Goal: Task Accomplishment & Management: Use online tool/utility

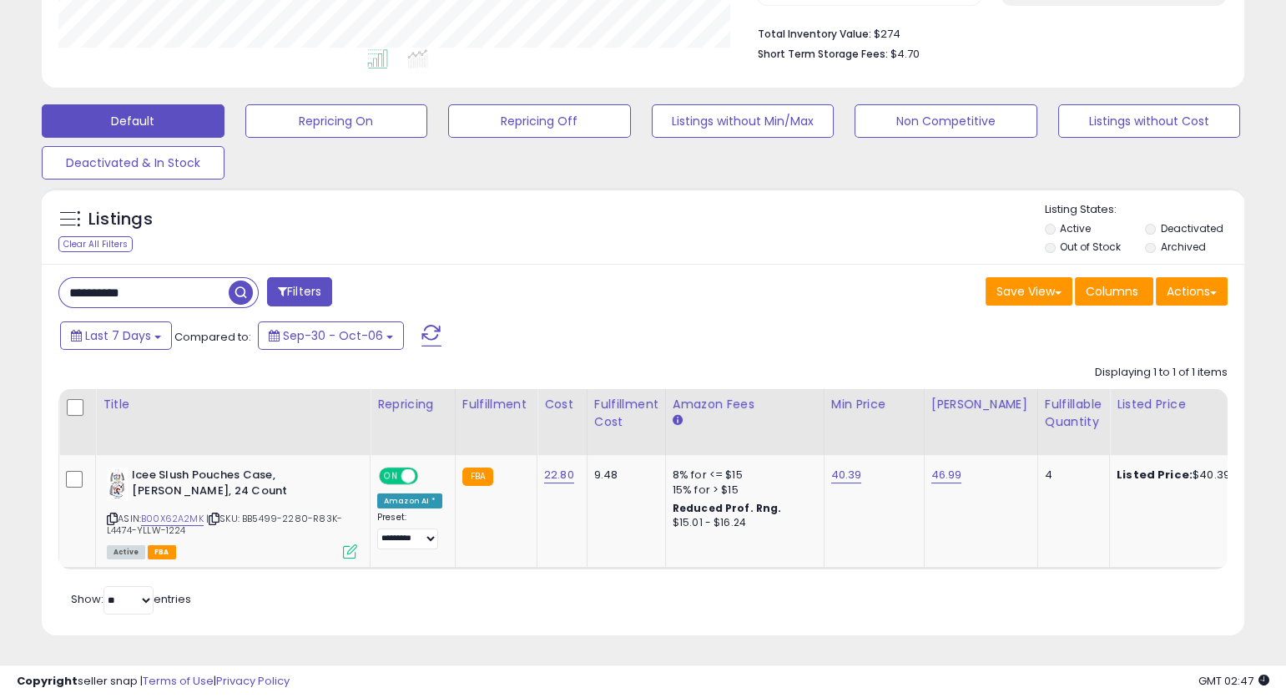
scroll to position [342, 697]
click at [475, 227] on div "Listings Clear All Filters Listing States:" at bounding box center [643, 230] width 1203 height 57
click at [199, 279] on input "**********" at bounding box center [143, 292] width 169 height 29
click at [199, 279] on input "**********" at bounding box center [201, 292] width 284 height 29
paste input "text"
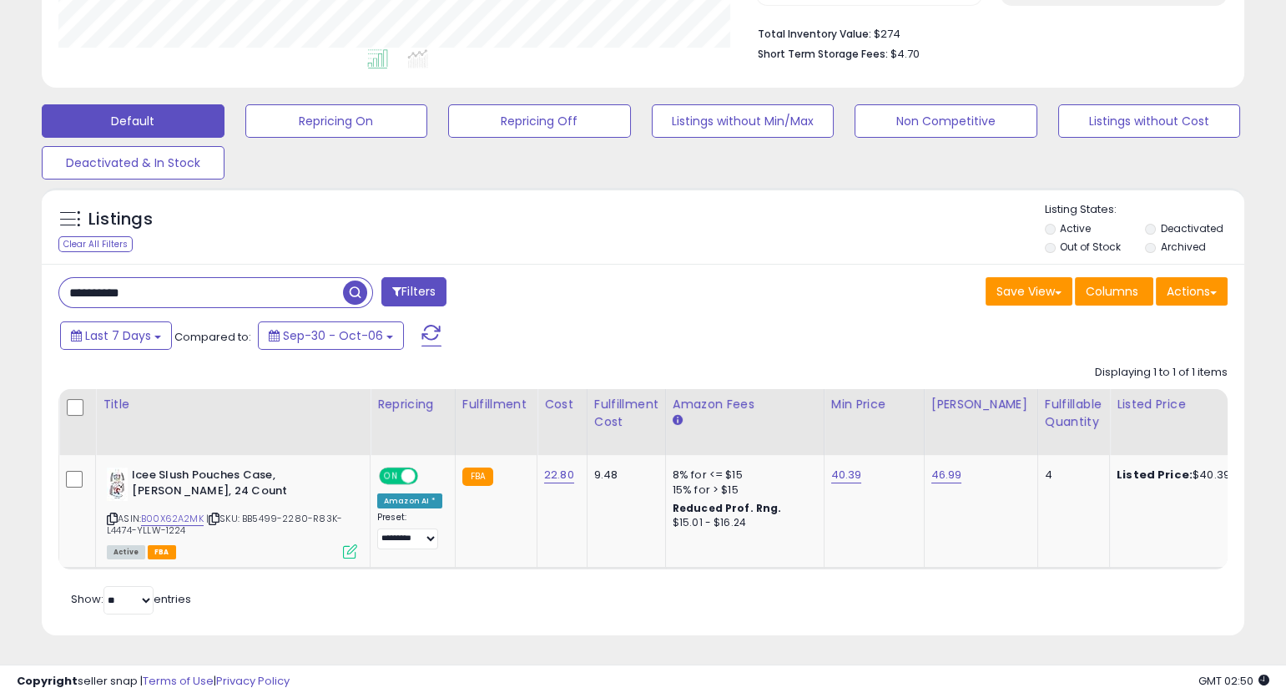
type input "**********"
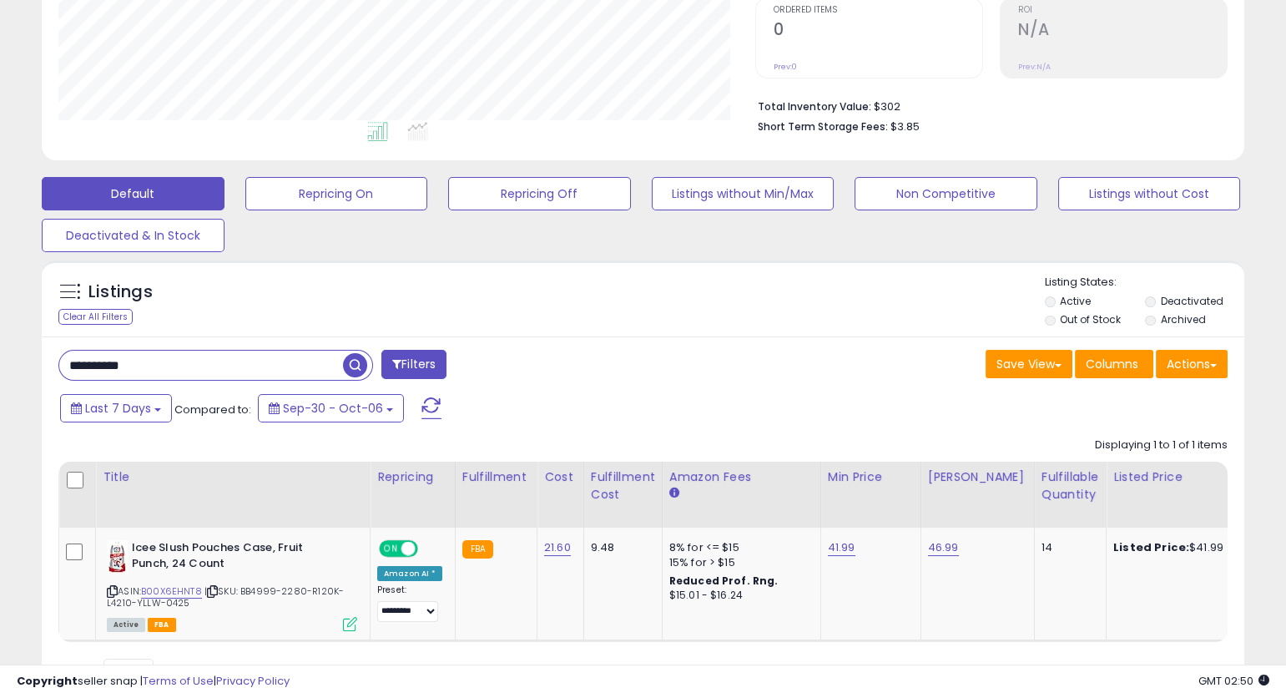
scroll to position [432, 0]
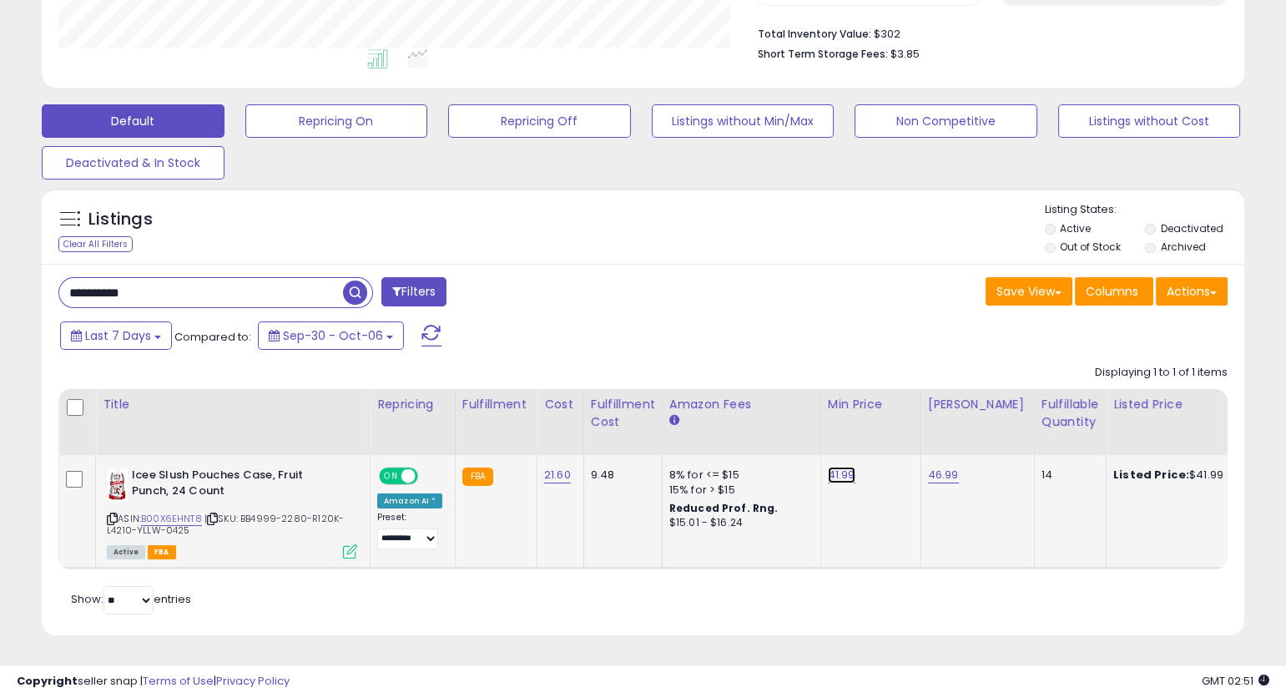
click at [840, 467] on link "41.99" at bounding box center [842, 475] width 28 height 17
type input "*****"
click button "submit" at bounding box center [890, 433] width 28 height 25
click at [240, 278] on input "**********" at bounding box center [201, 292] width 284 height 29
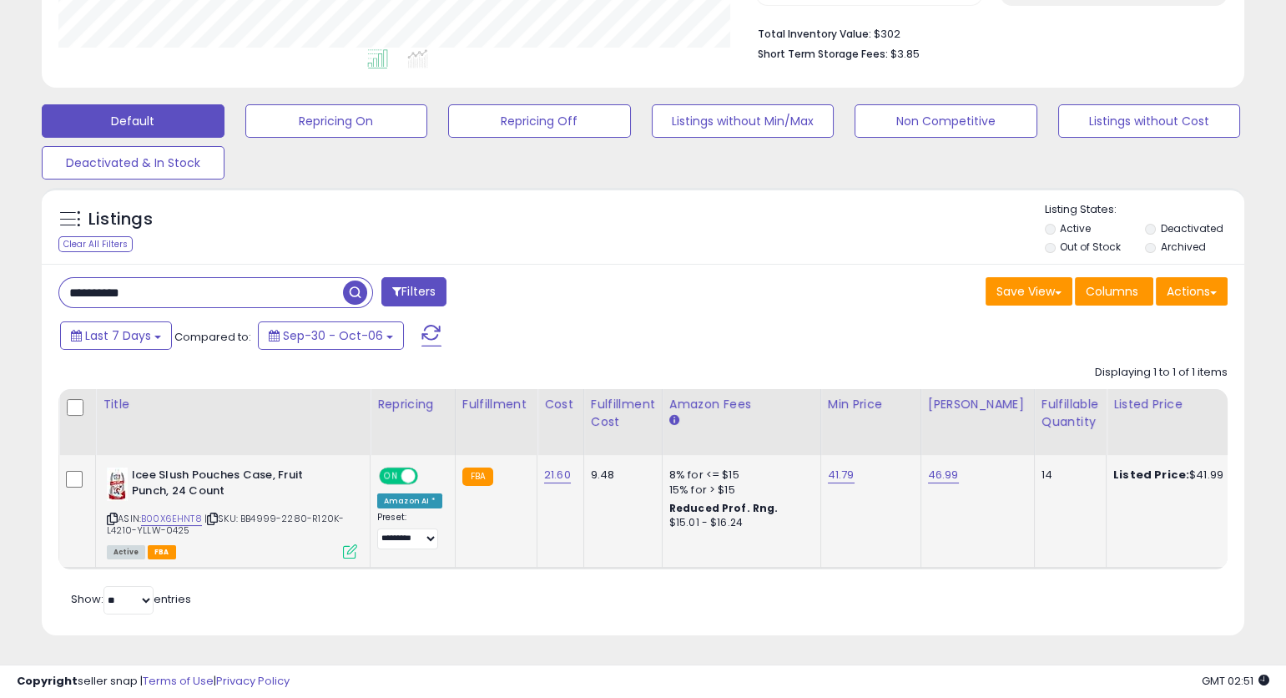
paste input "text"
type input "**********"
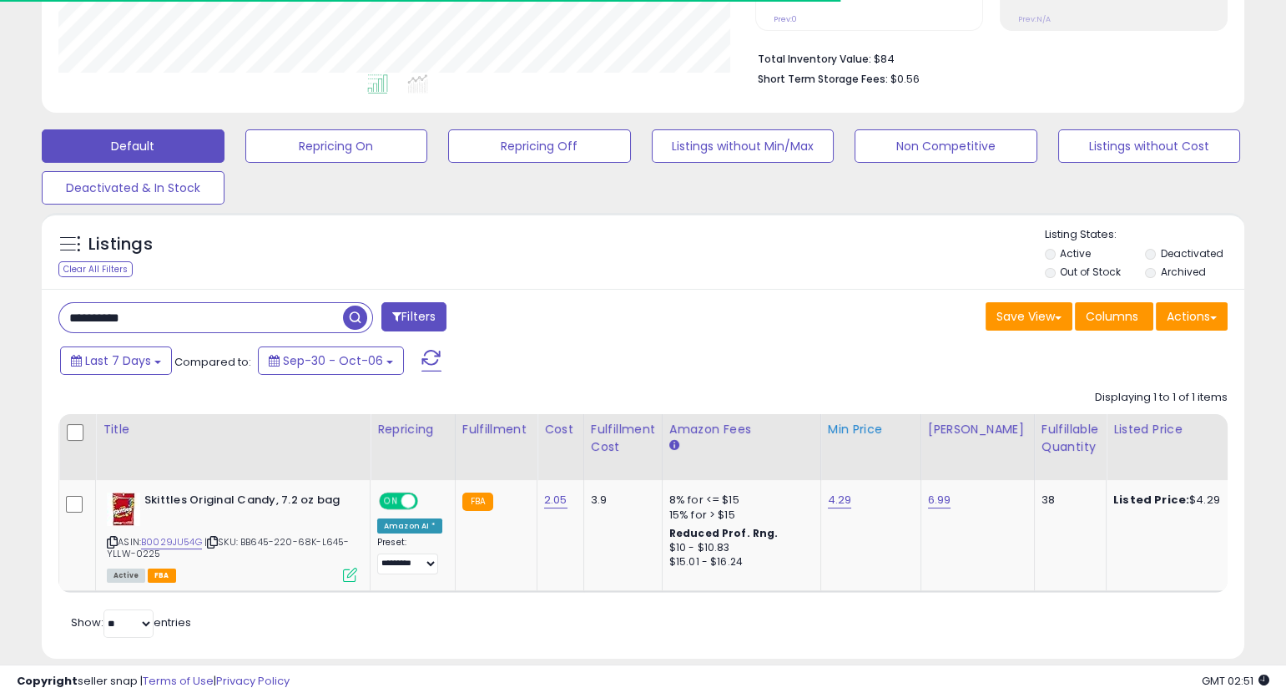
scroll to position [430, 0]
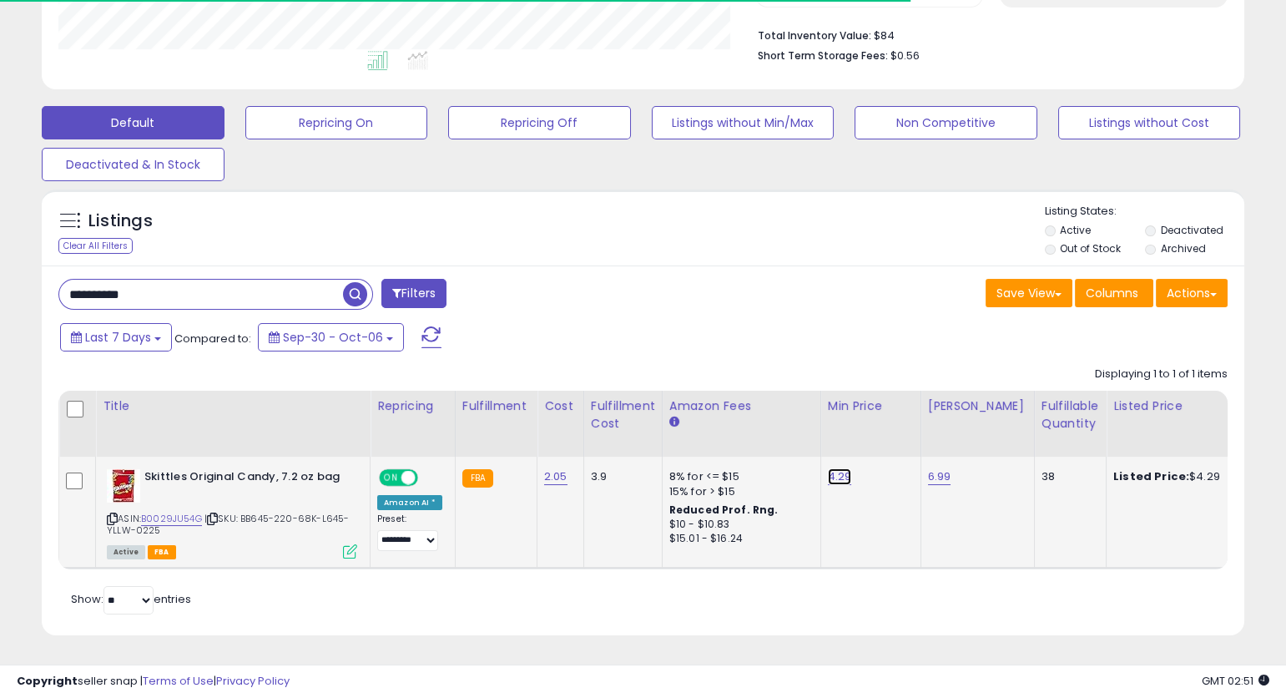
click at [832, 468] on link "4.29" at bounding box center [840, 476] width 24 height 17
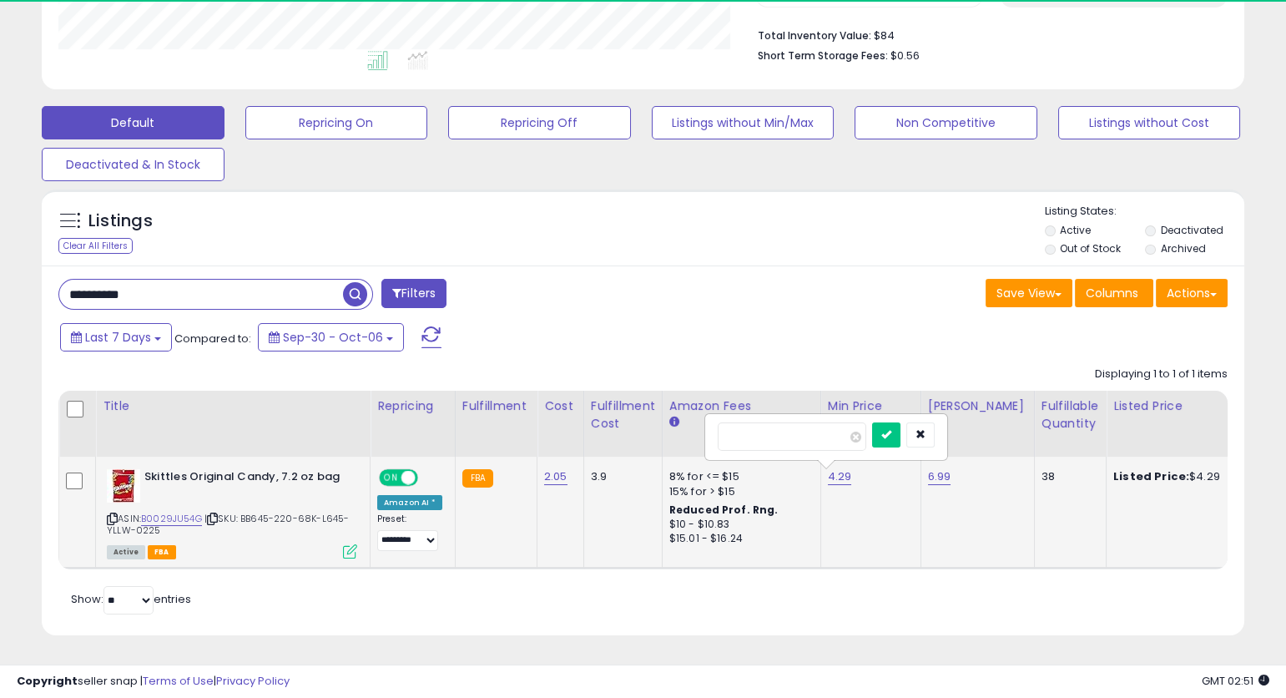
scroll to position [342, 697]
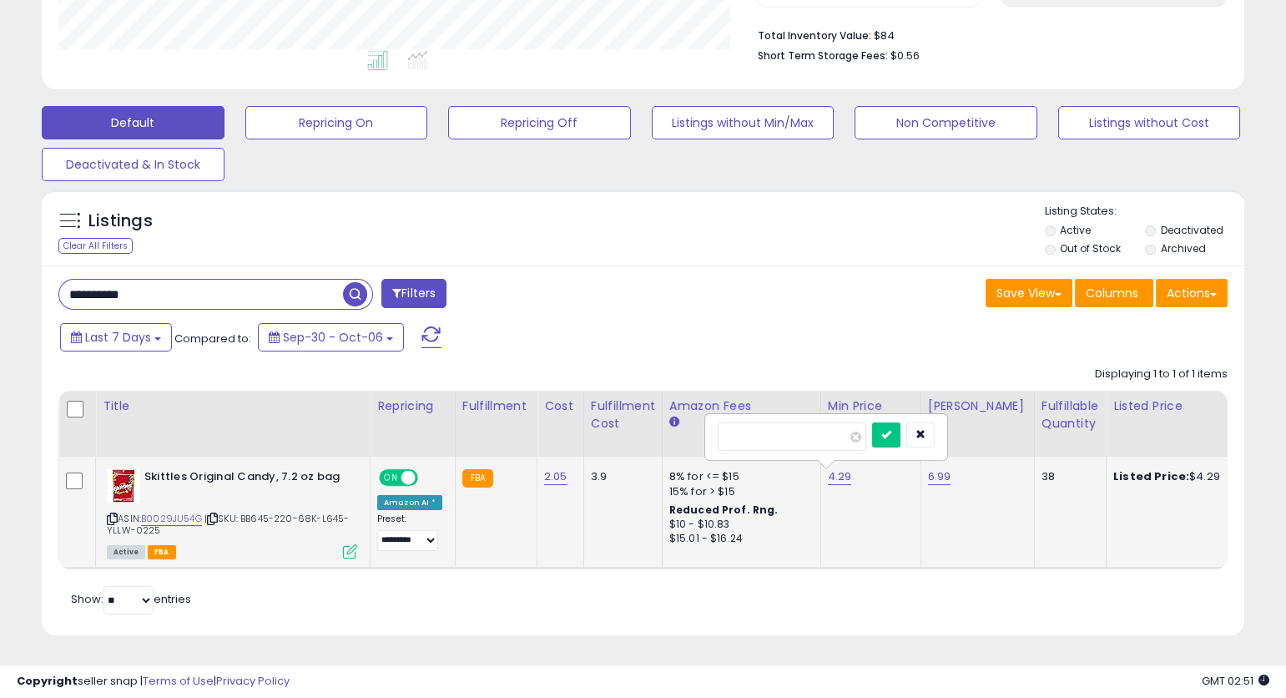
type input "****"
click button "submit" at bounding box center [886, 434] width 28 height 25
click at [231, 299] on div "**********" at bounding box center [345, 295] width 598 height 33
click at [237, 281] on input "**********" at bounding box center [201, 294] width 284 height 29
paste input "**********"
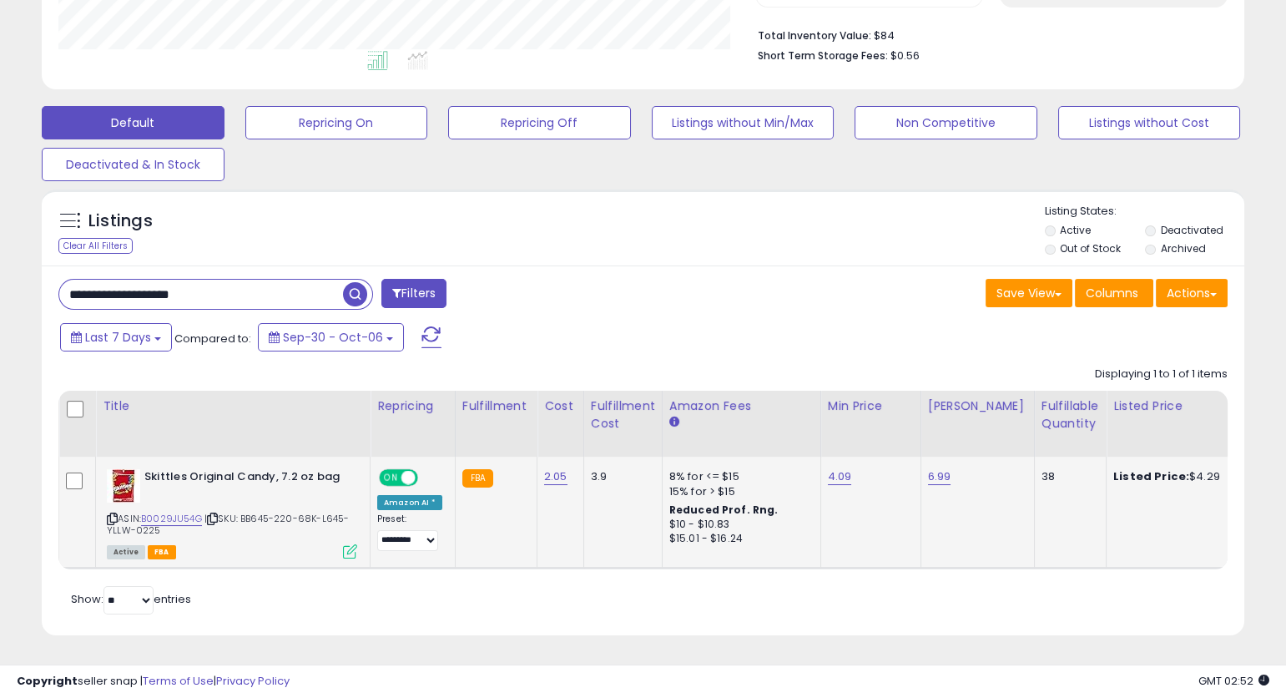
click at [235, 283] on input "**********" at bounding box center [201, 294] width 284 height 29
paste input "text"
type input "**********"
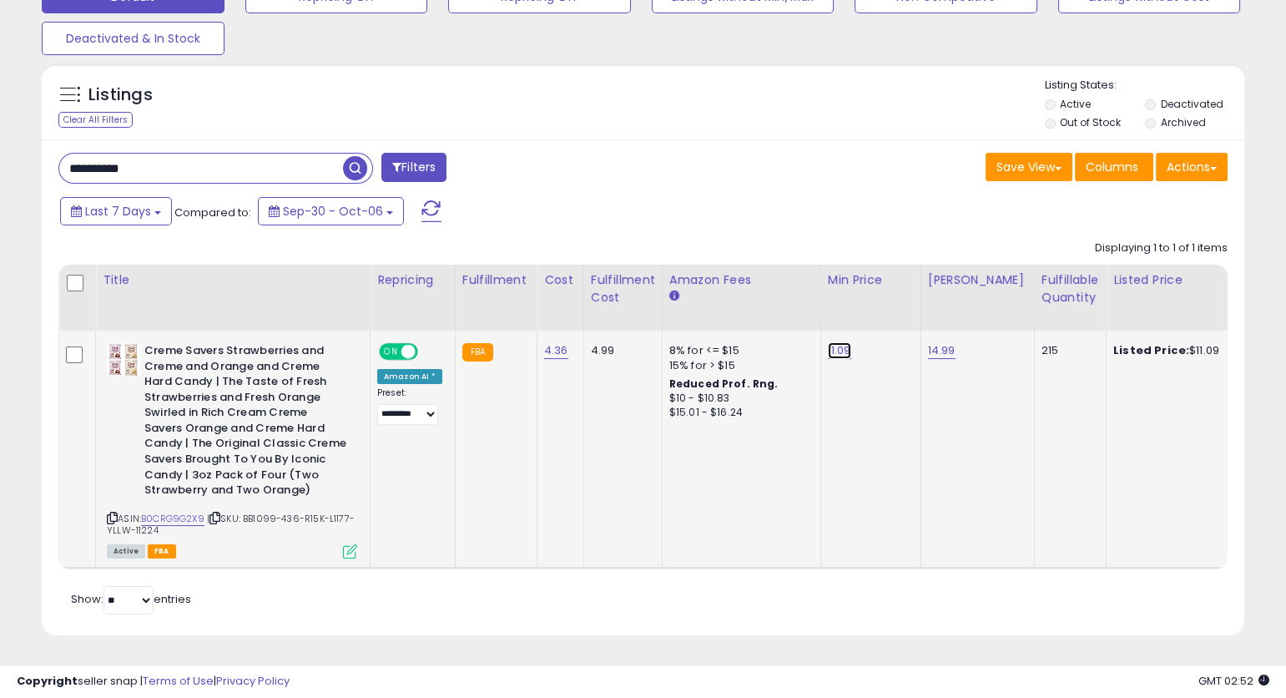
click at [833, 344] on link "11.09" at bounding box center [839, 350] width 23 height 17
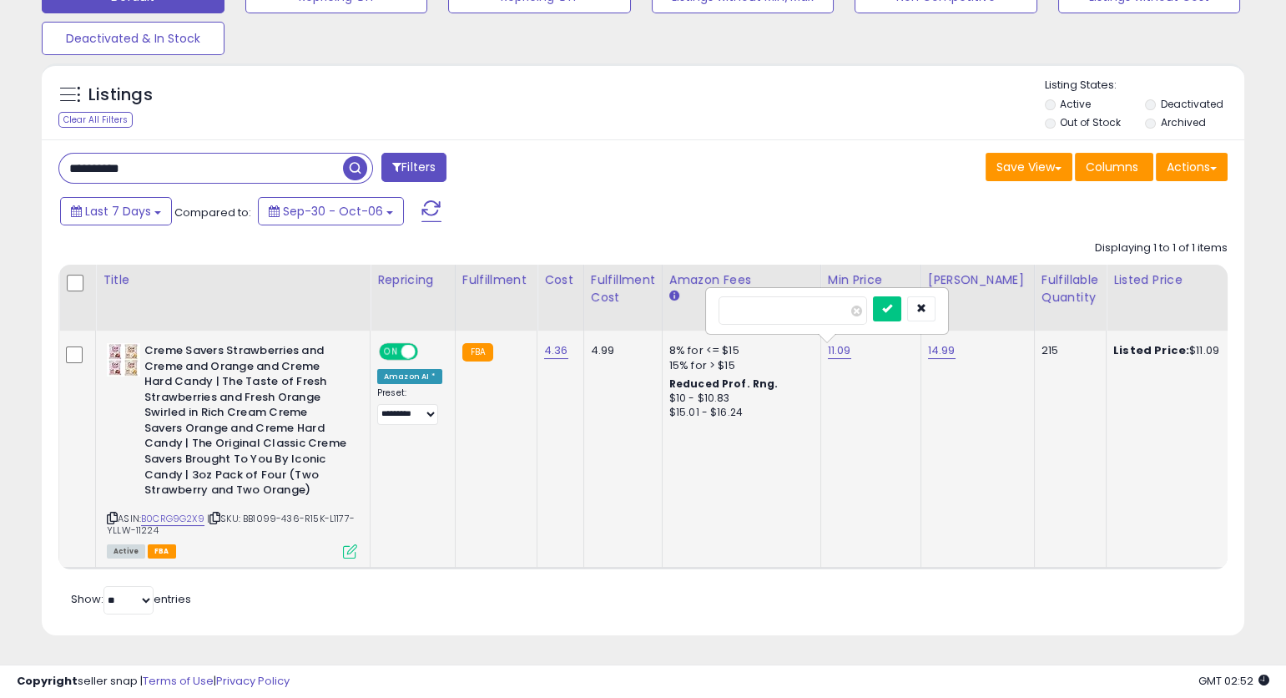
type input "*****"
click button "submit" at bounding box center [887, 308] width 28 height 25
click at [250, 168] on input "**********" at bounding box center [201, 168] width 284 height 29
paste input "text"
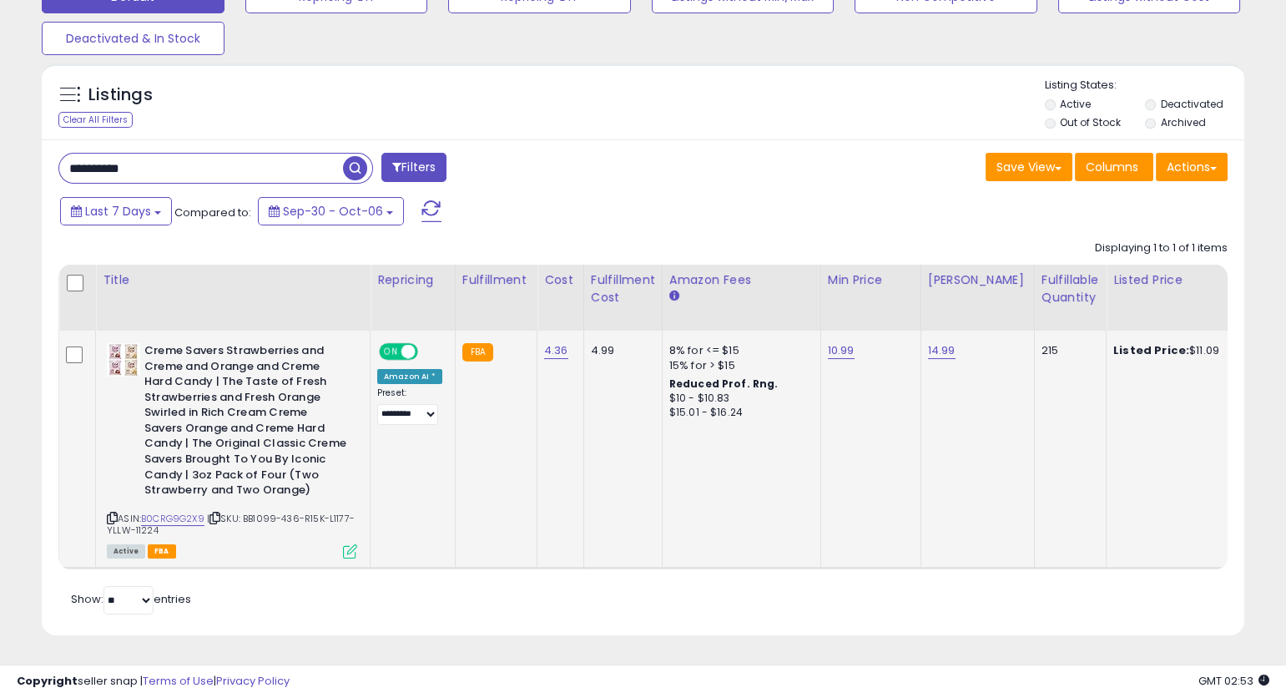
type input "**********"
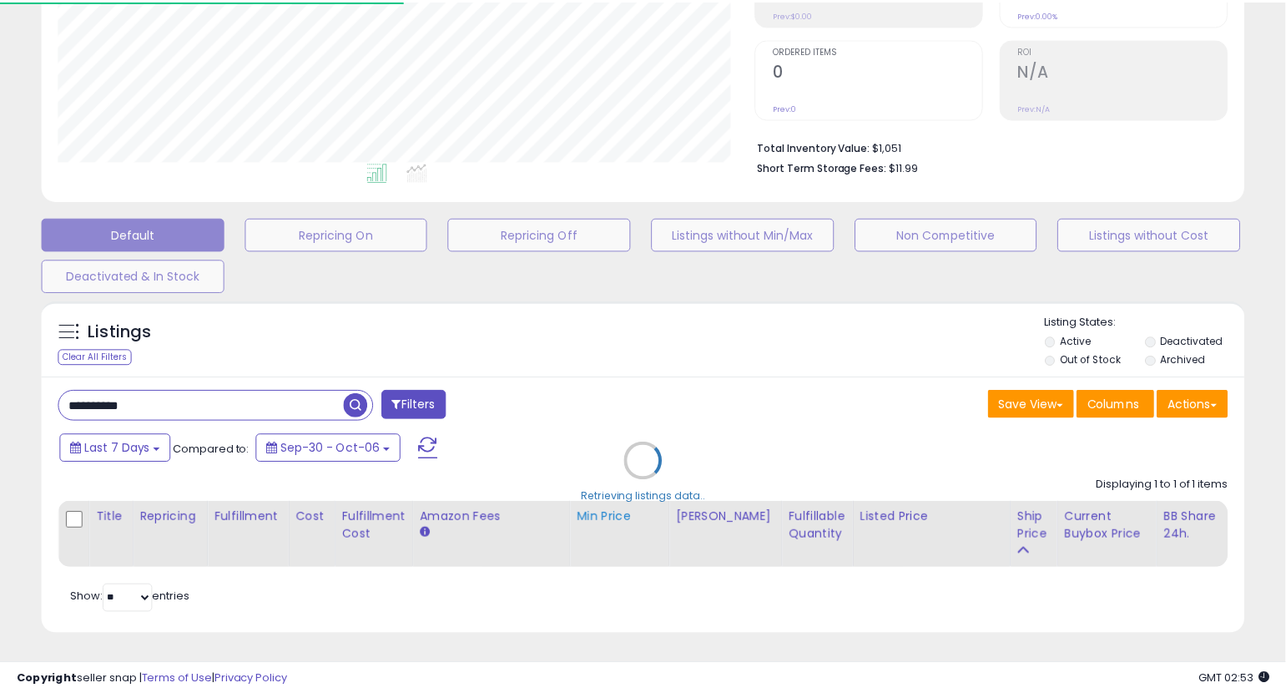
scroll to position [834335, 833981]
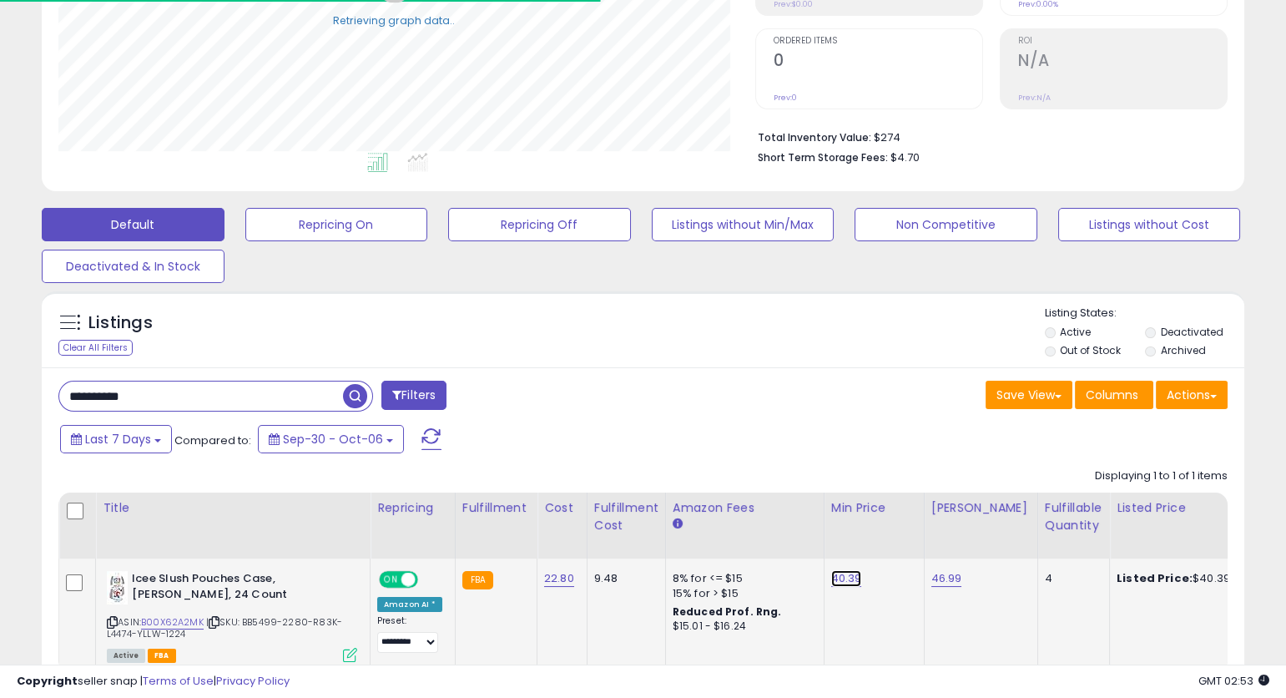
click at [844, 580] on link "40.39" at bounding box center [846, 578] width 31 height 17
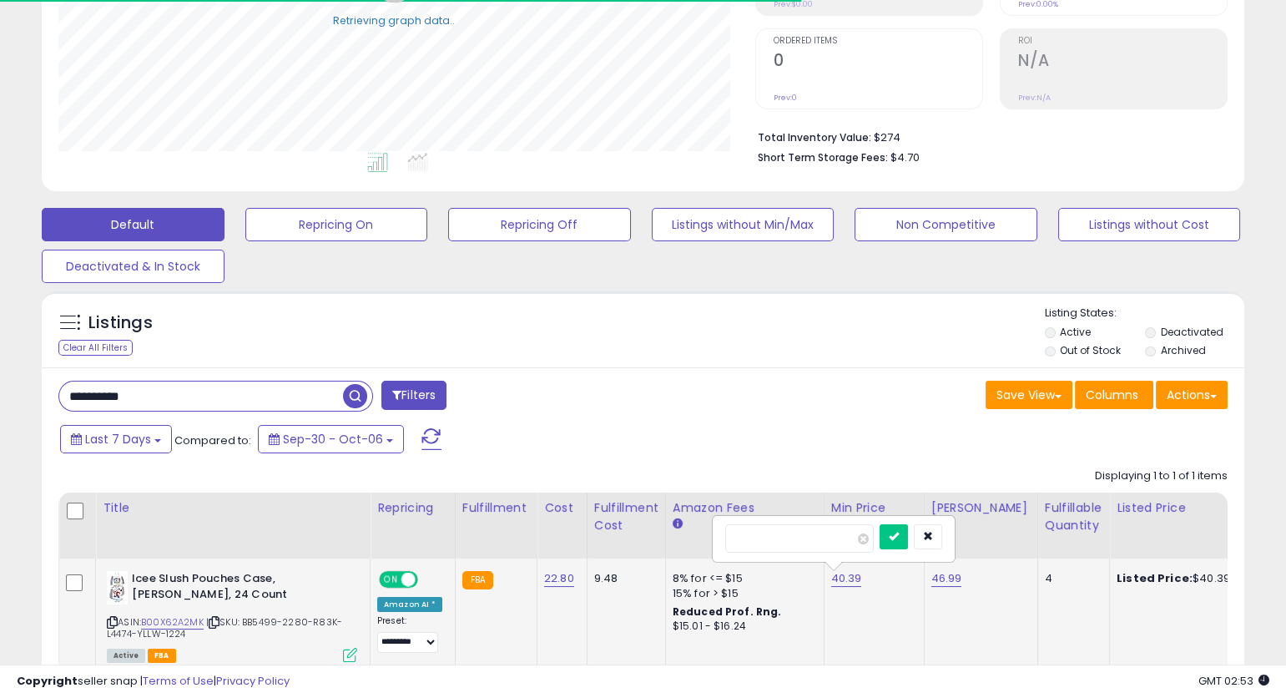
type input "*****"
click button "submit" at bounding box center [894, 536] width 28 height 25
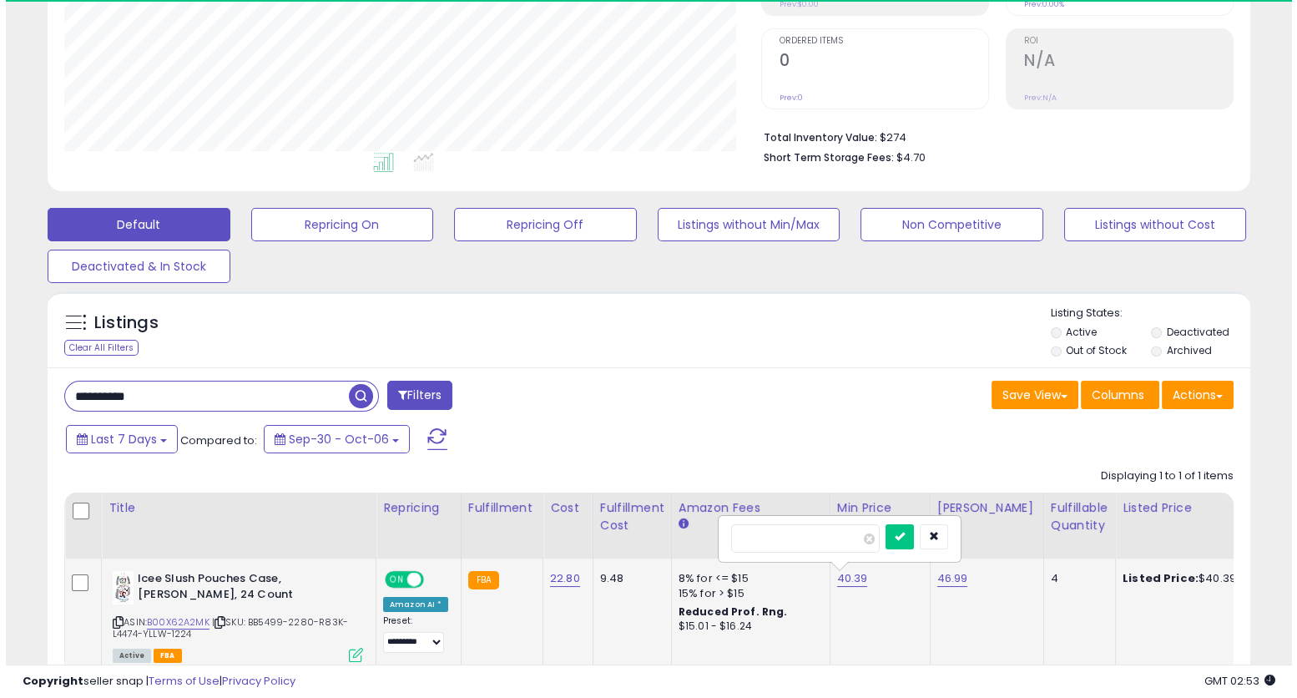
scroll to position [342, 697]
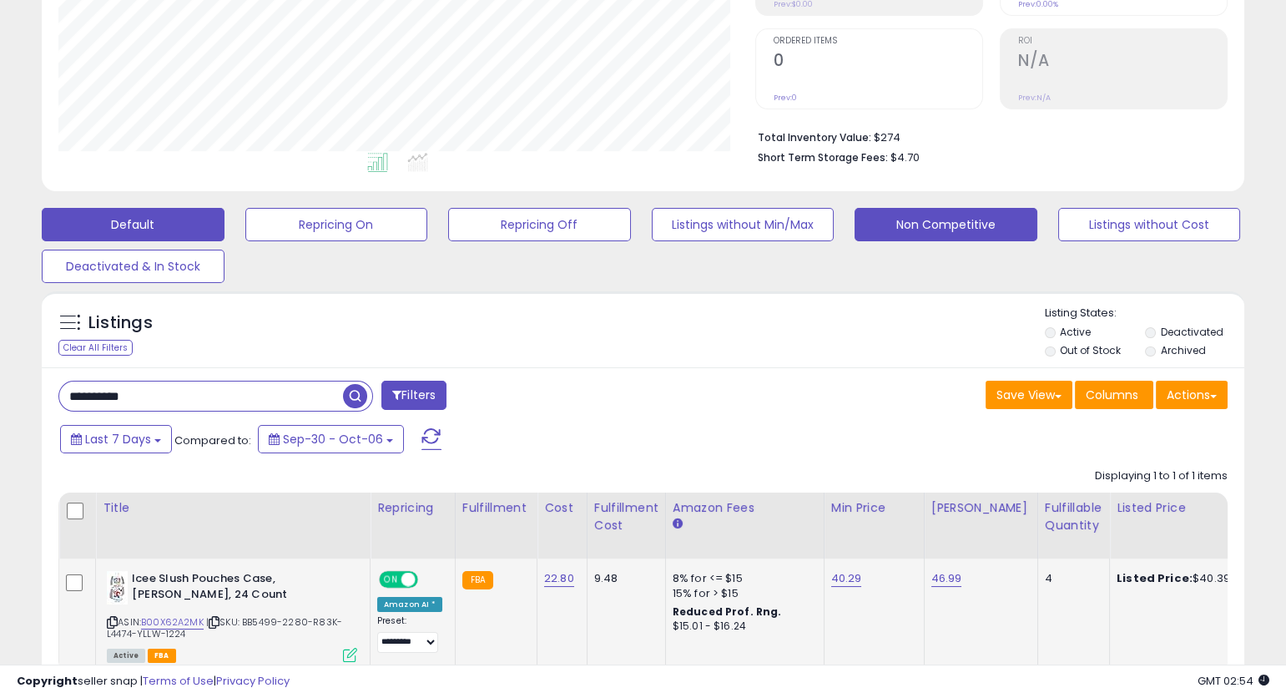
click at [906, 220] on button "Non Competitive" at bounding box center [946, 224] width 183 height 33
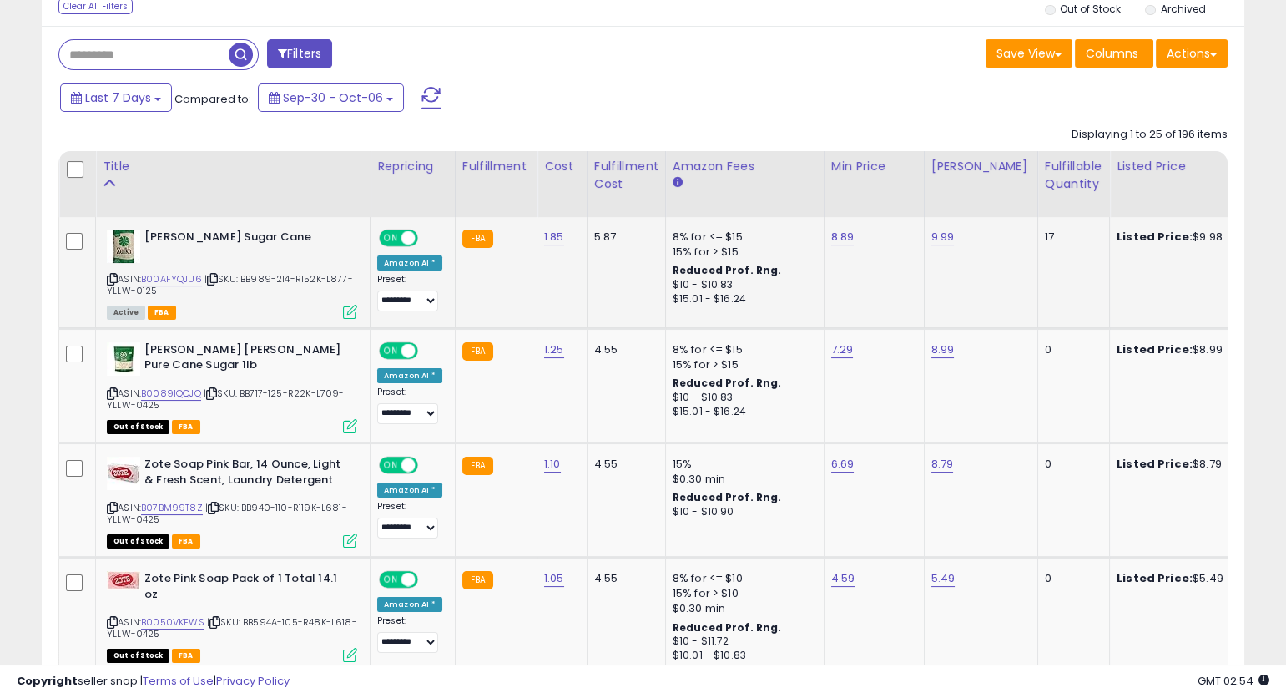
click at [113, 278] on icon at bounding box center [112, 279] width 11 height 9
click at [112, 277] on icon at bounding box center [112, 279] width 11 height 9
click at [176, 278] on link "B00AFYQJU6" at bounding box center [171, 279] width 61 height 14
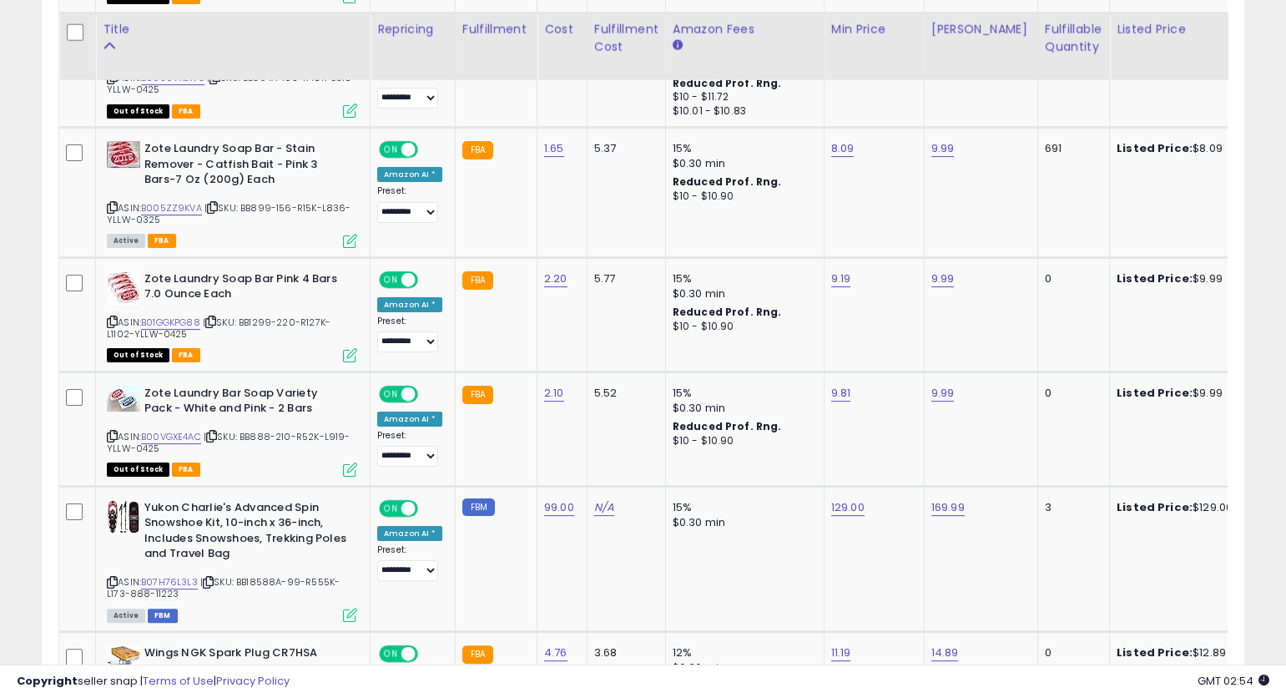
scroll to position [1221, 0]
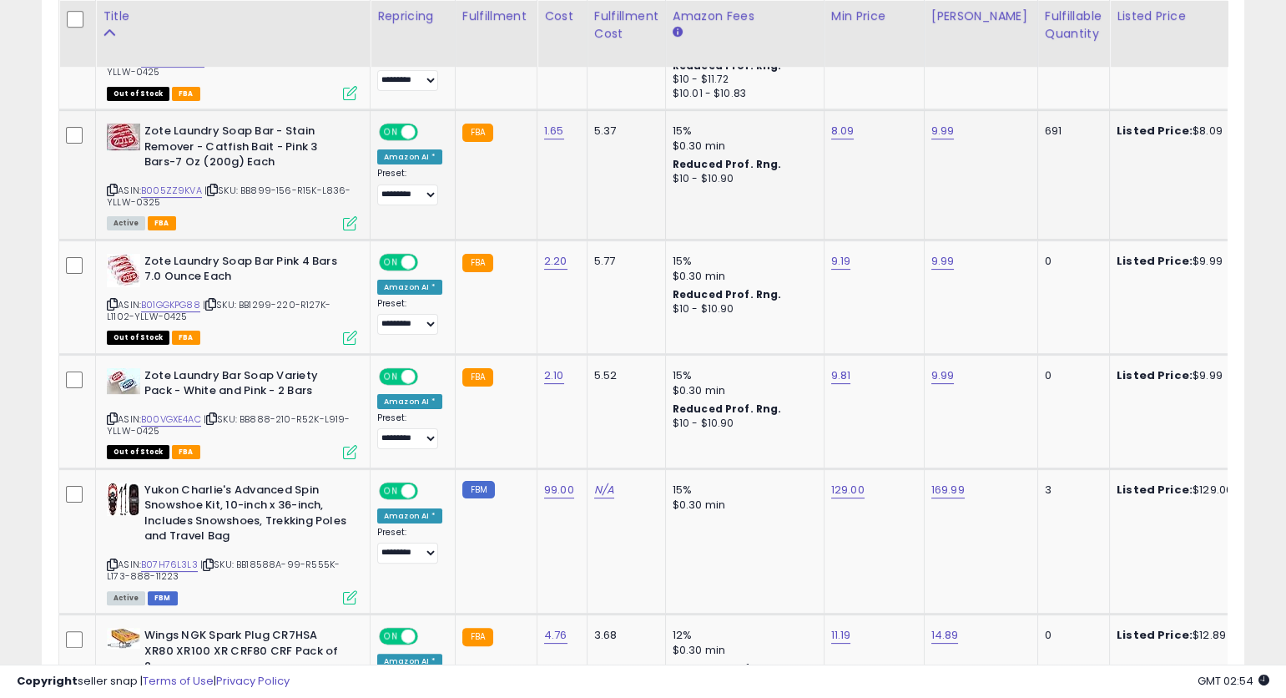
click at [117, 187] on div "ASIN: B005ZZ9KVA | SKU: BB899-156-R15K-L836-YLLW-0325 Active FBA" at bounding box center [232, 176] width 250 height 105
click at [113, 189] on icon at bounding box center [112, 189] width 11 height 9
click at [113, 185] on icon at bounding box center [112, 189] width 11 height 9
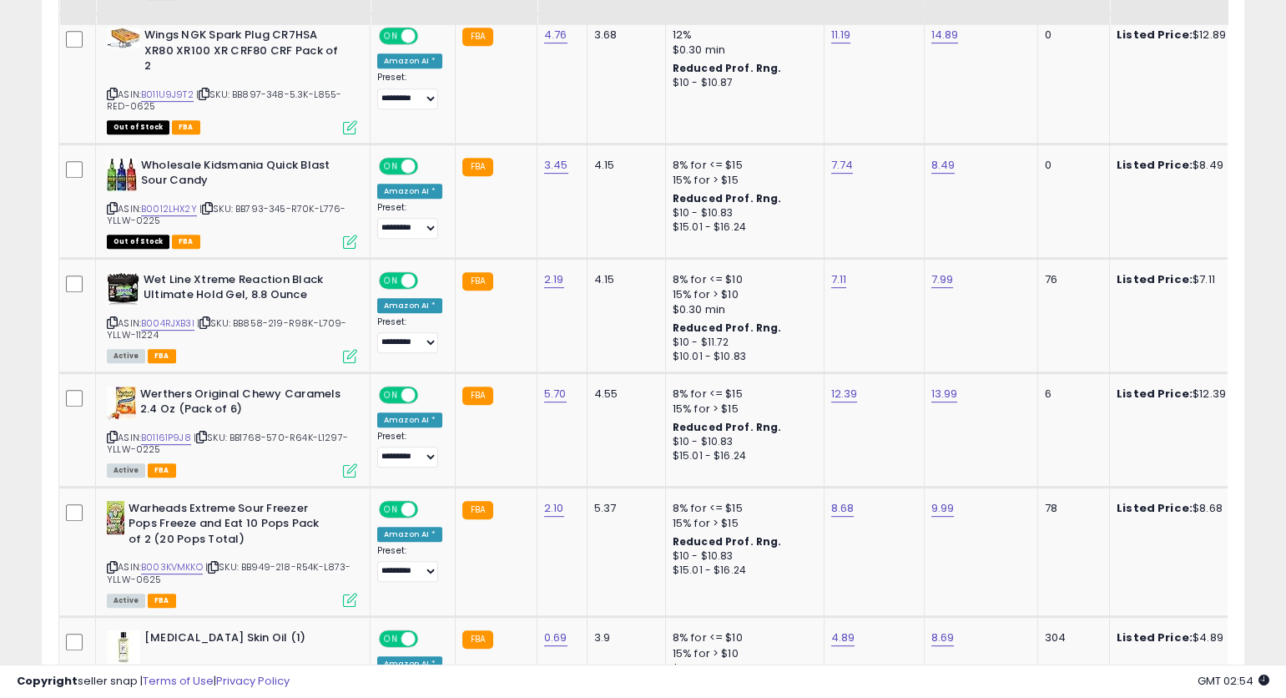
scroll to position [1845, 0]
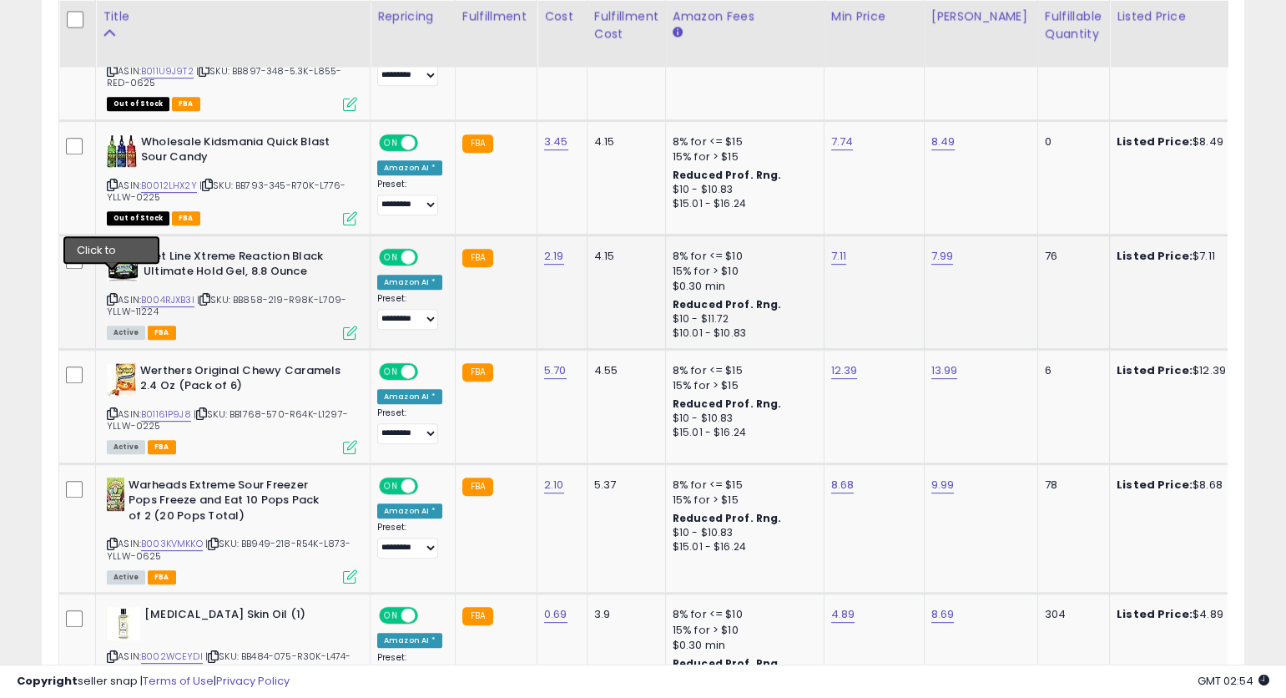
click at [115, 295] on icon at bounding box center [112, 299] width 11 height 9
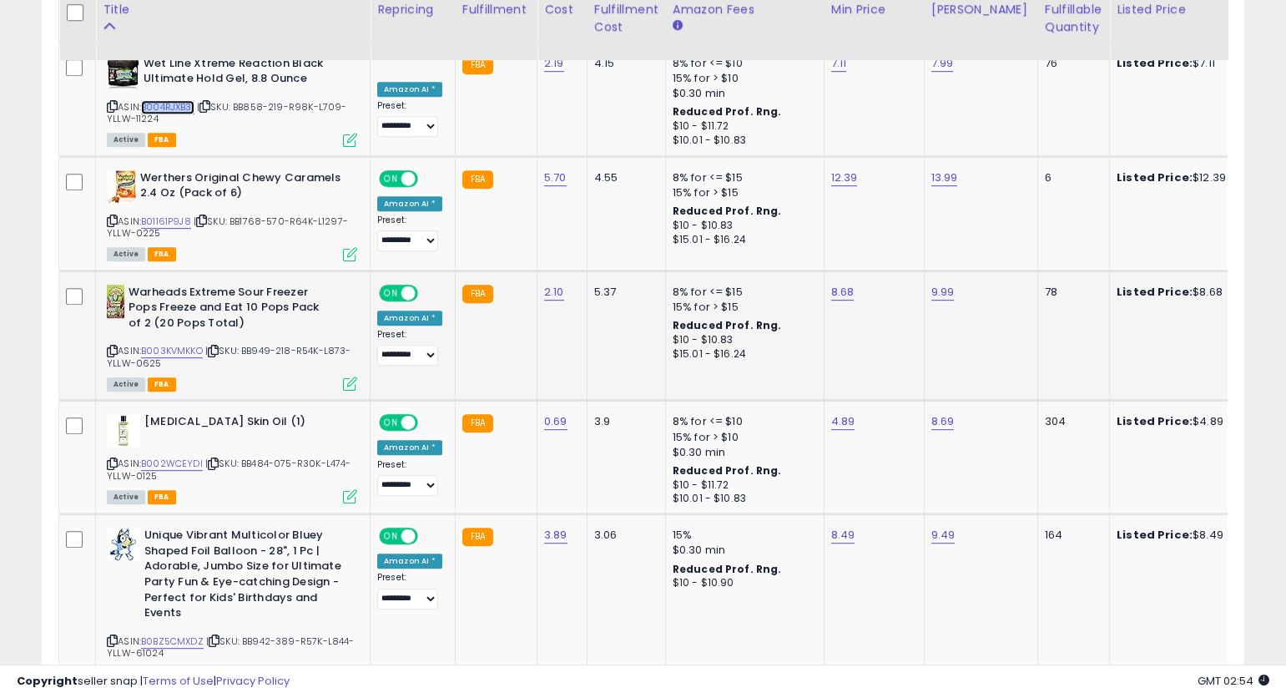
scroll to position [2046, 0]
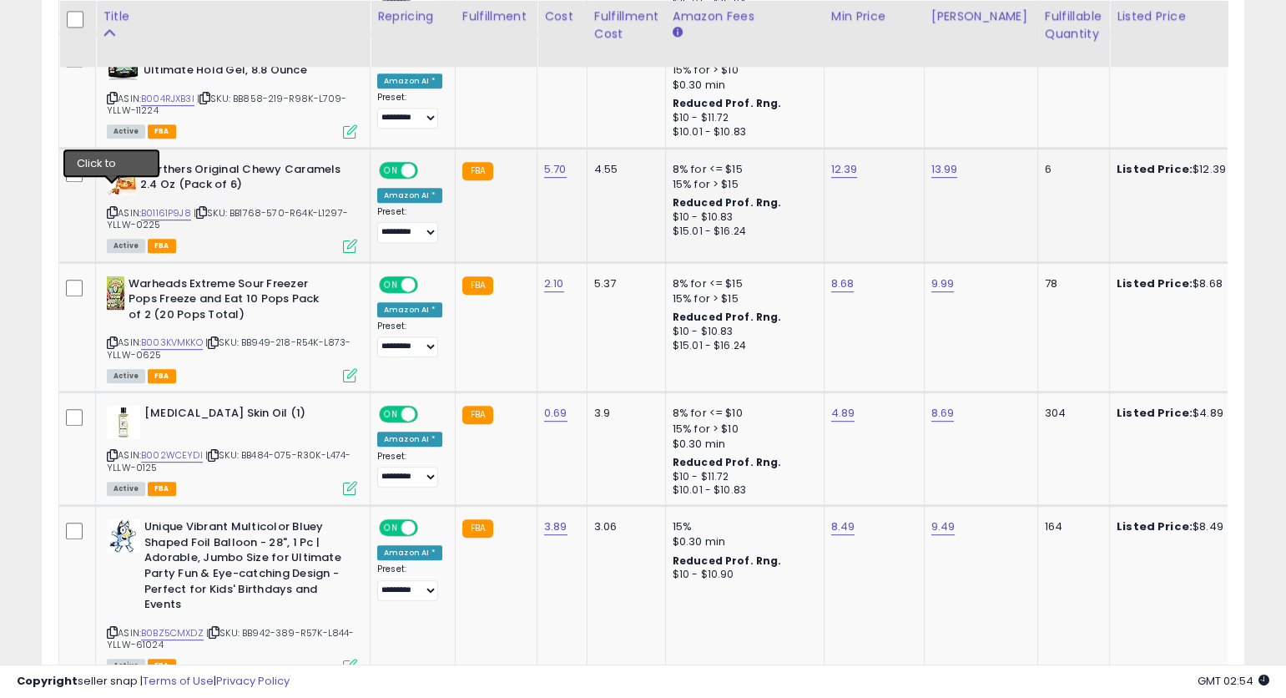
click at [111, 208] on icon at bounding box center [112, 212] width 11 height 9
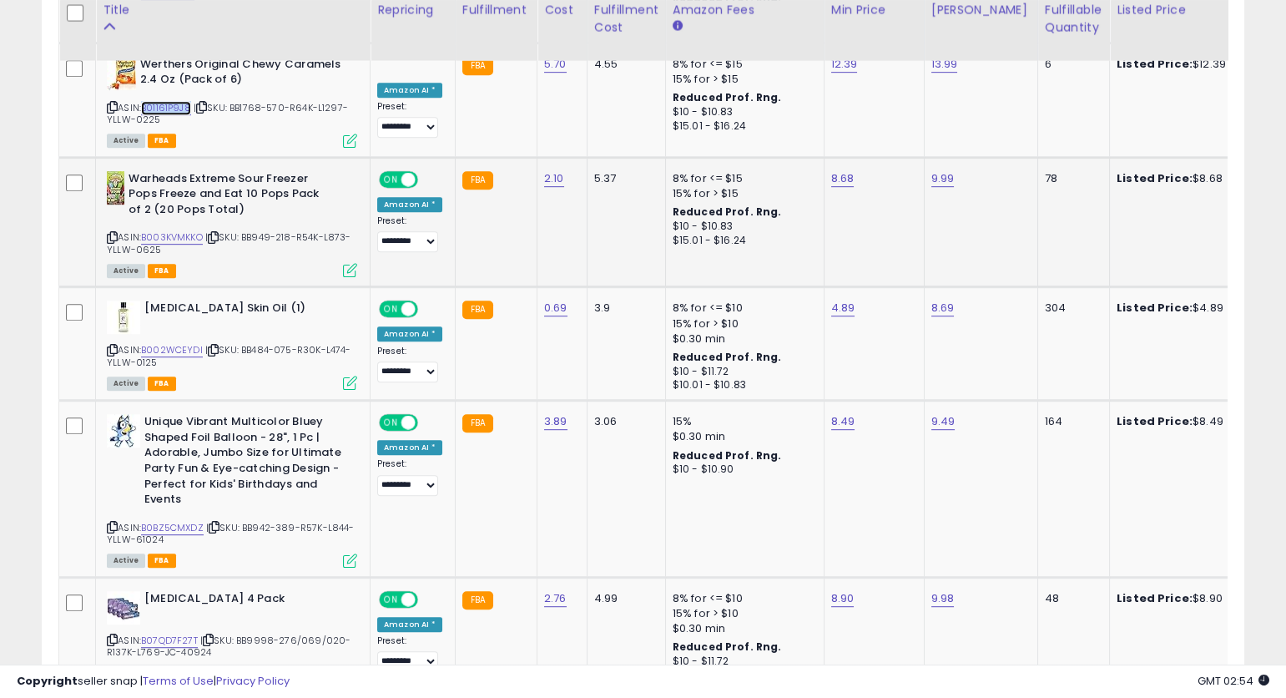
scroll to position [2168, 0]
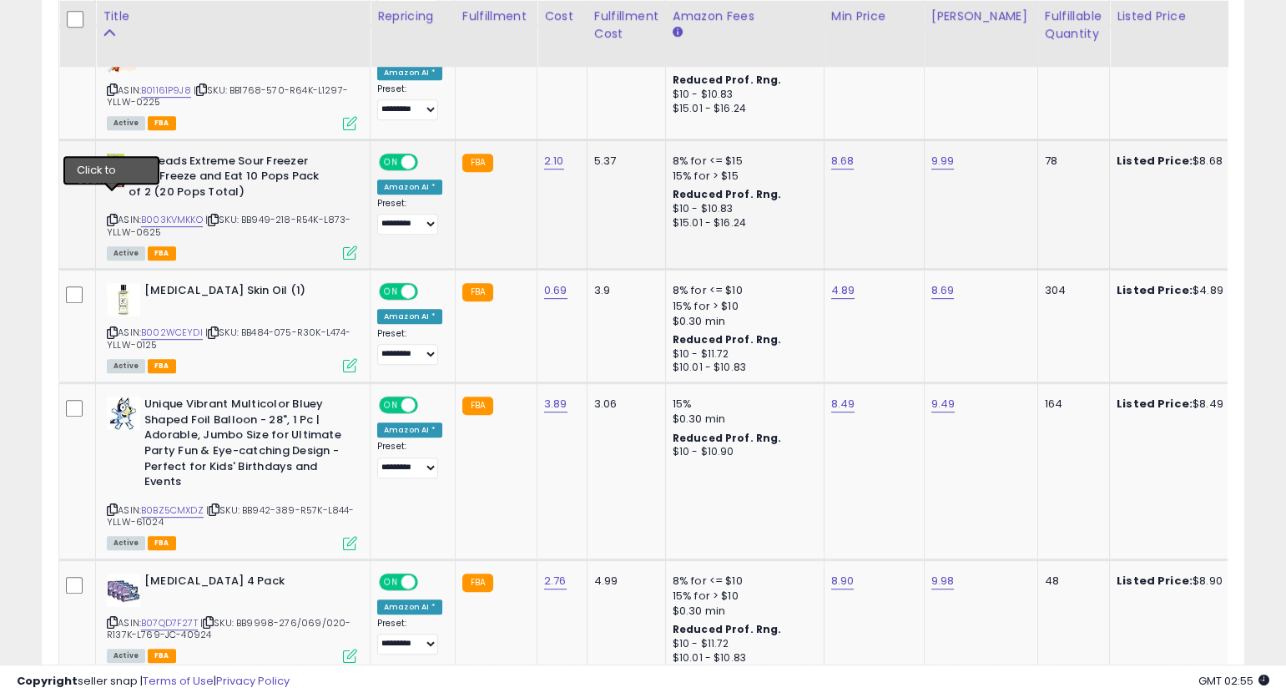
click at [115, 215] on icon at bounding box center [112, 219] width 11 height 9
click at [112, 215] on icon at bounding box center [112, 219] width 11 height 9
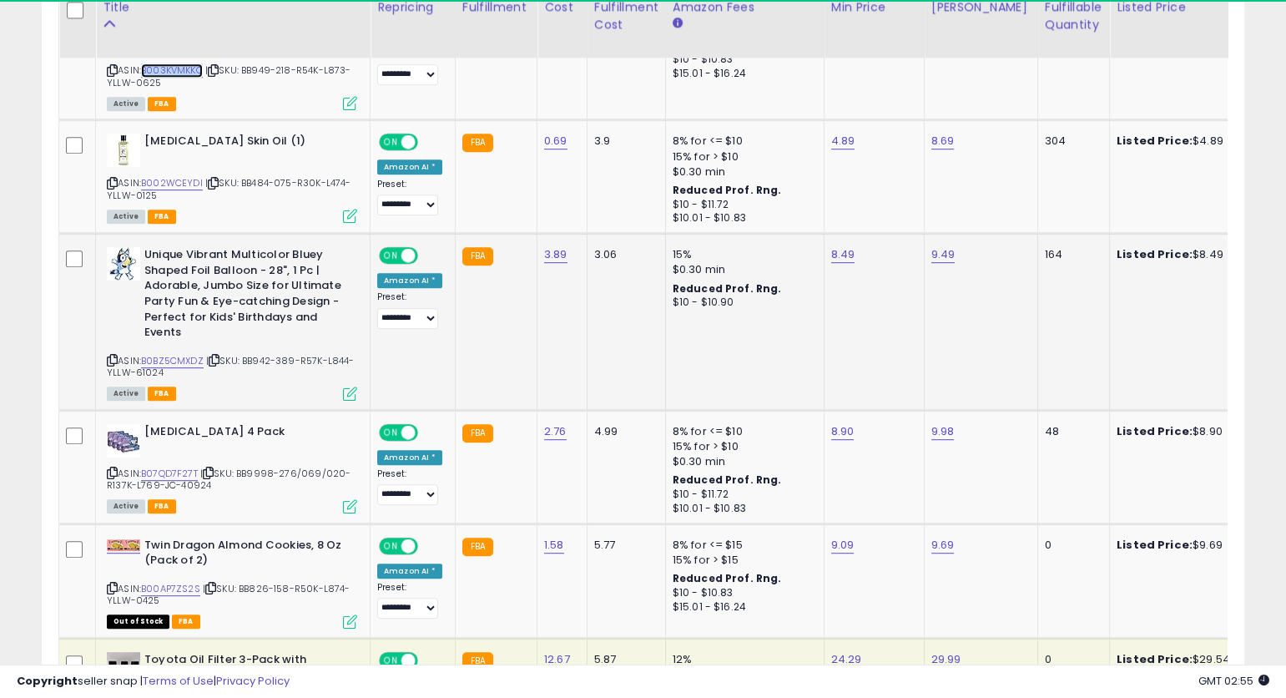
scroll to position [2320, 0]
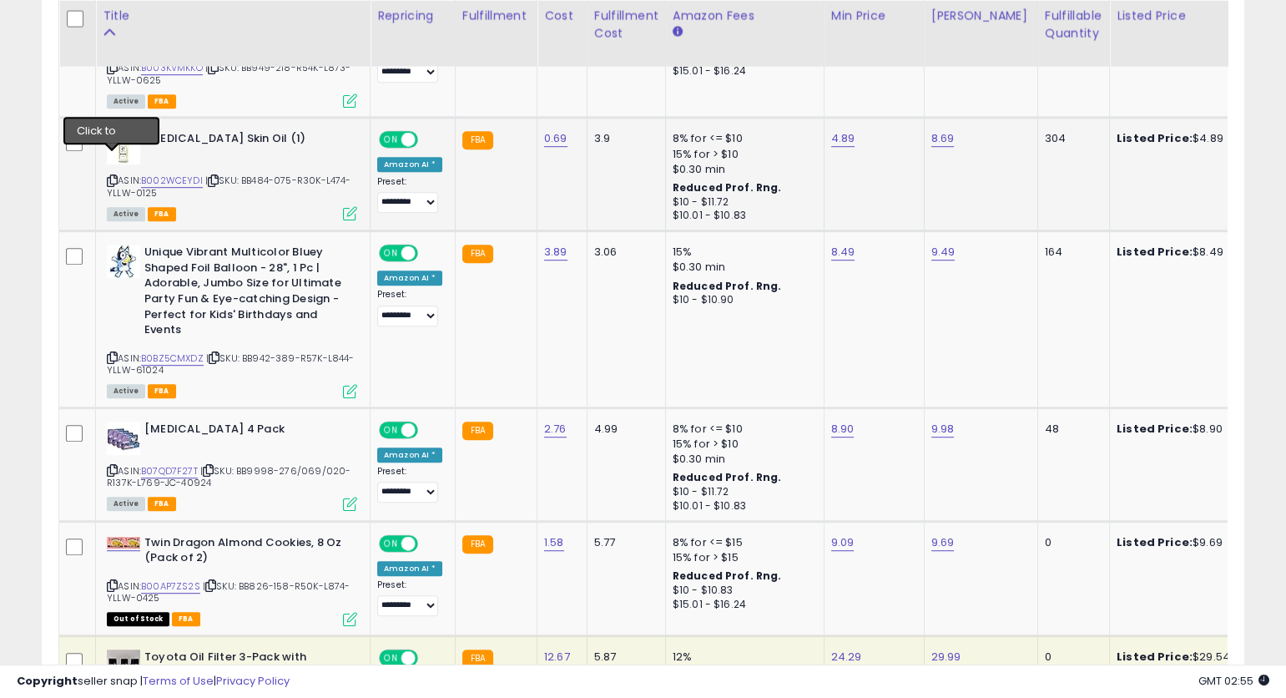
drag, startPoint x: 109, startPoint y: 157, endPoint x: 122, endPoint y: 156, distance: 13.4
click at [112, 176] on icon at bounding box center [112, 180] width 11 height 9
click at [114, 176] on icon at bounding box center [112, 180] width 11 height 9
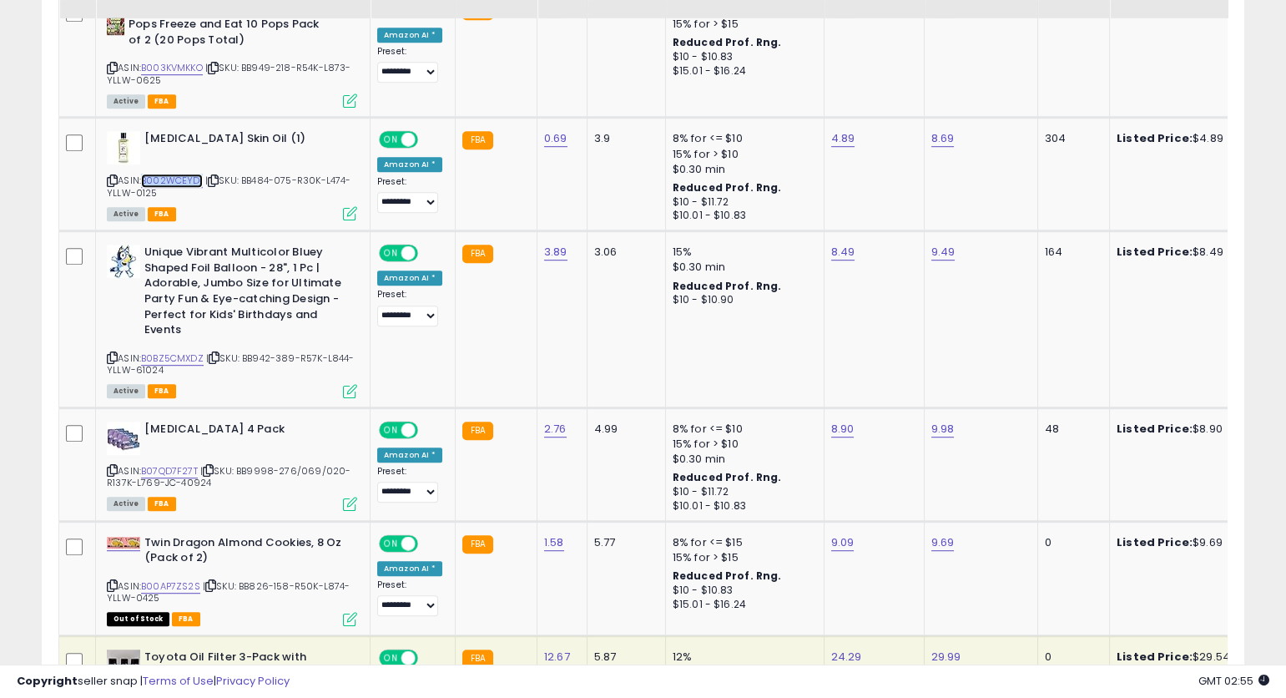
scroll to position [2237, 0]
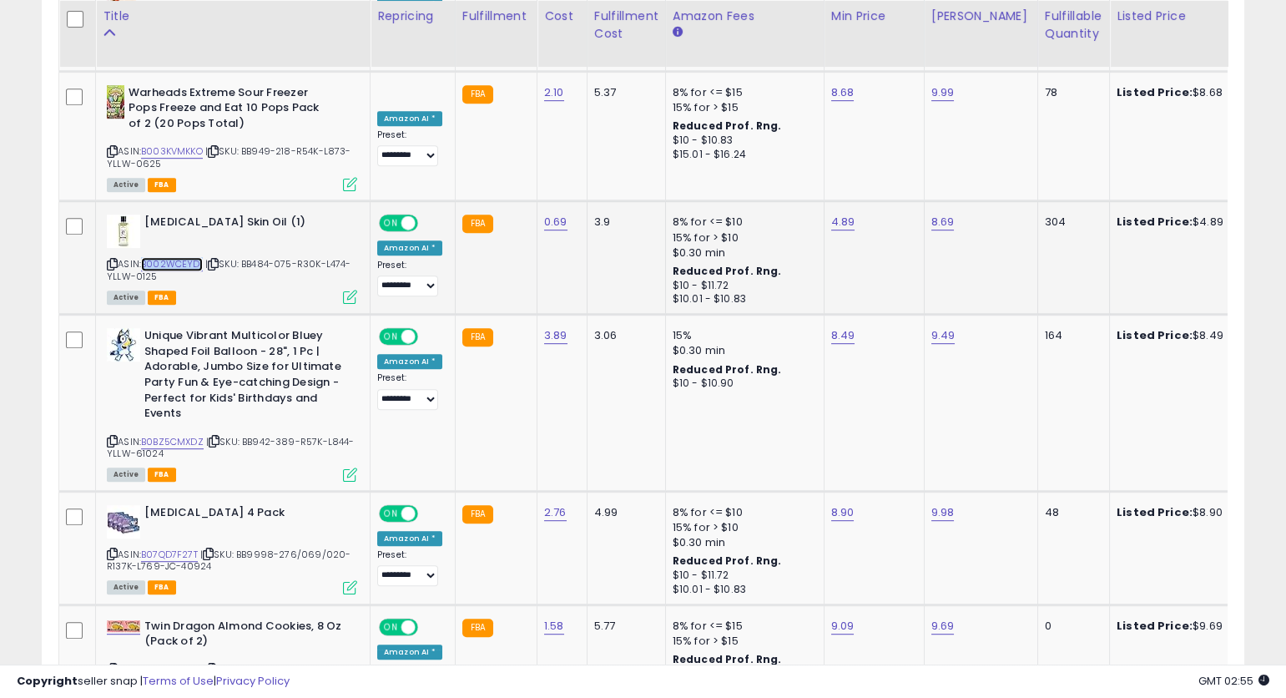
click at [189, 257] on link "B002WCEYDI" at bounding box center [172, 264] width 62 height 14
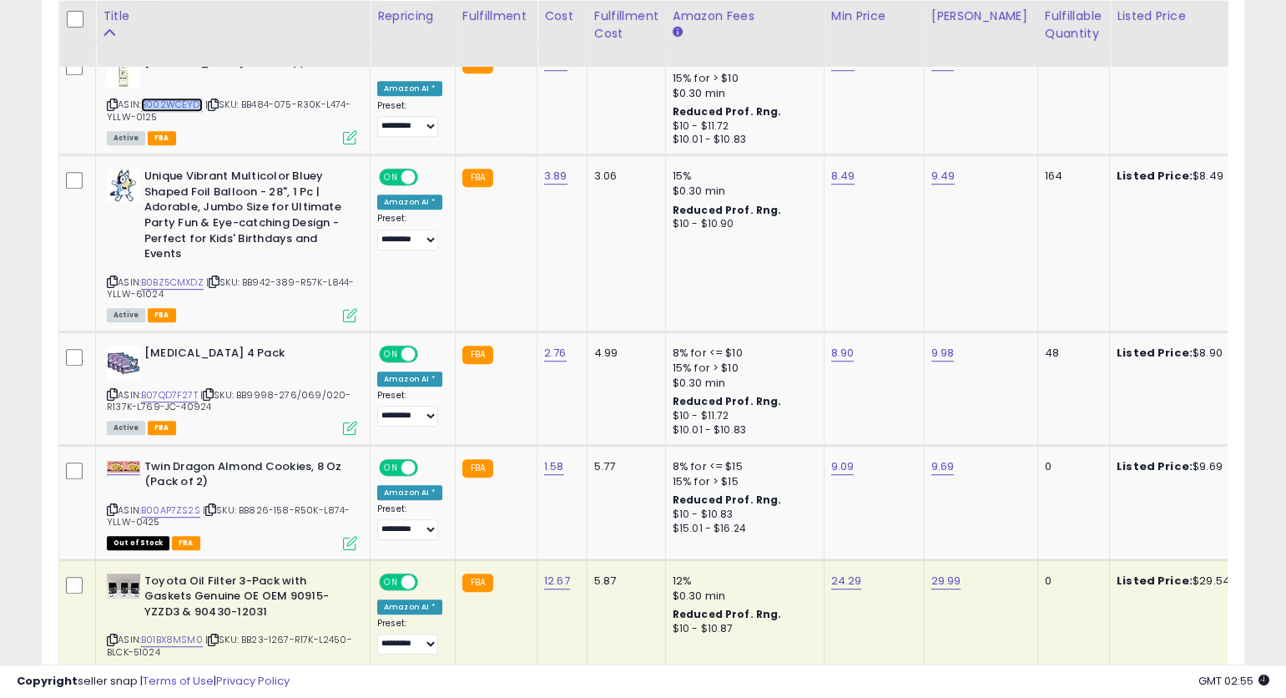
scroll to position [2407, 0]
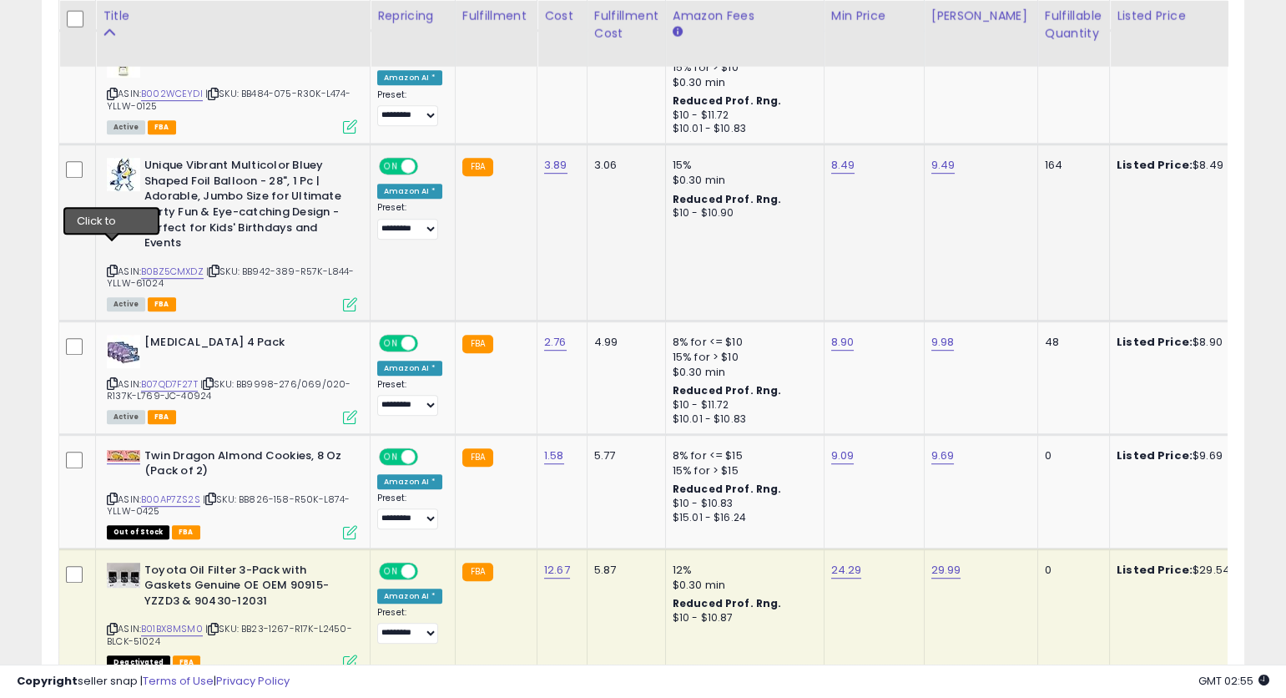
click at [114, 266] on icon at bounding box center [112, 270] width 11 height 9
click at [188, 265] on link "B0BZ5CMXDZ" at bounding box center [172, 272] width 63 height 14
click at [832, 157] on link "8.49" at bounding box center [843, 165] width 24 height 17
type input "****"
click button "submit" at bounding box center [891, 104] width 28 height 25
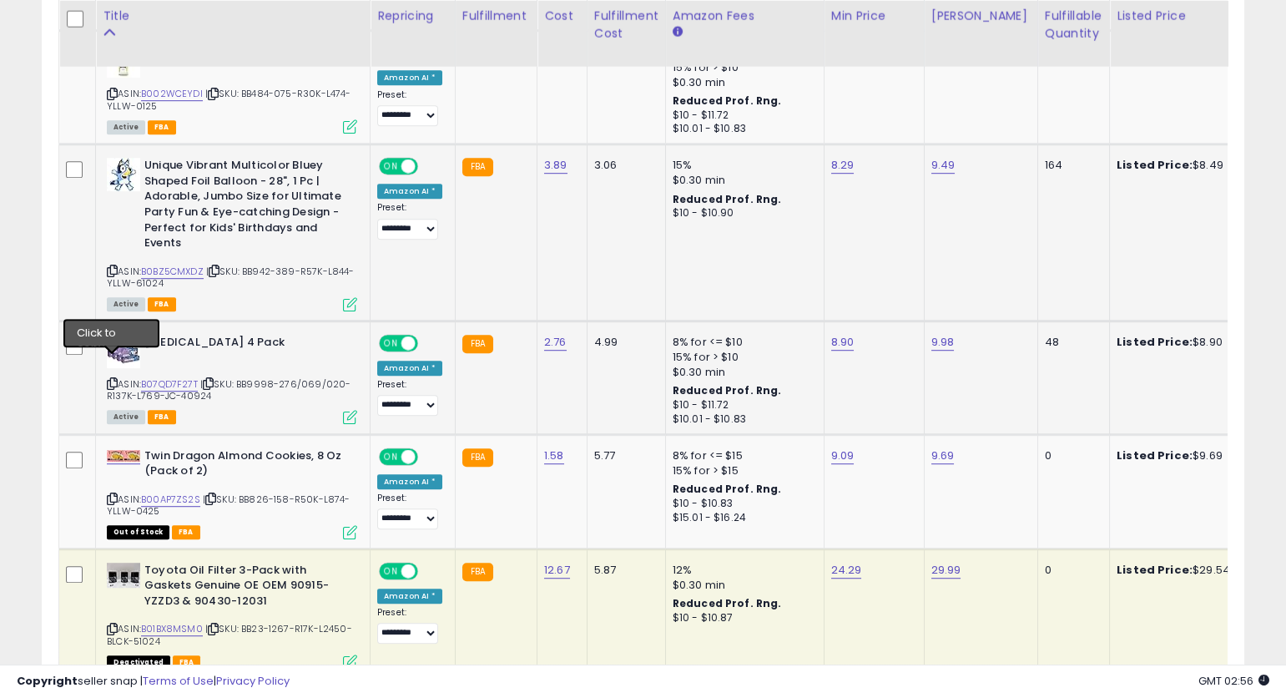
click at [114, 379] on icon at bounding box center [112, 383] width 11 height 9
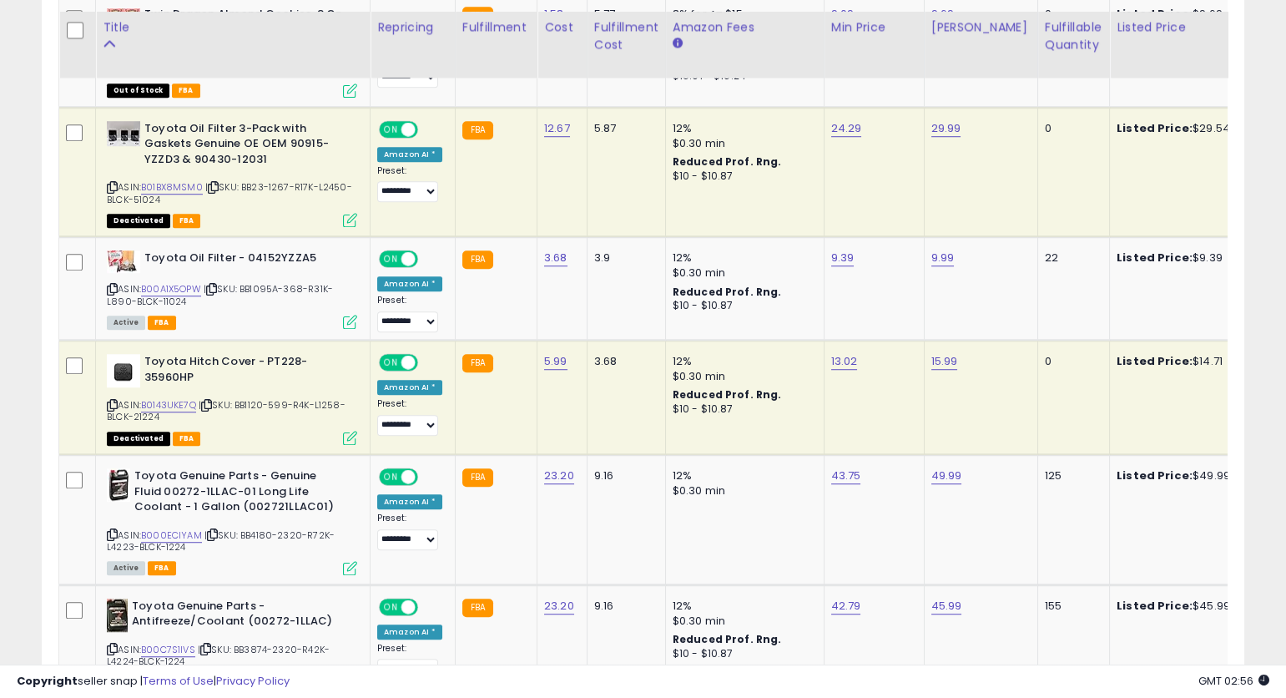
scroll to position [2860, 0]
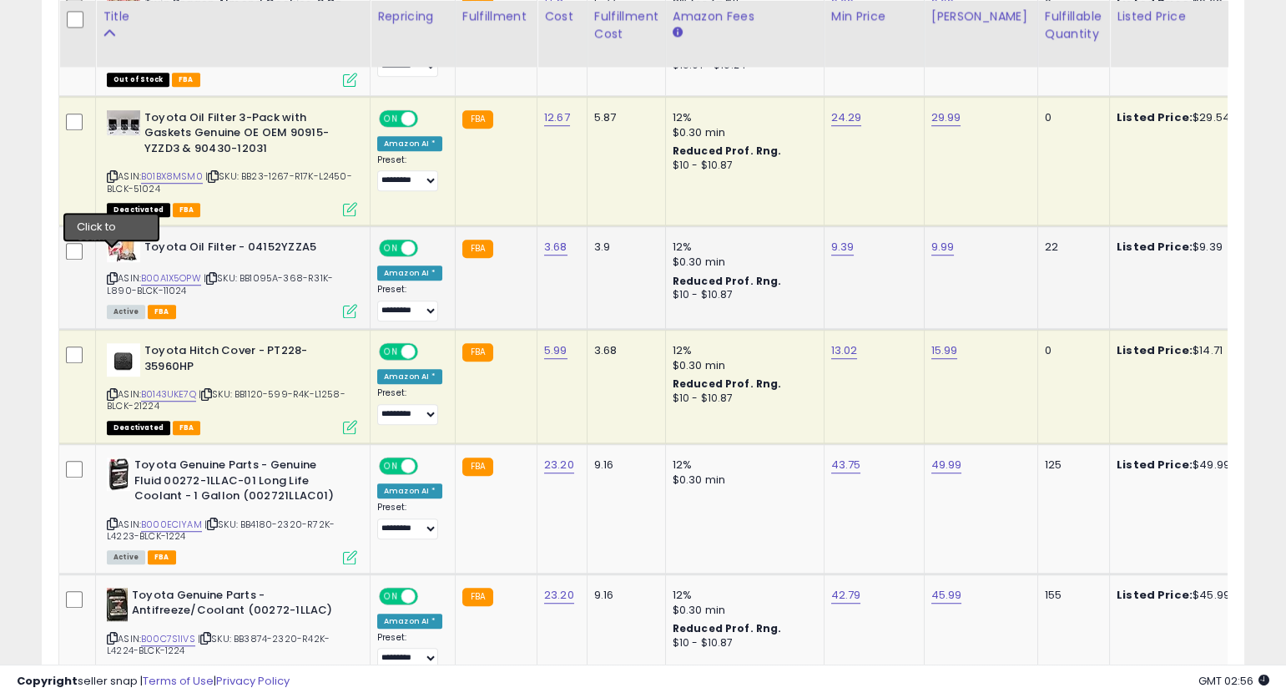
click at [110, 274] on icon at bounding box center [112, 278] width 11 height 9
click at [112, 274] on icon at bounding box center [112, 278] width 11 height 9
drag, startPoint x: 113, startPoint y: 253, endPoint x: 150, endPoint y: 262, distance: 38.7
click at [114, 274] on icon at bounding box center [112, 278] width 11 height 9
click at [217, 274] on icon at bounding box center [211, 278] width 11 height 9
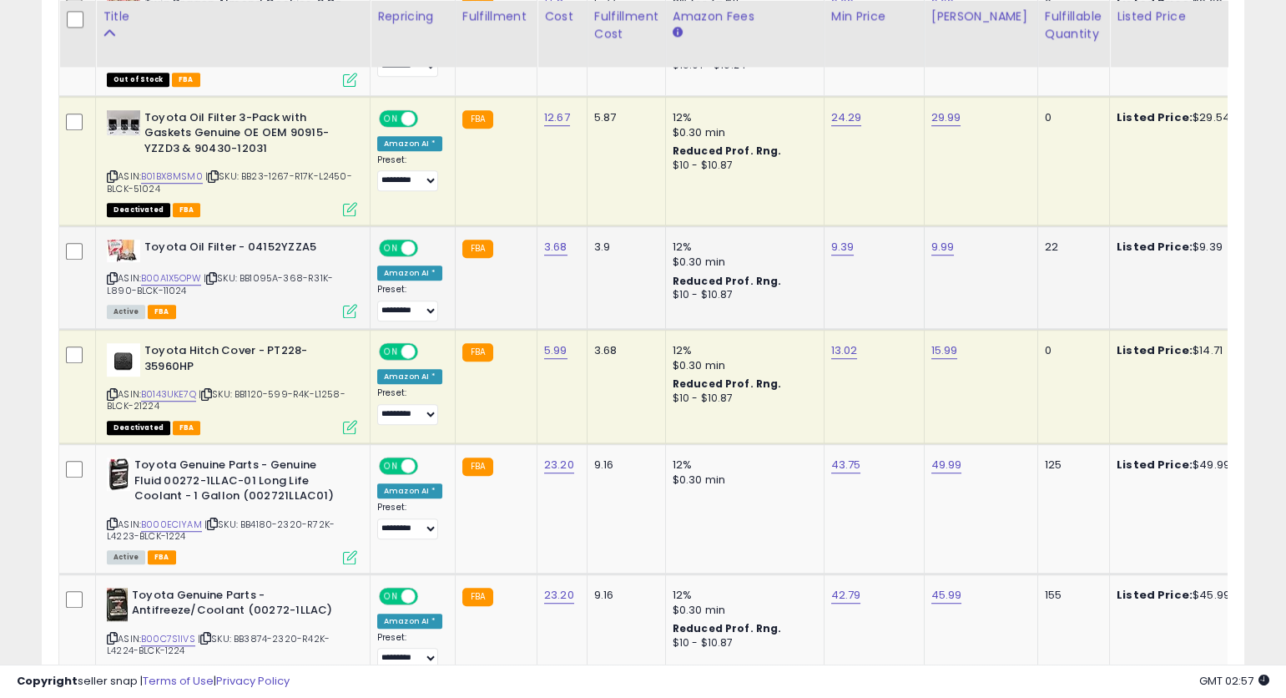
click at [109, 274] on icon at bounding box center [112, 278] width 11 height 9
drag, startPoint x: 109, startPoint y: 259, endPoint x: 141, endPoint y: 256, distance: 31.8
click at [111, 274] on icon at bounding box center [112, 278] width 11 height 9
click at [163, 271] on link "B00A1X5OPW" at bounding box center [171, 278] width 60 height 14
click at [839, 239] on link "9.39" at bounding box center [842, 247] width 23 height 17
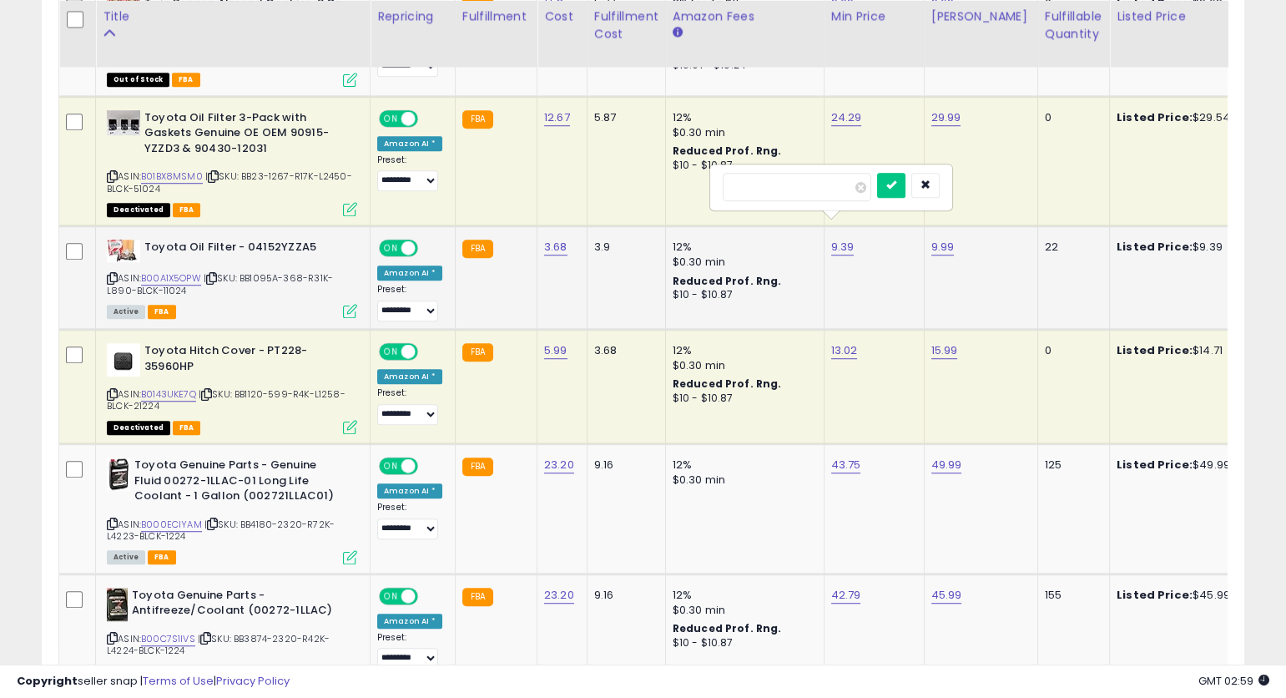
type input "****"
click button "submit" at bounding box center [891, 185] width 28 height 25
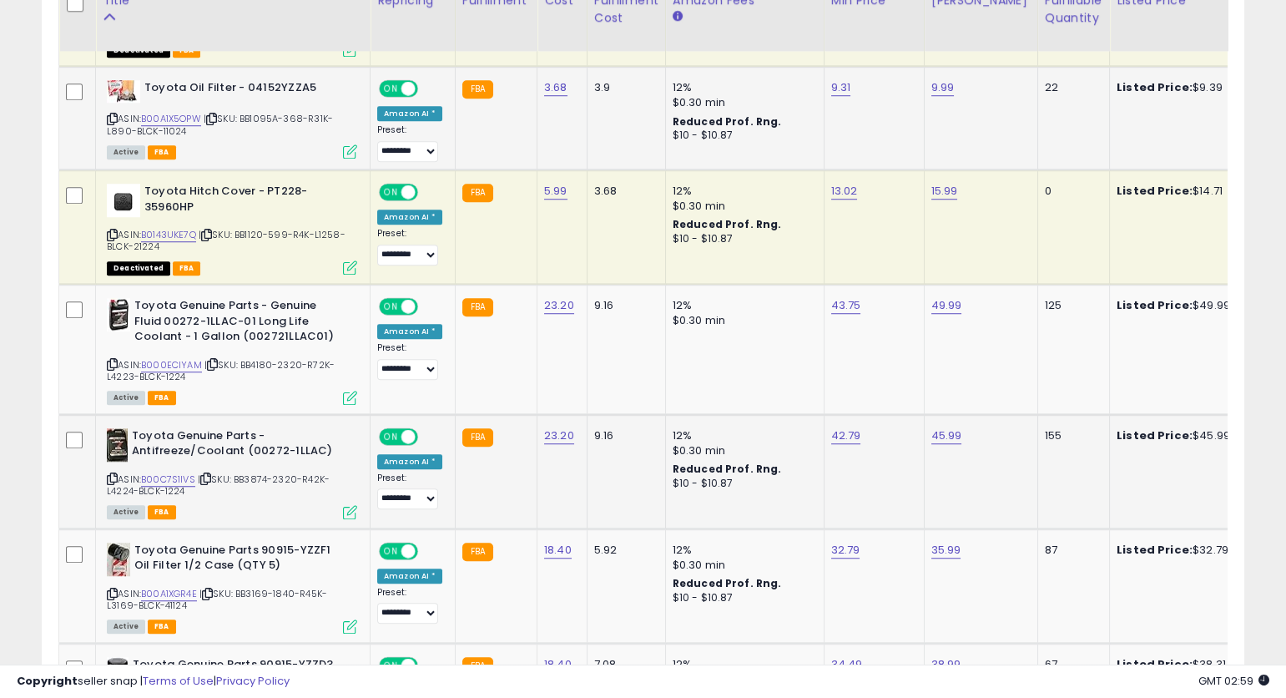
scroll to position [3052, 0]
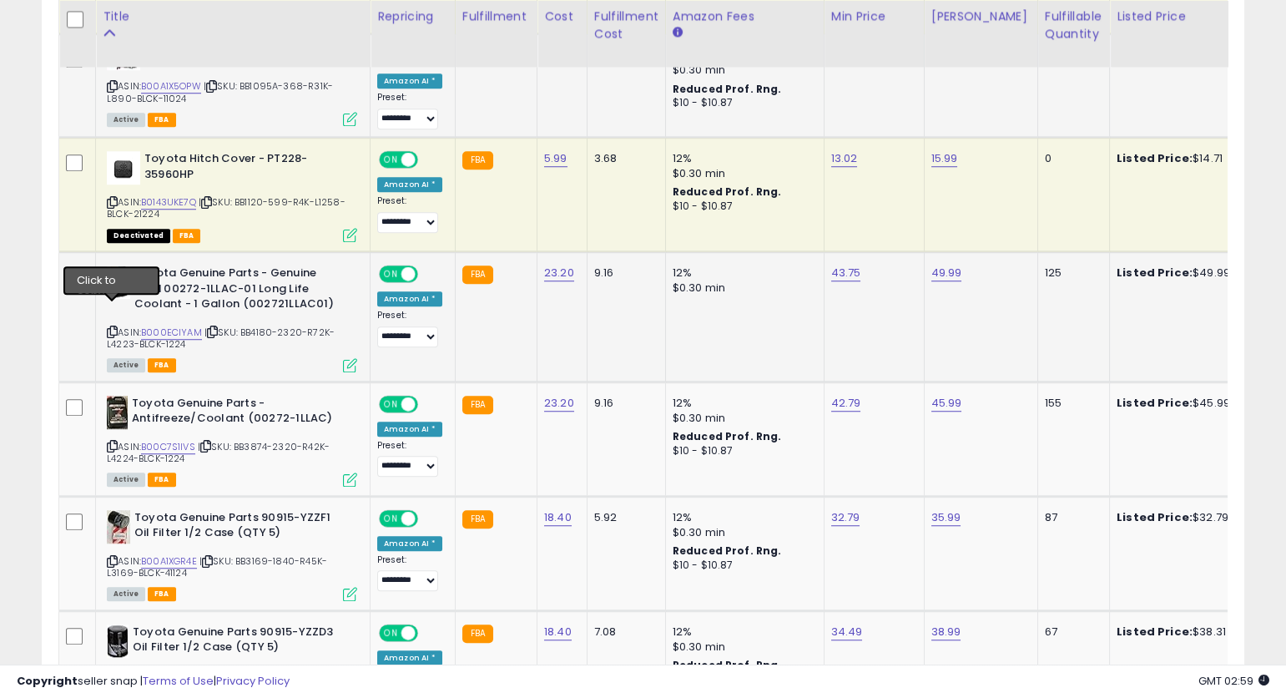
click at [111, 327] on icon at bounding box center [112, 331] width 11 height 9
click at [113, 327] on icon at bounding box center [112, 331] width 11 height 9
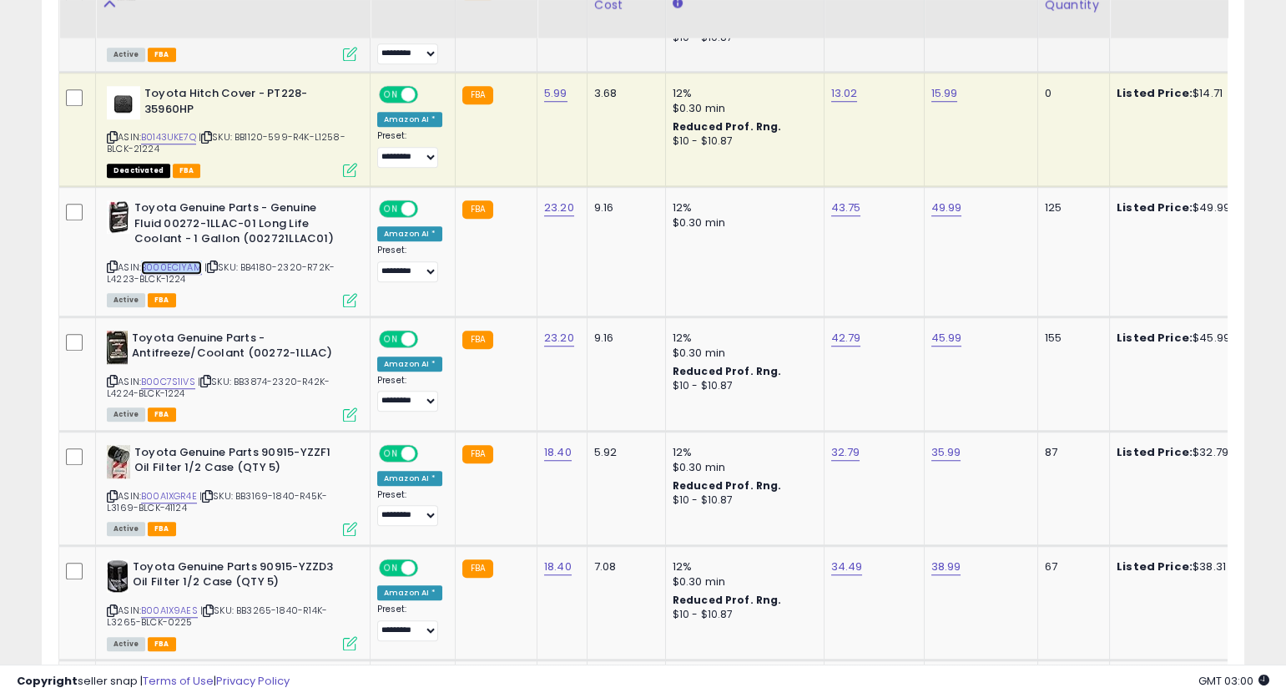
scroll to position [3168, 0]
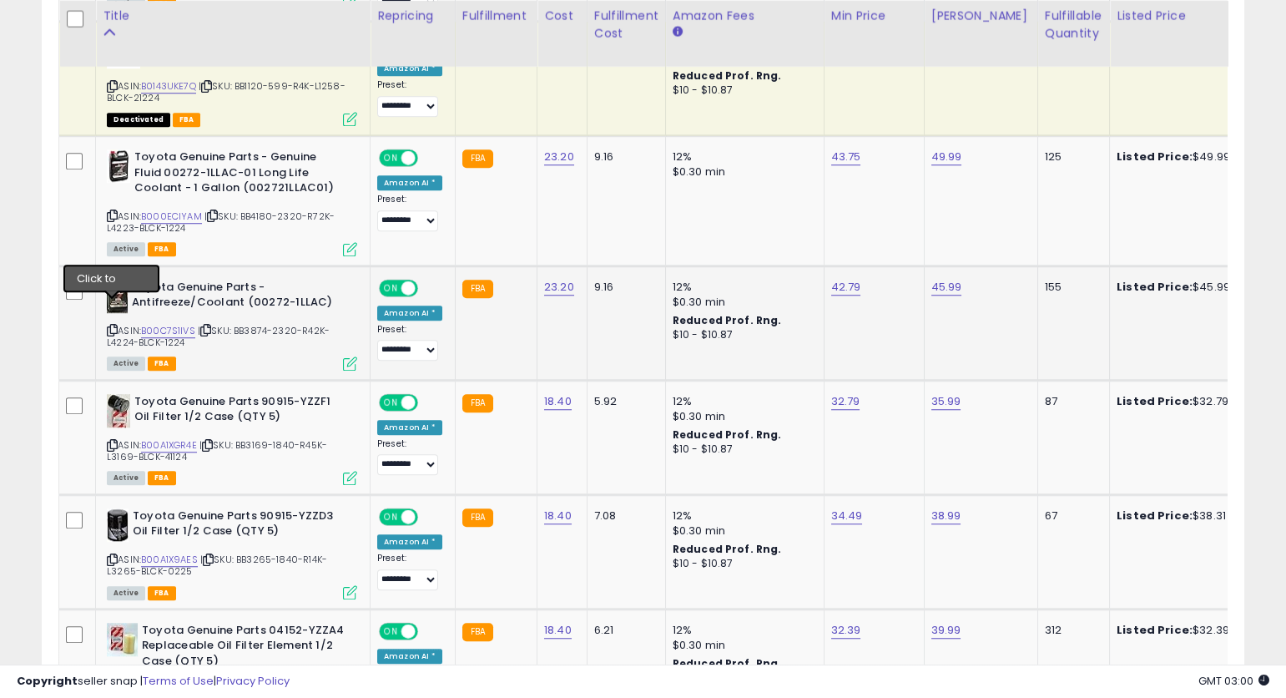
click at [115, 326] on icon at bounding box center [112, 330] width 11 height 9
click at [113, 326] on icon at bounding box center [112, 330] width 11 height 9
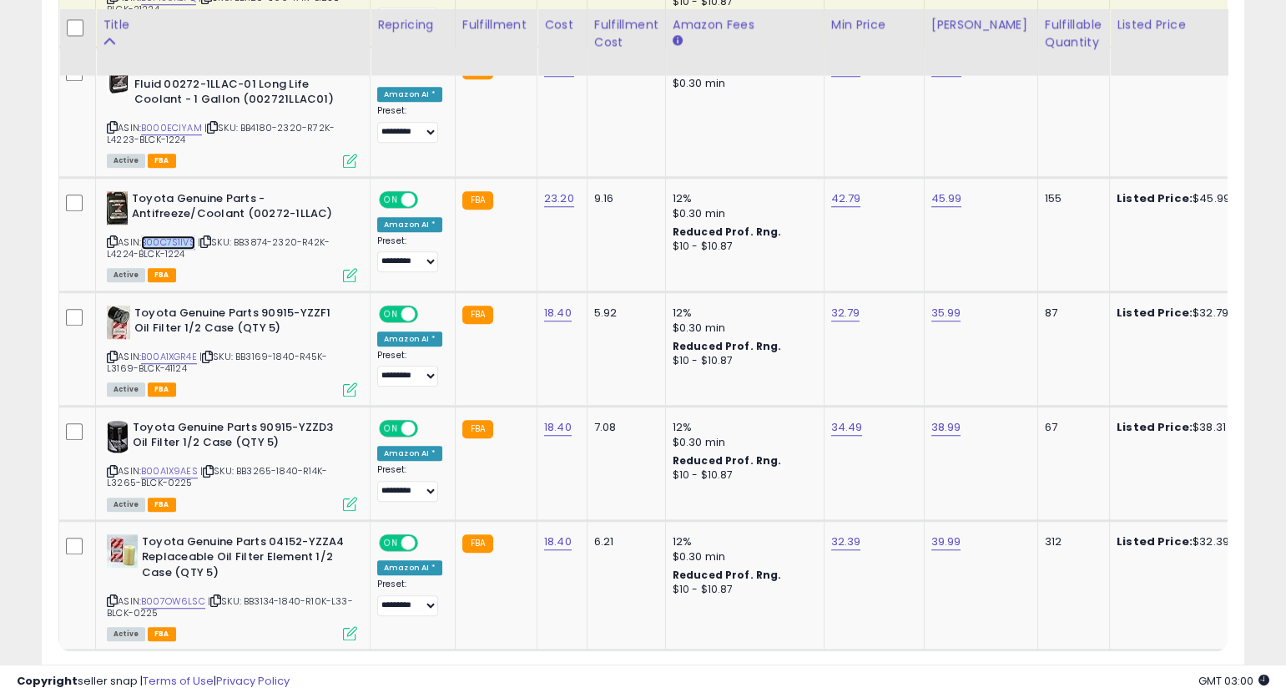
scroll to position [3276, 0]
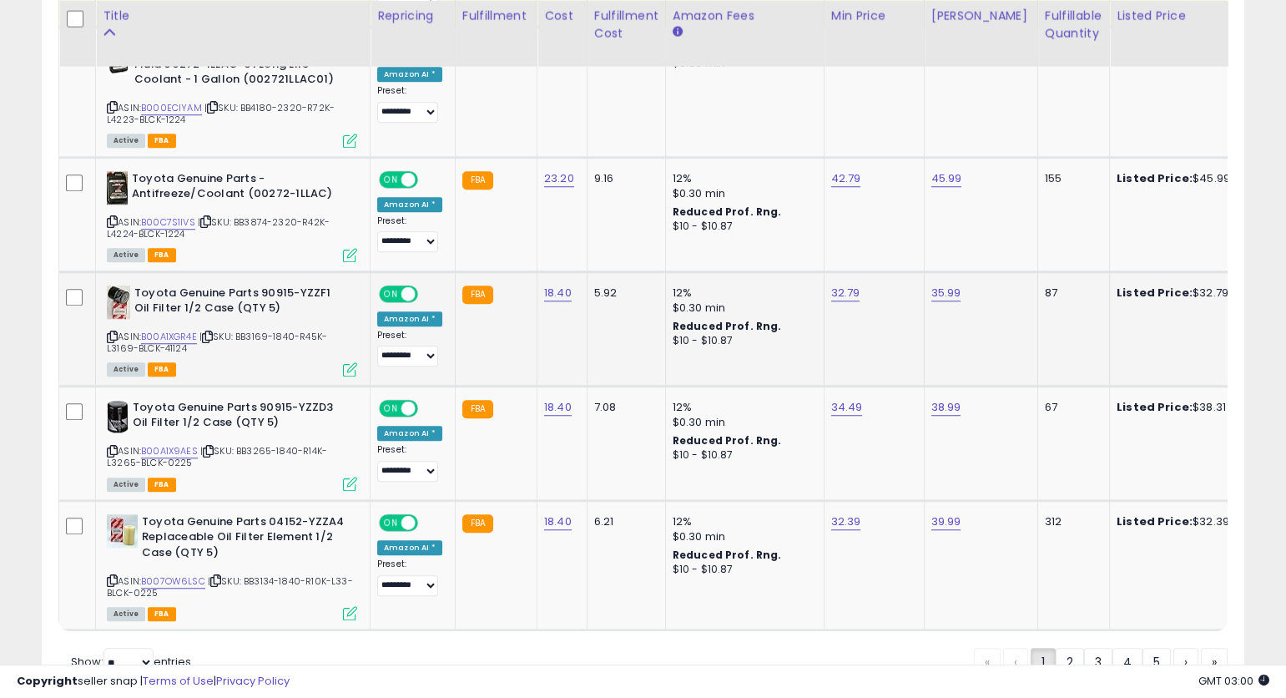
click at [113, 332] on icon at bounding box center [112, 336] width 11 height 9
click at [110, 332] on icon at bounding box center [112, 336] width 11 height 9
click at [114, 447] on icon at bounding box center [112, 451] width 11 height 9
click at [113, 447] on icon at bounding box center [112, 451] width 11 height 9
click at [110, 332] on icon at bounding box center [112, 336] width 11 height 9
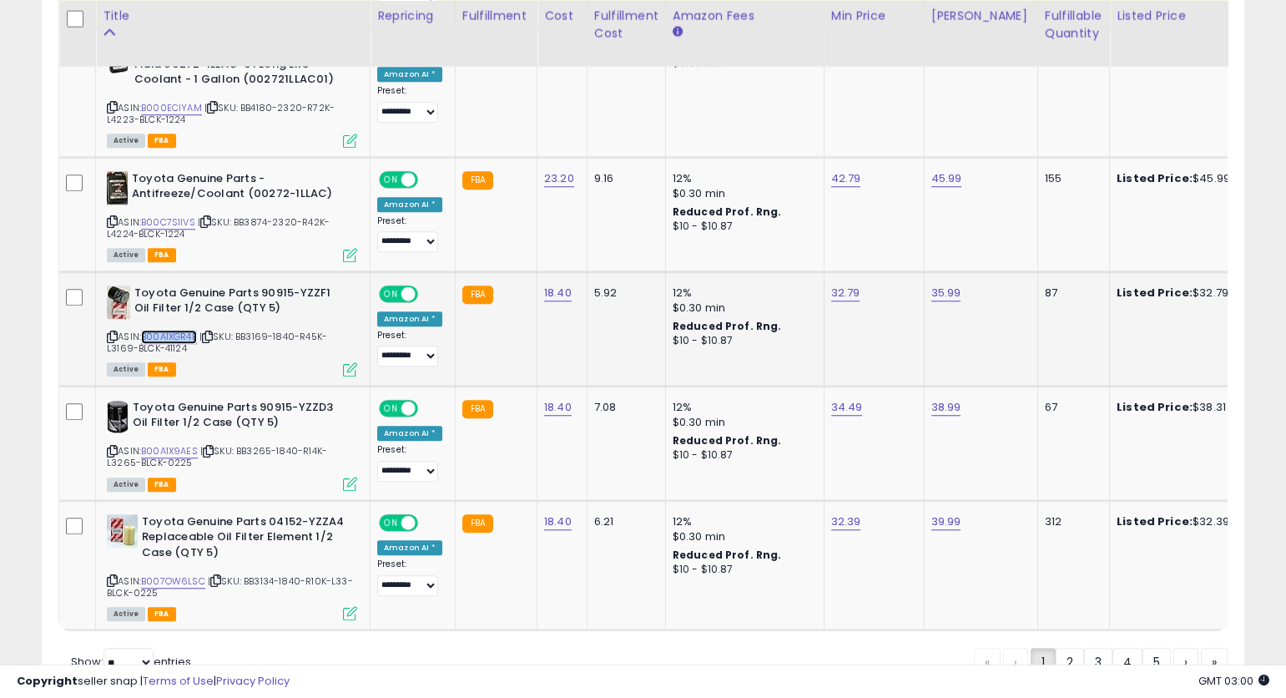
click at [179, 330] on link "B00A1XGR4E" at bounding box center [169, 337] width 56 height 14
click at [110, 332] on icon at bounding box center [112, 336] width 11 height 9
click at [114, 447] on icon at bounding box center [112, 451] width 11 height 9
click at [115, 576] on icon at bounding box center [112, 580] width 11 height 9
click at [114, 576] on icon at bounding box center [112, 580] width 11 height 9
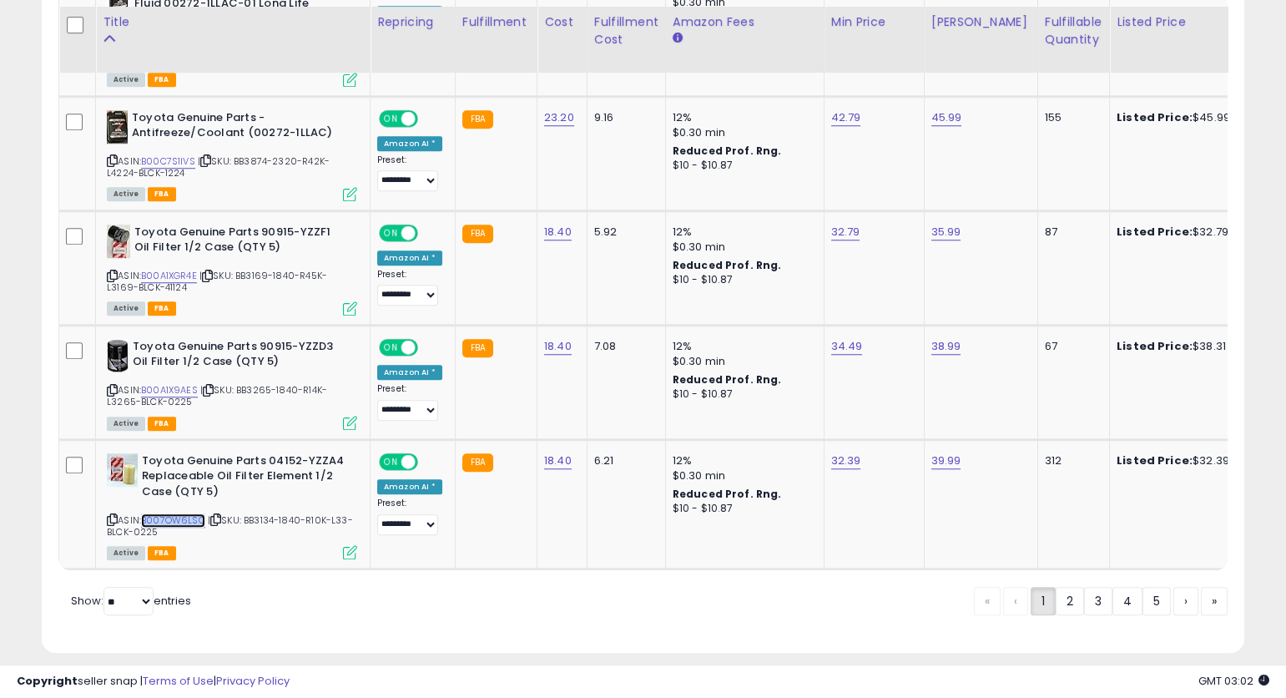
scroll to position [3343, 0]
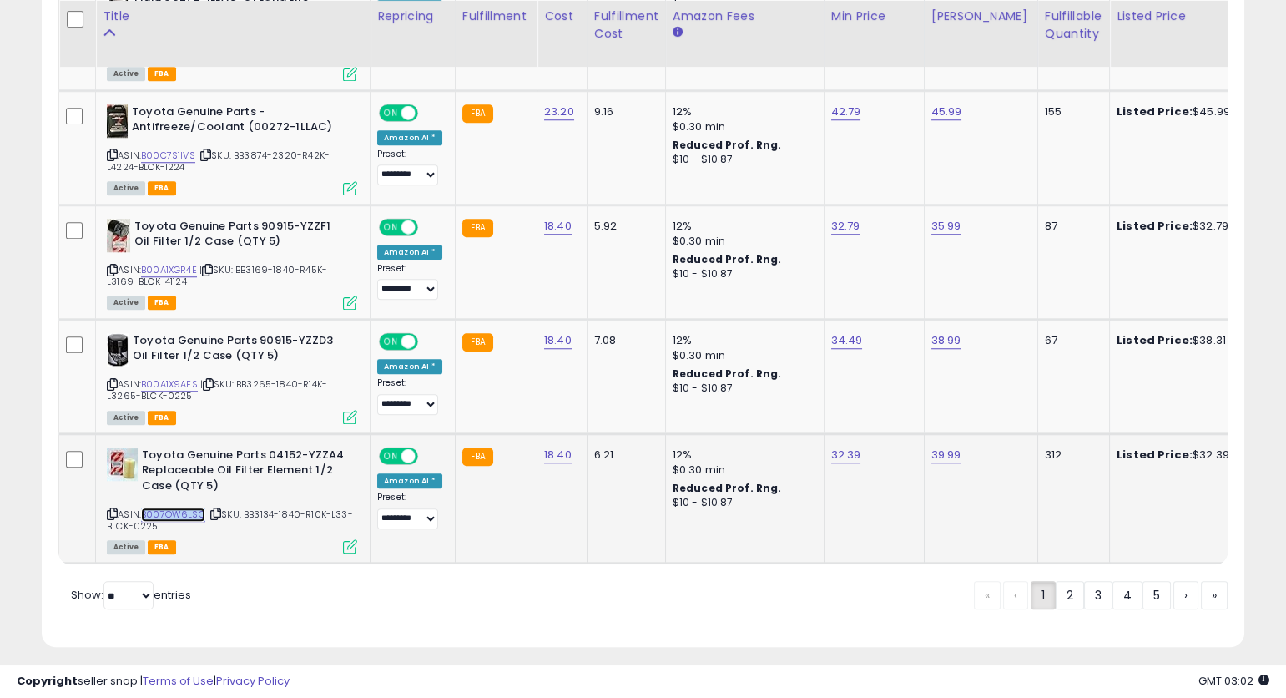
click at [189, 507] on link "B007OW6LSC" at bounding box center [173, 514] width 64 height 14
click at [839, 447] on link "32.39" at bounding box center [846, 455] width 30 height 17
type input "*****"
click button "submit" at bounding box center [894, 390] width 28 height 25
click at [1073, 588] on link "2" at bounding box center [1070, 595] width 28 height 28
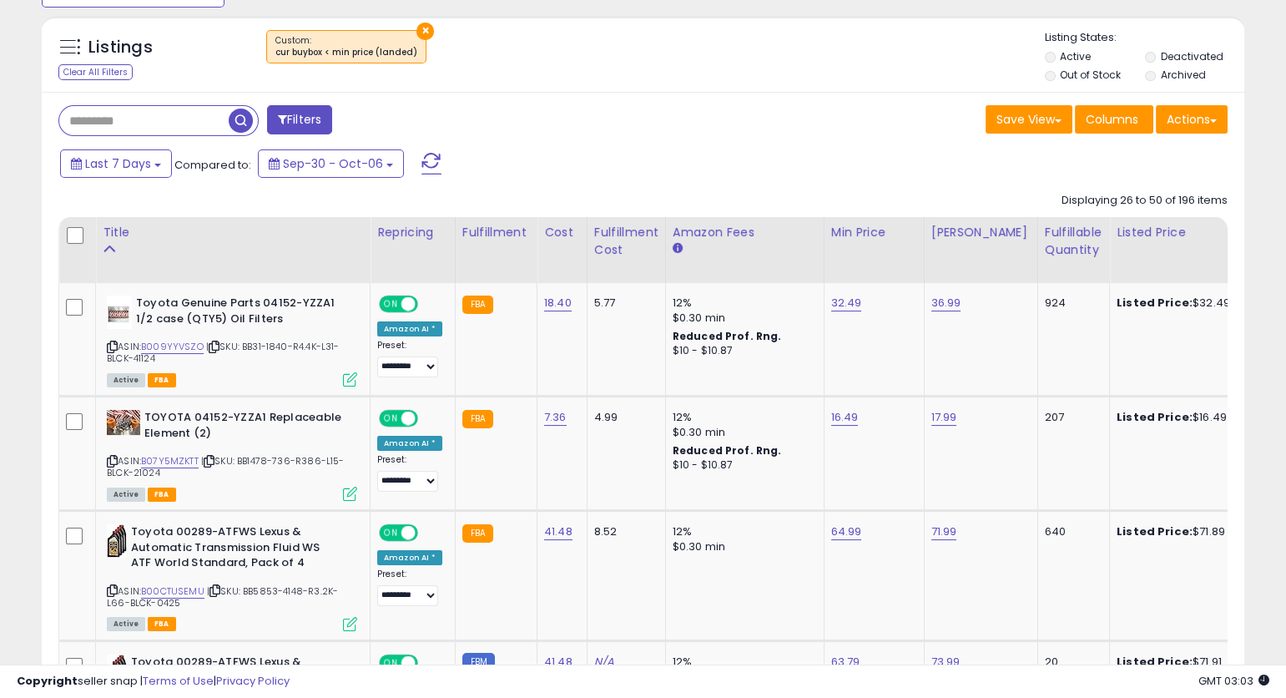
scroll to position [612, 0]
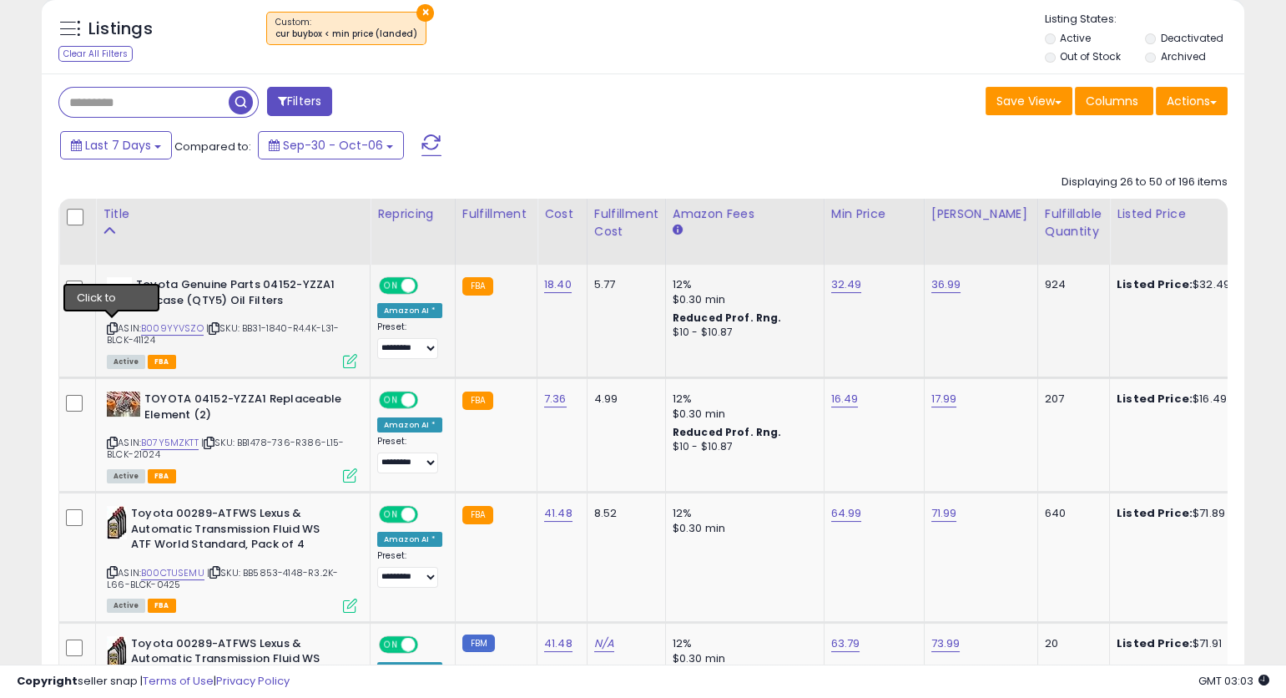
click at [113, 326] on icon at bounding box center [112, 328] width 11 height 9
click at [112, 327] on icon at bounding box center [112, 328] width 11 height 9
click at [185, 324] on link "B009YYVSZO" at bounding box center [172, 328] width 63 height 14
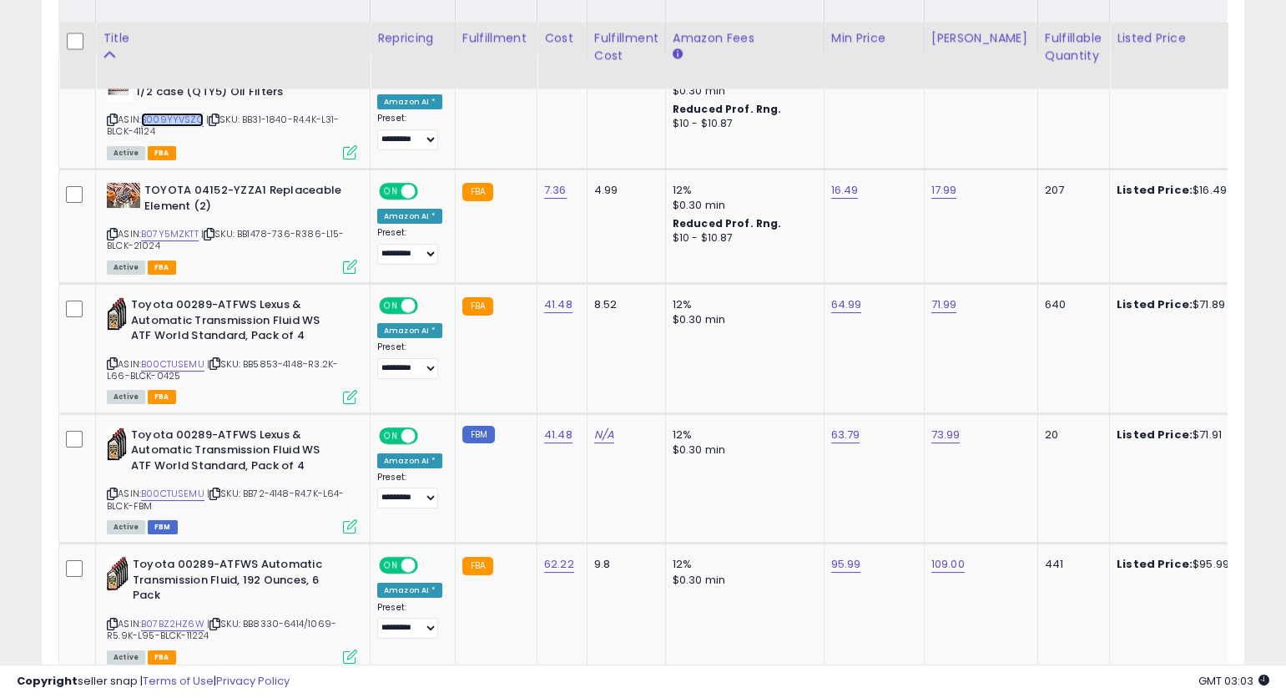
scroll to position [843, 0]
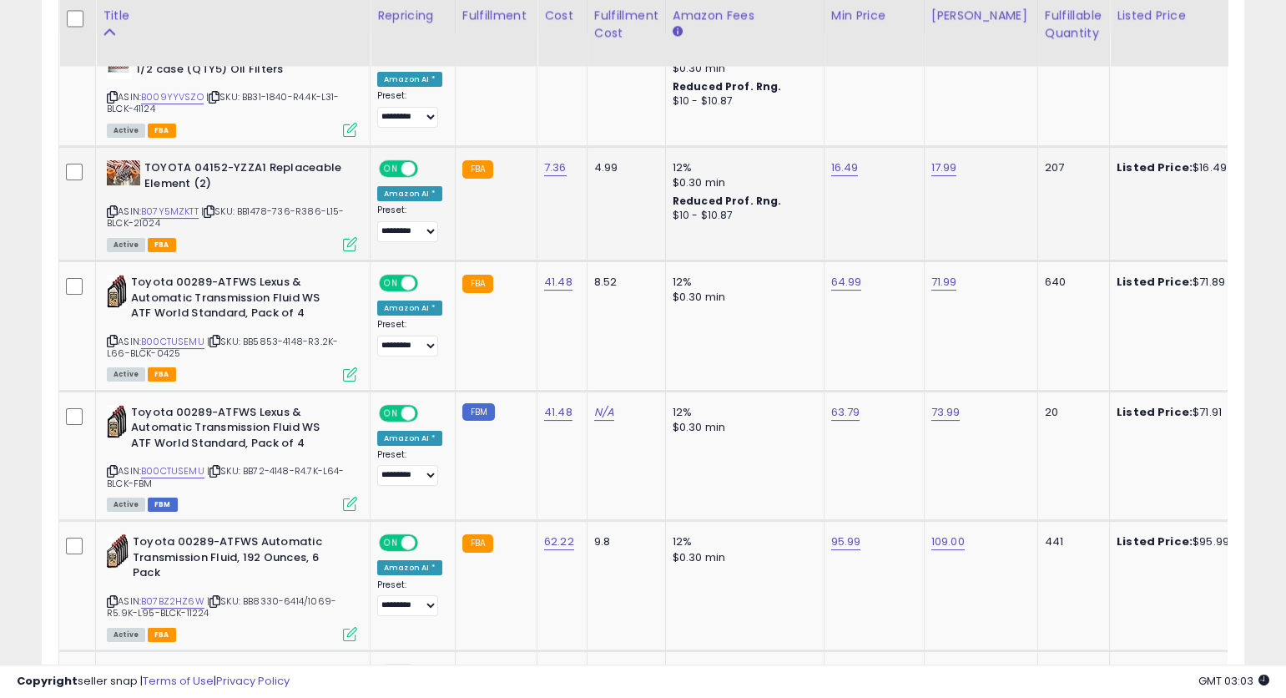
click at [112, 210] on icon at bounding box center [112, 211] width 11 height 9
click at [113, 210] on icon at bounding box center [112, 211] width 11 height 9
click at [104, 339] on div "Toyota 00289-ATFWS Lexus & Automatic Transmission Fluid WS ATF World Standard, …" at bounding box center [230, 327] width 255 height 105
click at [112, 337] on icon at bounding box center [112, 340] width 11 height 9
click at [110, 340] on icon at bounding box center [112, 340] width 11 height 9
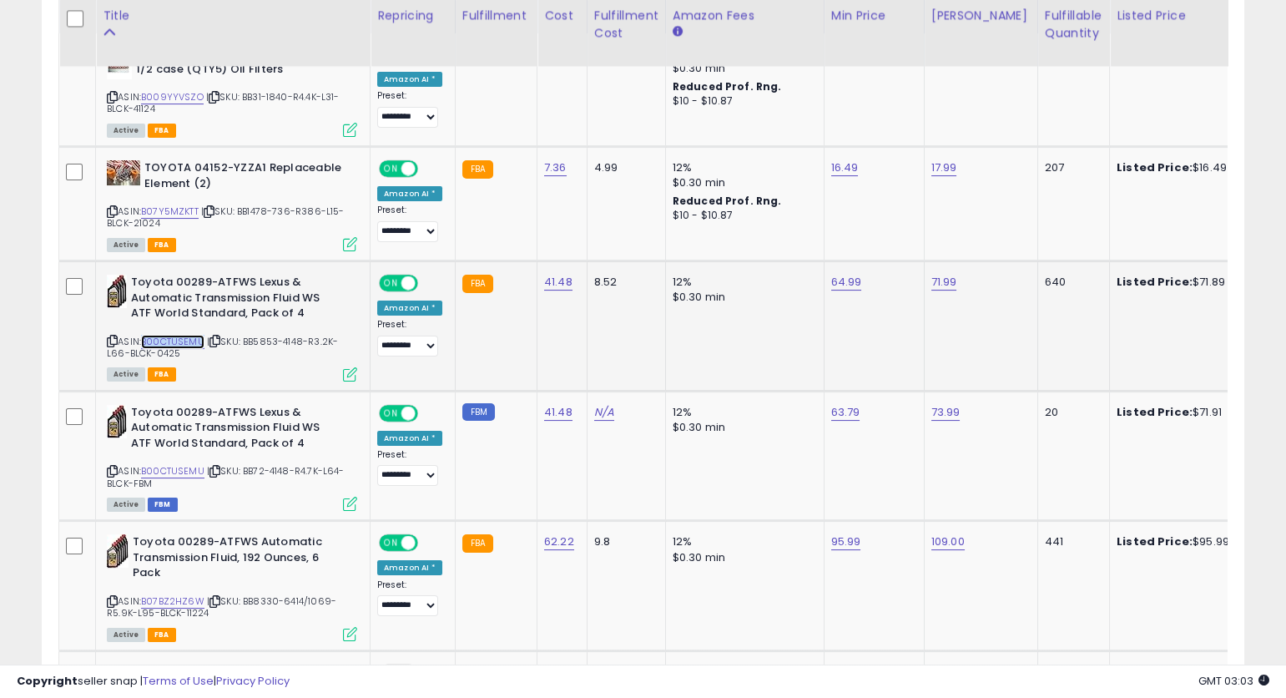
click at [184, 341] on link "B00CTUSEMU" at bounding box center [172, 342] width 63 height 14
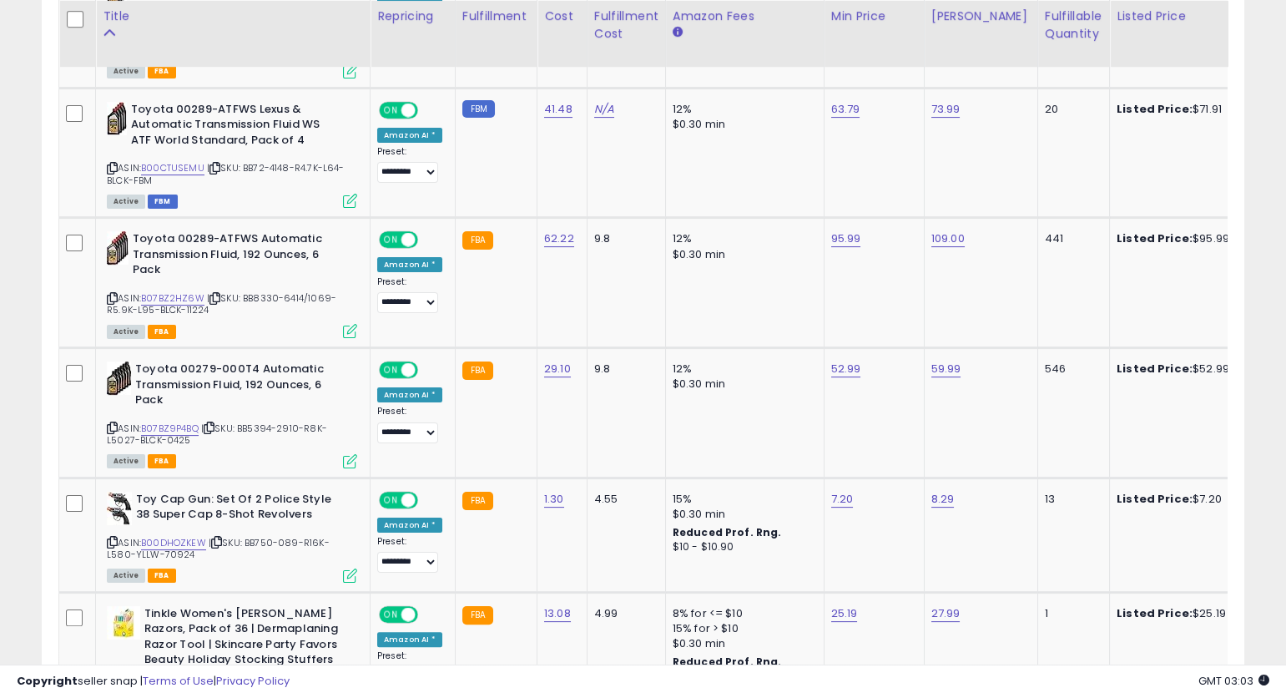
scroll to position [1155, 0]
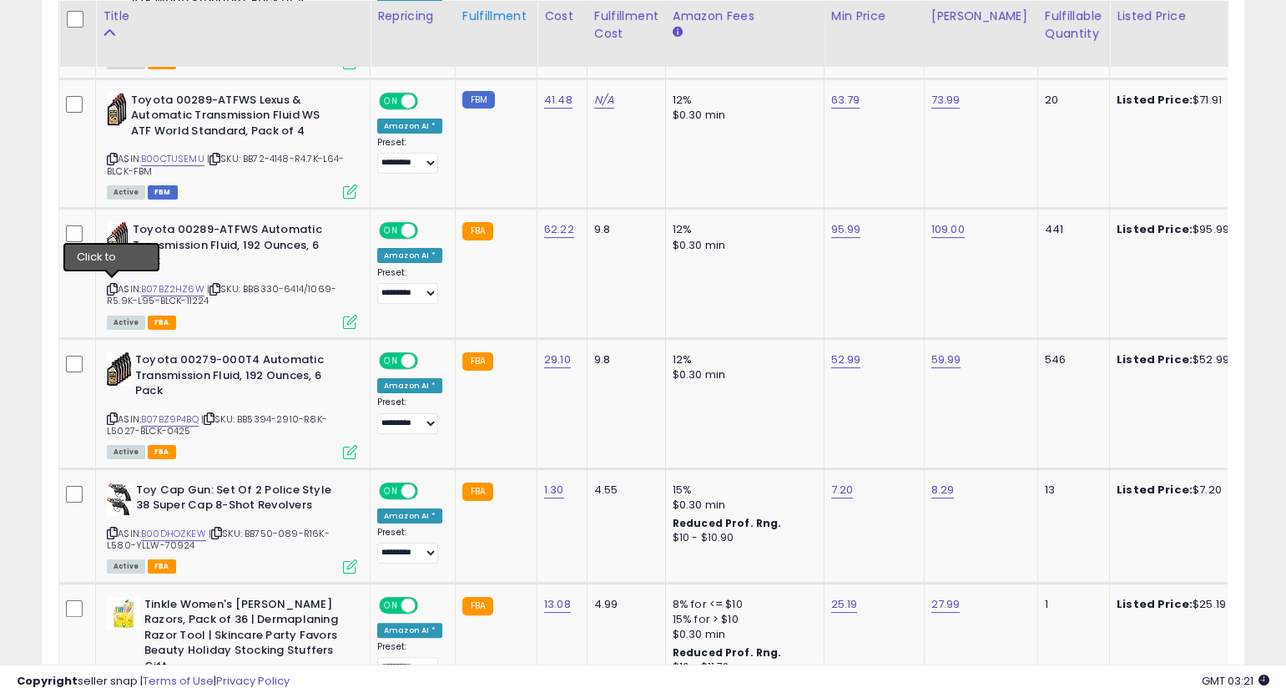
drag, startPoint x: 109, startPoint y: 287, endPoint x: 453, endPoint y: 28, distance: 430.9
click at [109, 287] on icon at bounding box center [112, 289] width 11 height 9
click at [114, 416] on icon at bounding box center [112, 418] width 11 height 9
click at [114, 417] on icon at bounding box center [112, 418] width 11 height 9
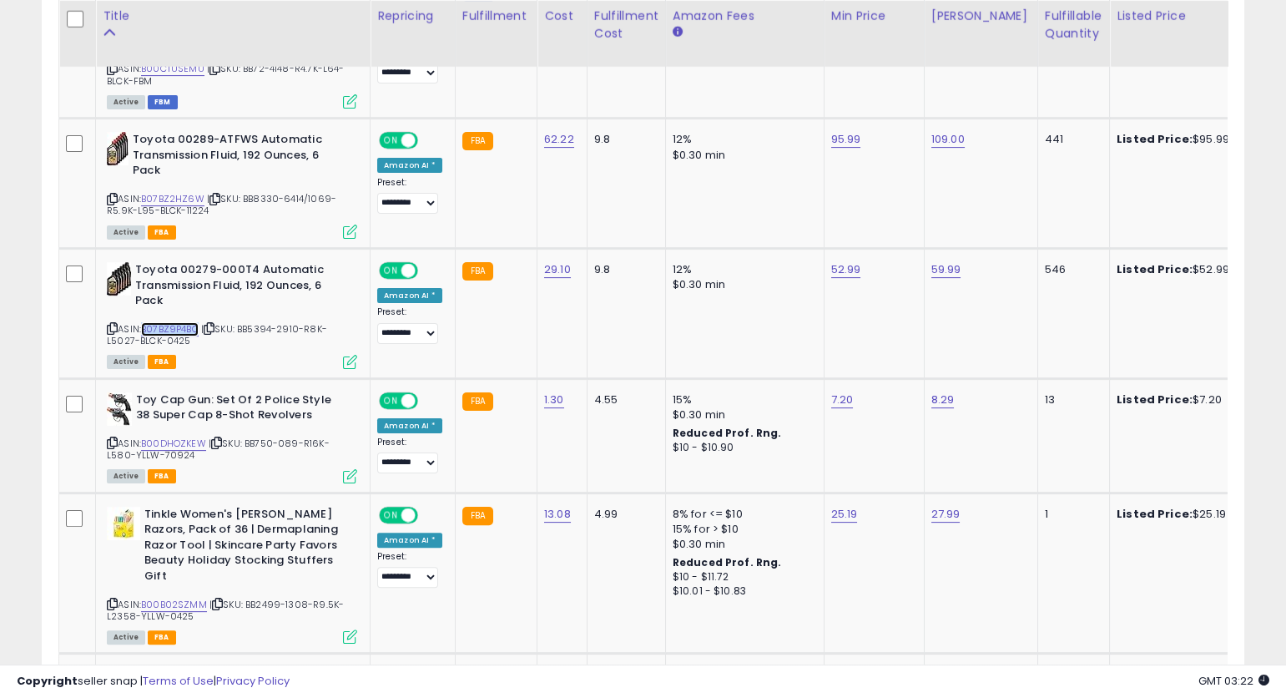
scroll to position [1263, 0]
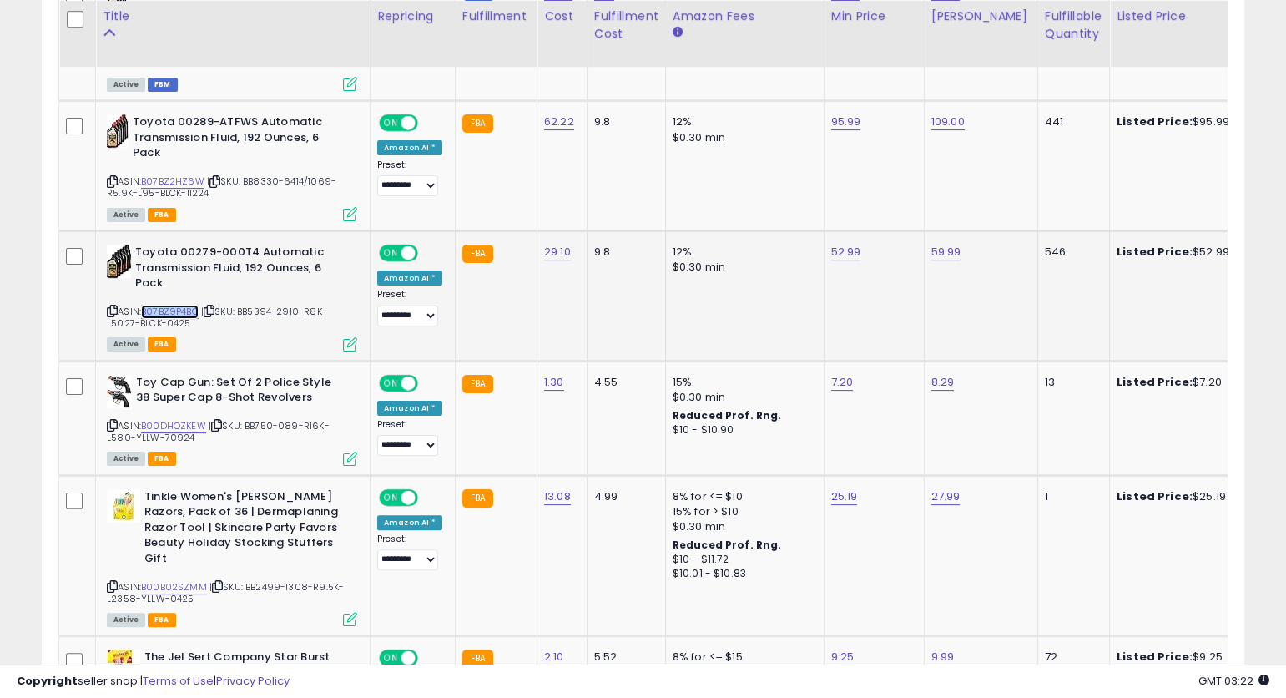
click at [171, 305] on link "B07BZ9P4BQ" at bounding box center [170, 312] width 58 height 14
drag, startPoint x: 1284, startPoint y: 302, endPoint x: 1284, endPoint y: 314, distance: 11.7
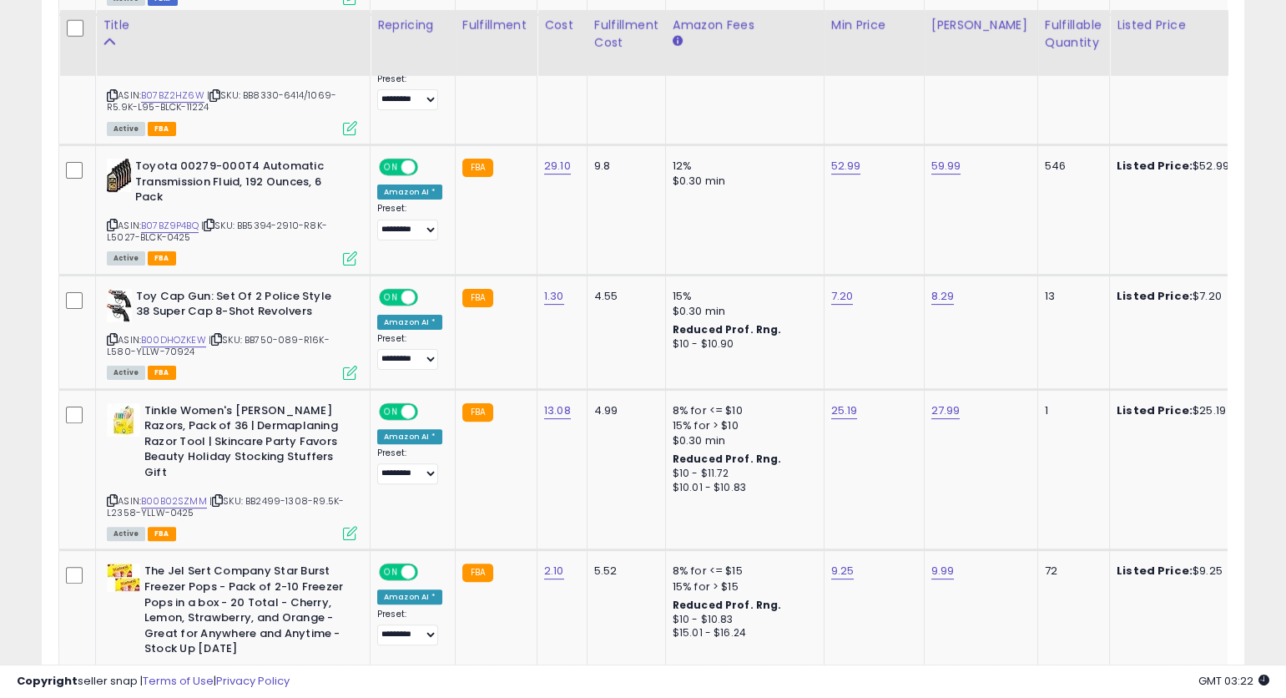
scroll to position [1362, 0]
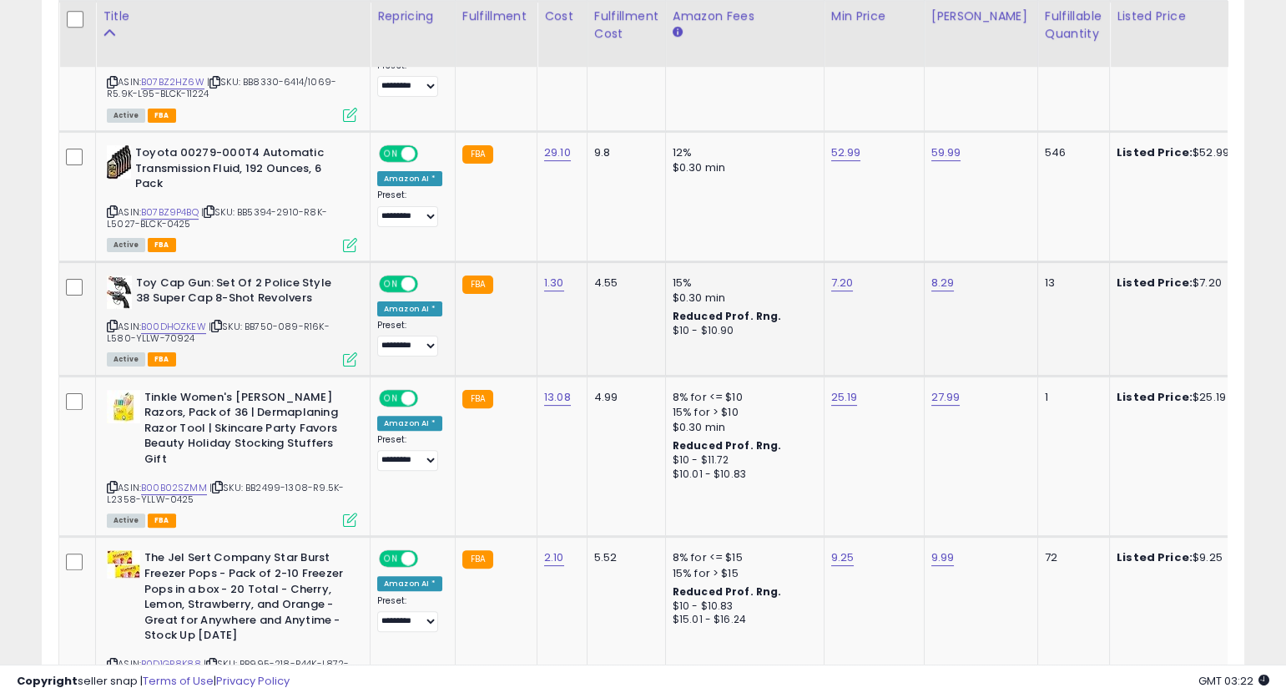
click at [112, 326] on icon at bounding box center [112, 325] width 11 height 9
click at [184, 323] on link "B00DHOZKEW" at bounding box center [173, 327] width 65 height 14
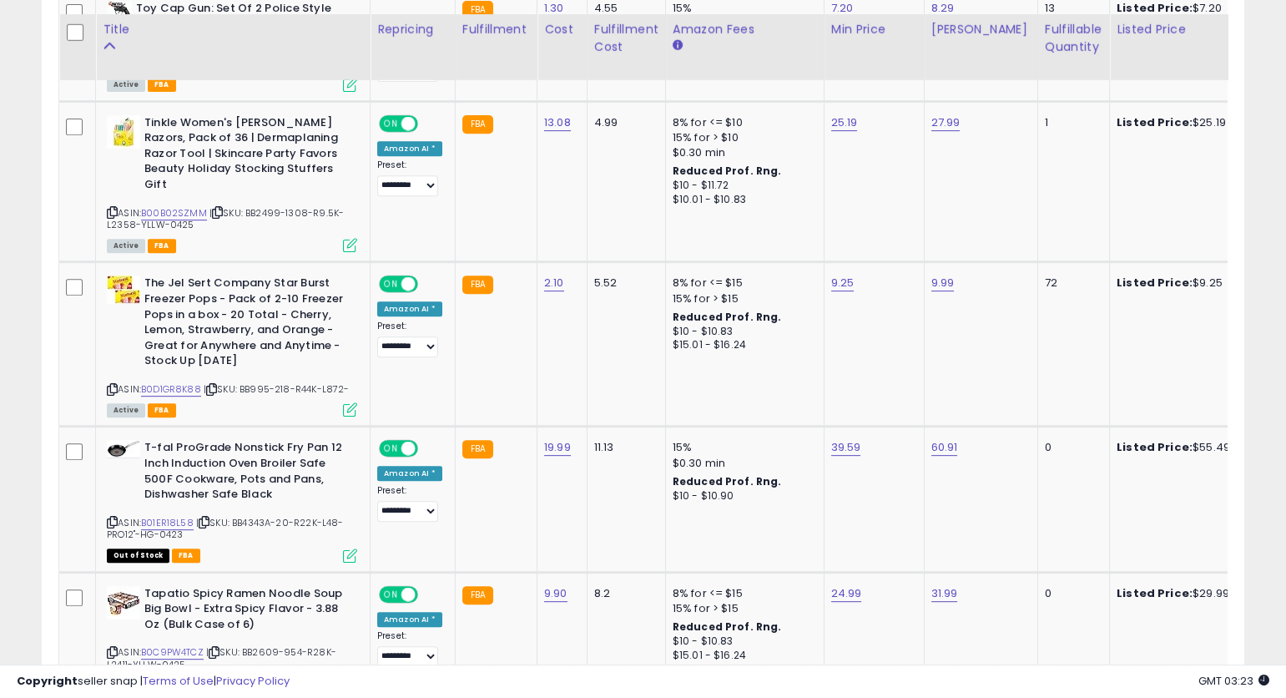
scroll to position [1650, 0]
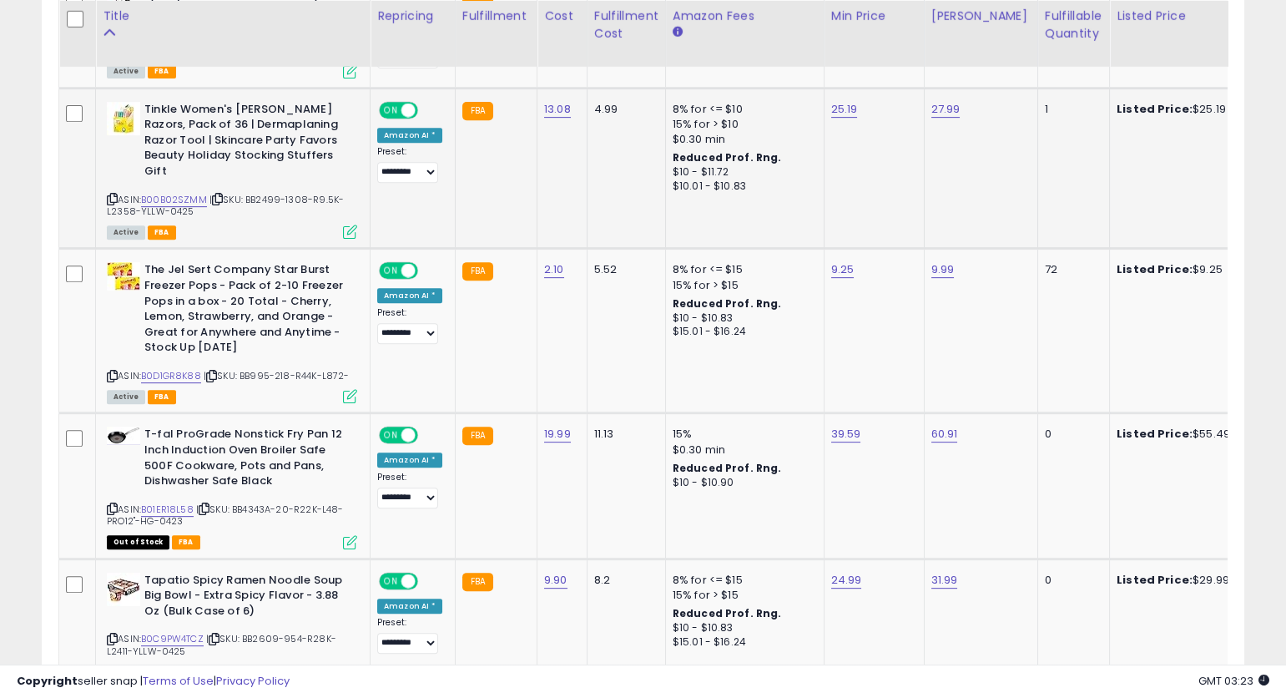
click at [111, 194] on icon at bounding box center [112, 198] width 11 height 9
click at [113, 371] on icon at bounding box center [112, 375] width 11 height 9
click at [111, 371] on icon at bounding box center [112, 375] width 11 height 9
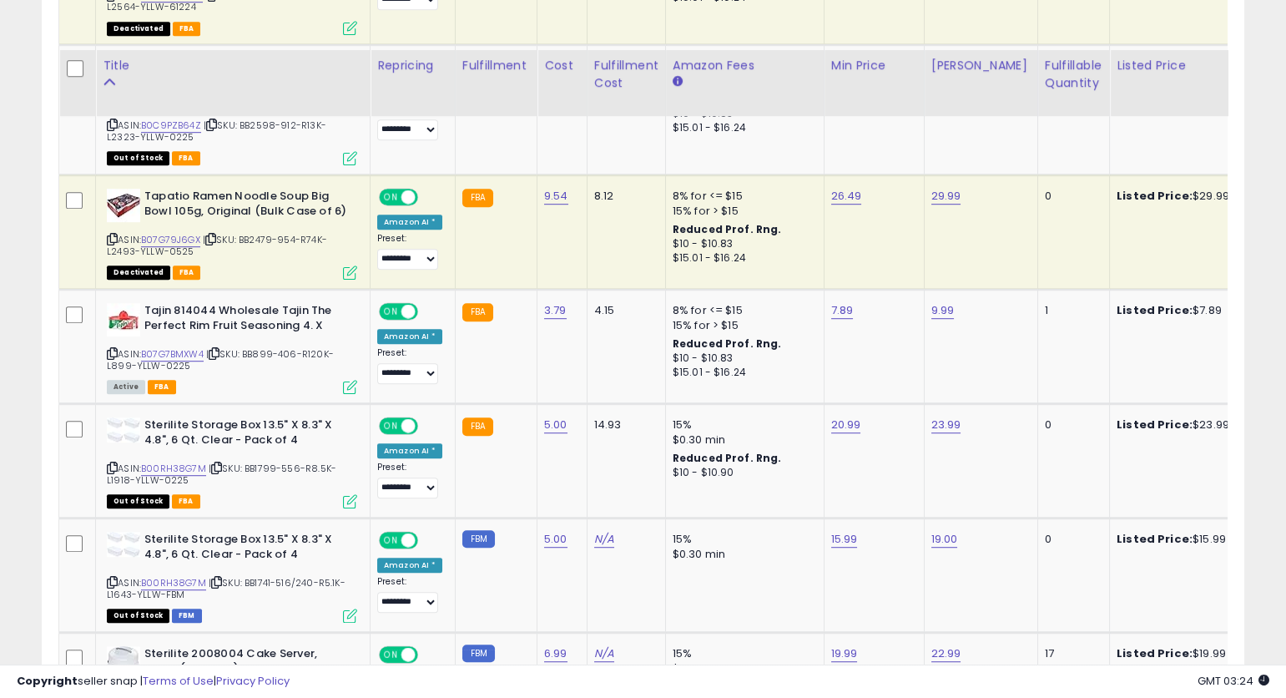
scroll to position [2521, 0]
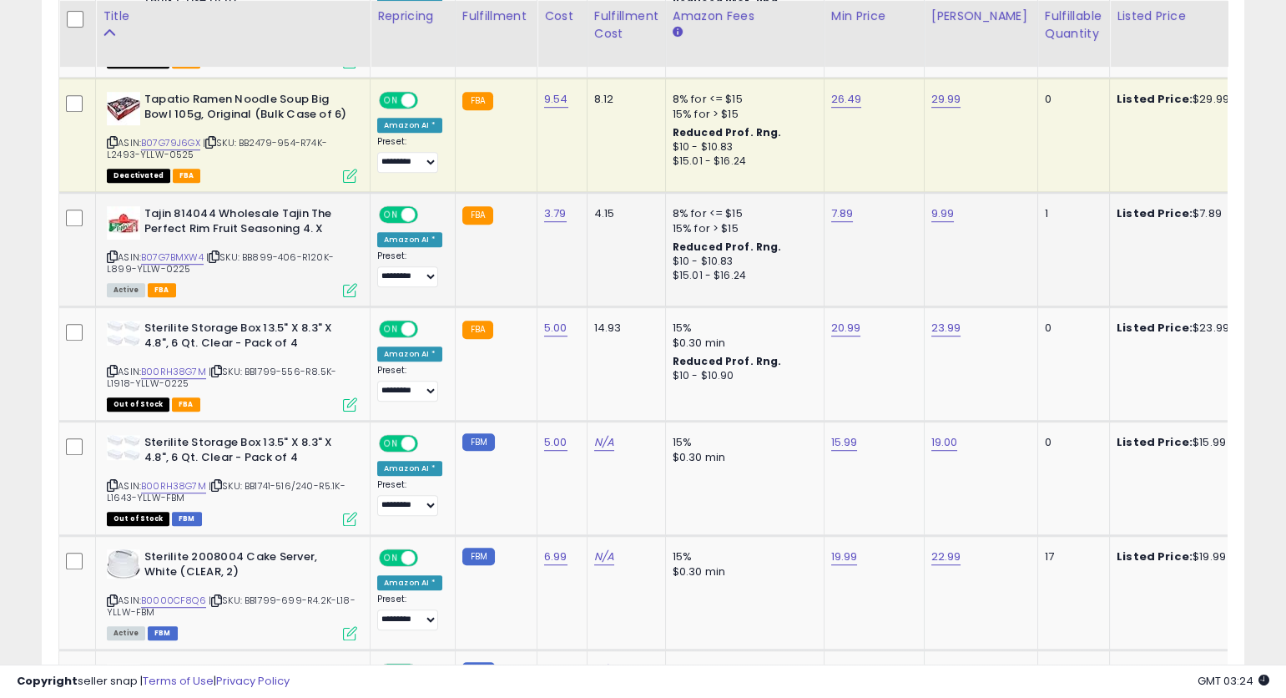
click at [114, 252] on icon at bounding box center [112, 256] width 11 height 9
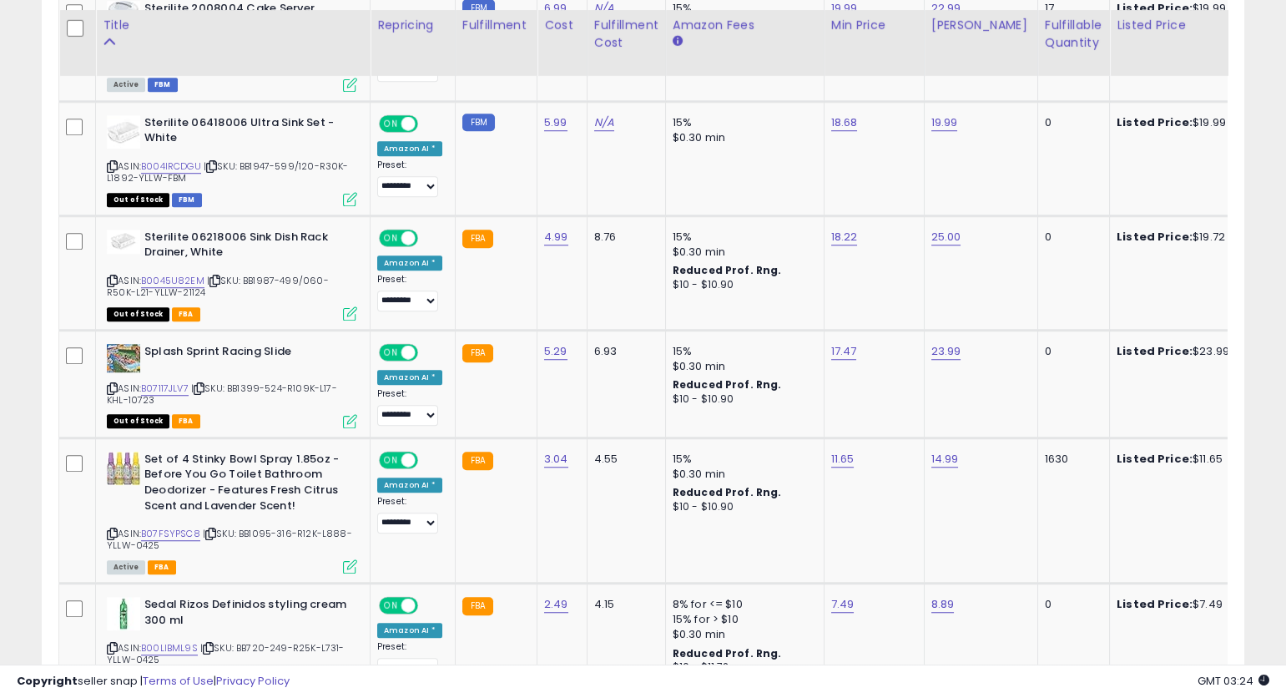
scroll to position [3080, 0]
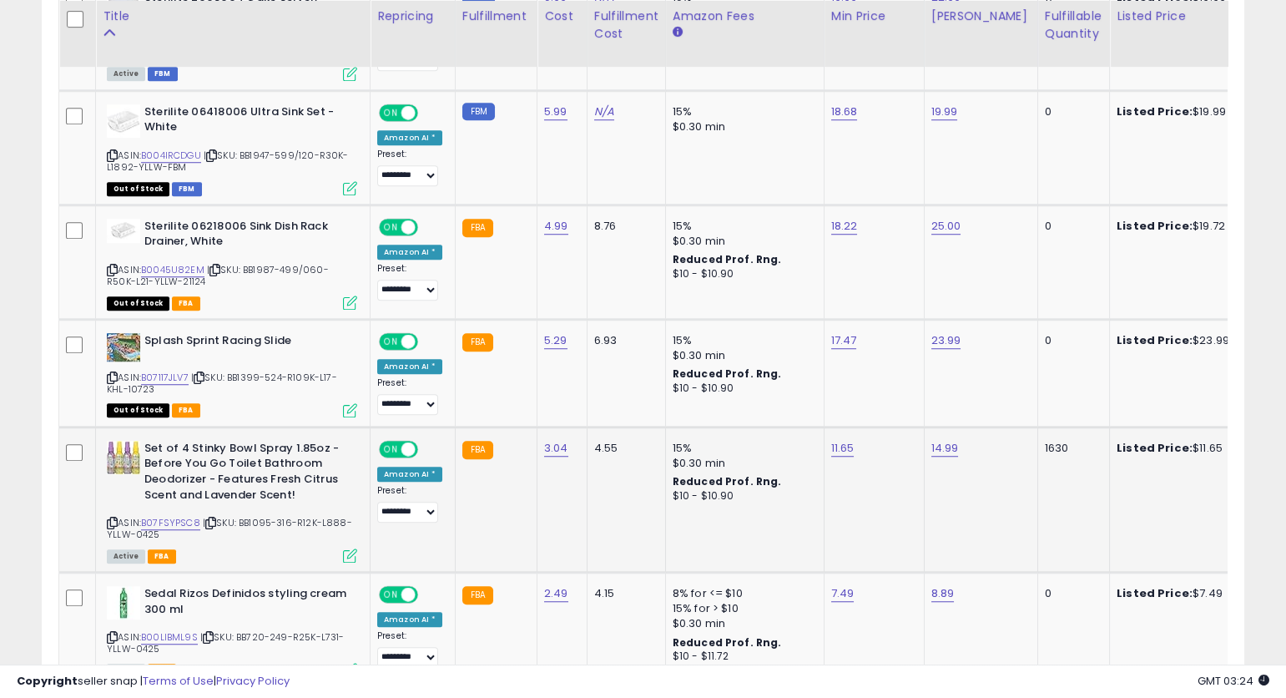
click at [115, 518] on icon at bounding box center [112, 522] width 11 height 9
click at [112, 518] on icon at bounding box center [112, 522] width 11 height 9
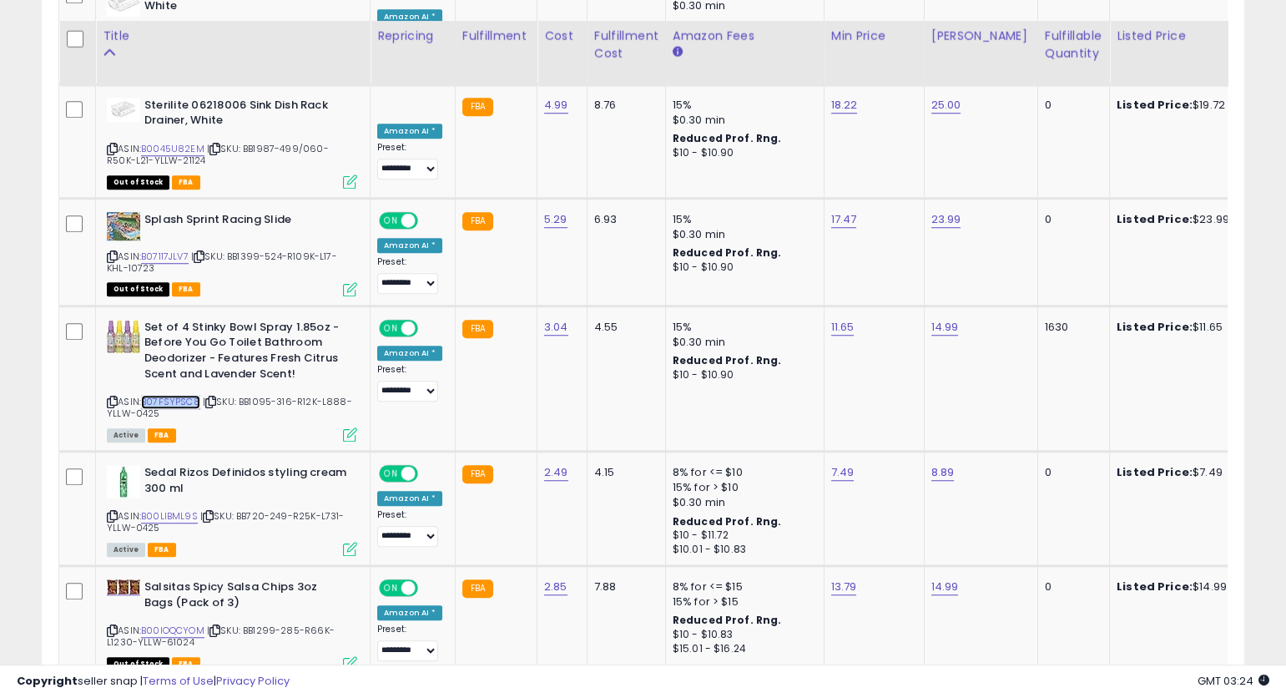
scroll to position [3250, 0]
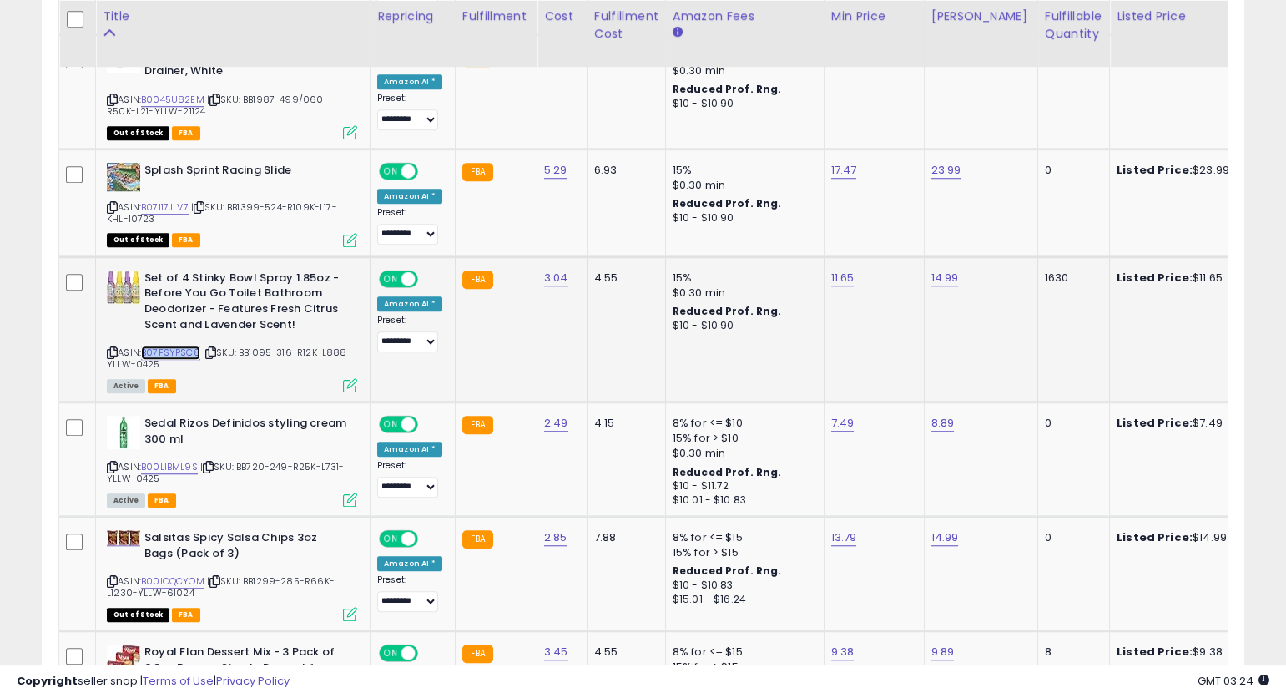
click at [189, 346] on link "B07FSYPSC8" at bounding box center [170, 353] width 59 height 14
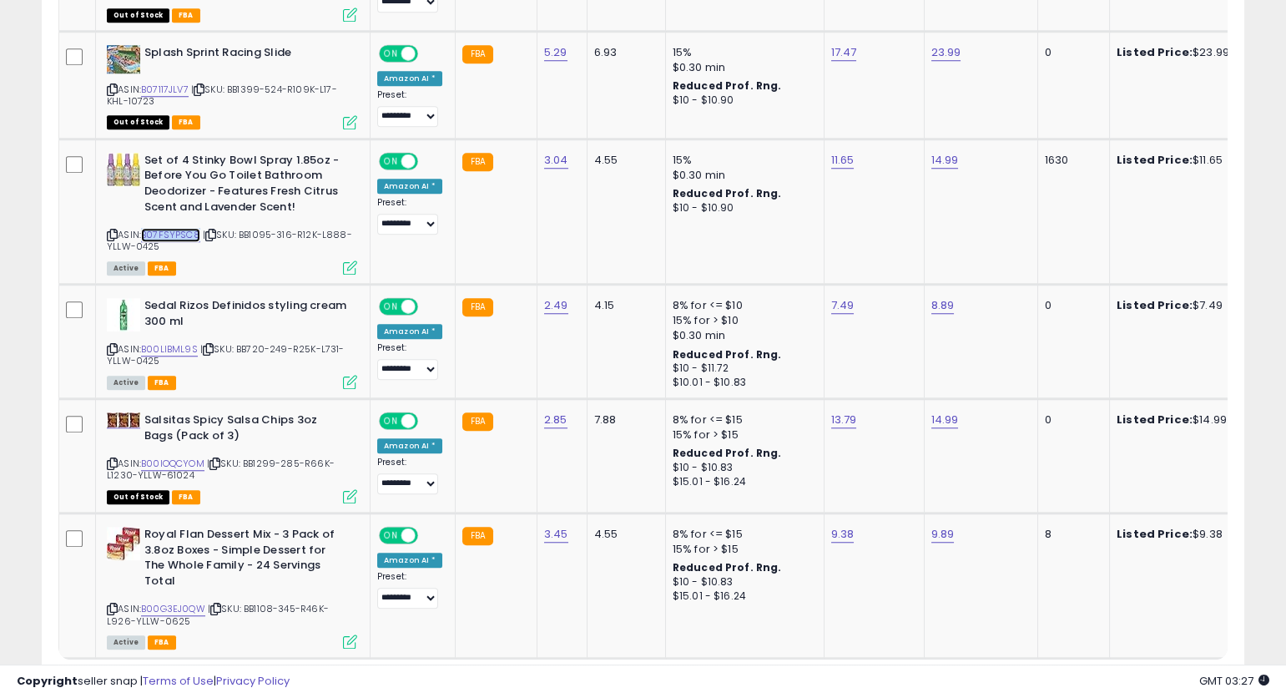
scroll to position [3438, 0]
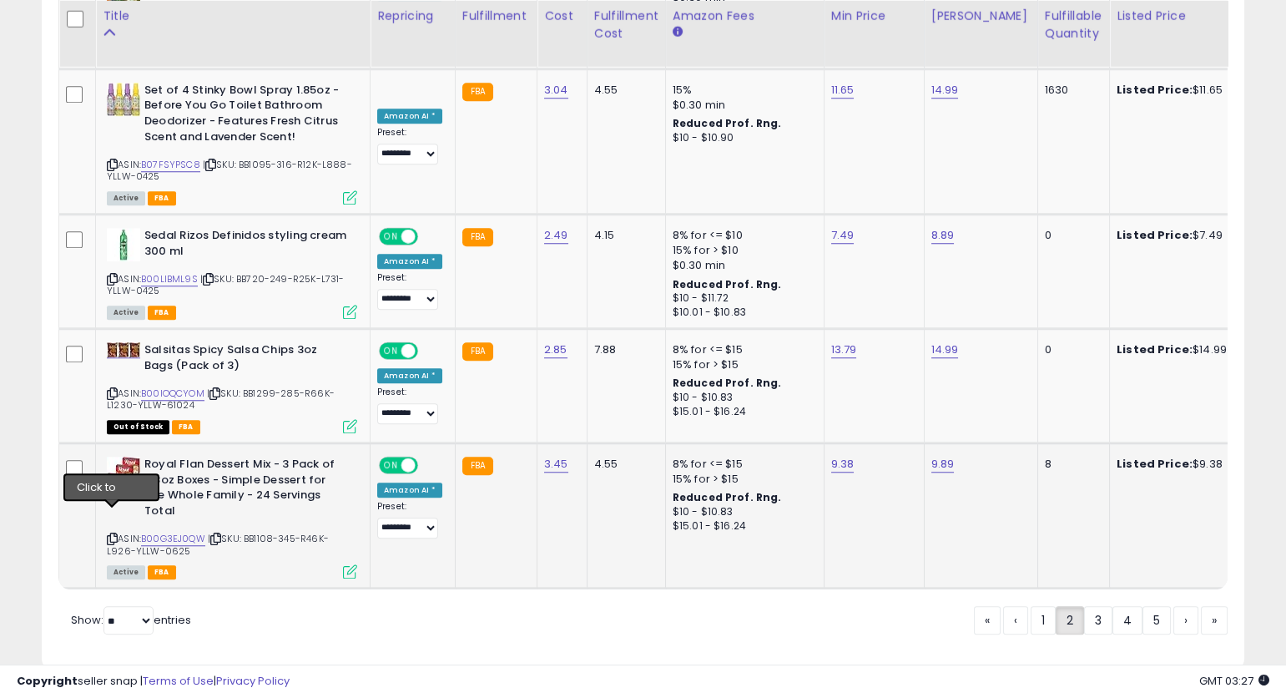
click at [109, 534] on icon at bounding box center [112, 538] width 11 height 9
click at [113, 534] on icon at bounding box center [112, 538] width 11 height 9
click at [110, 275] on icon at bounding box center [112, 279] width 11 height 9
click at [190, 272] on link "B00LIBML9S" at bounding box center [169, 279] width 57 height 14
click at [1091, 618] on link "3" at bounding box center [1098, 620] width 28 height 28
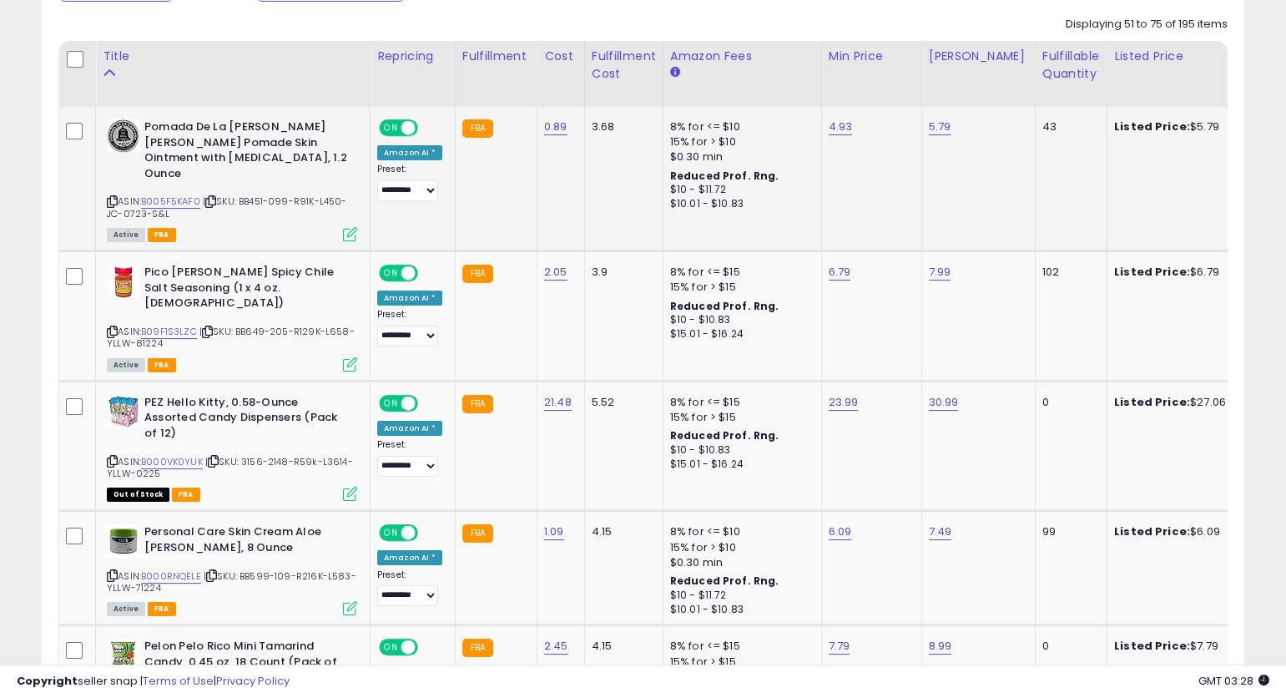
scroll to position [755, 0]
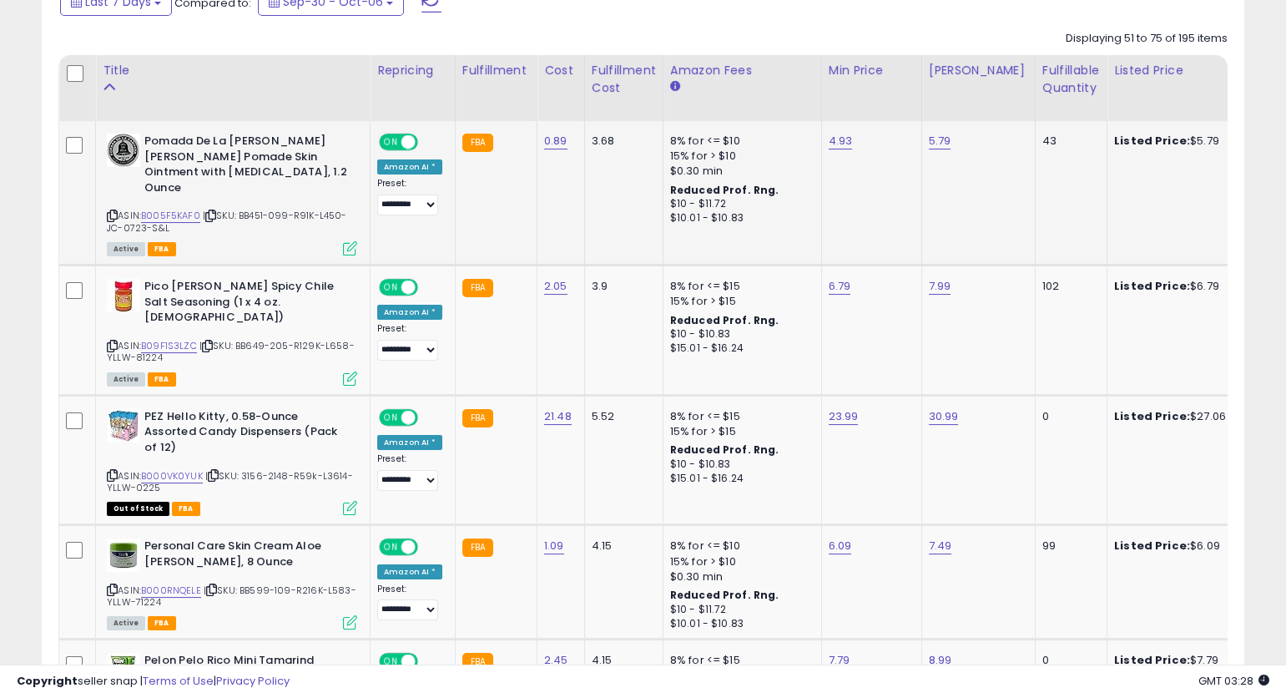
click at [114, 211] on icon at bounding box center [112, 215] width 11 height 9
drag, startPoint x: 112, startPoint y: 197, endPoint x: 546, endPoint y: 8, distance: 473.6
click at [113, 211] on icon at bounding box center [112, 215] width 11 height 9
click at [112, 341] on icon at bounding box center [112, 345] width 11 height 9
click at [186, 339] on link "B09F1S3LZC" at bounding box center [169, 346] width 56 height 14
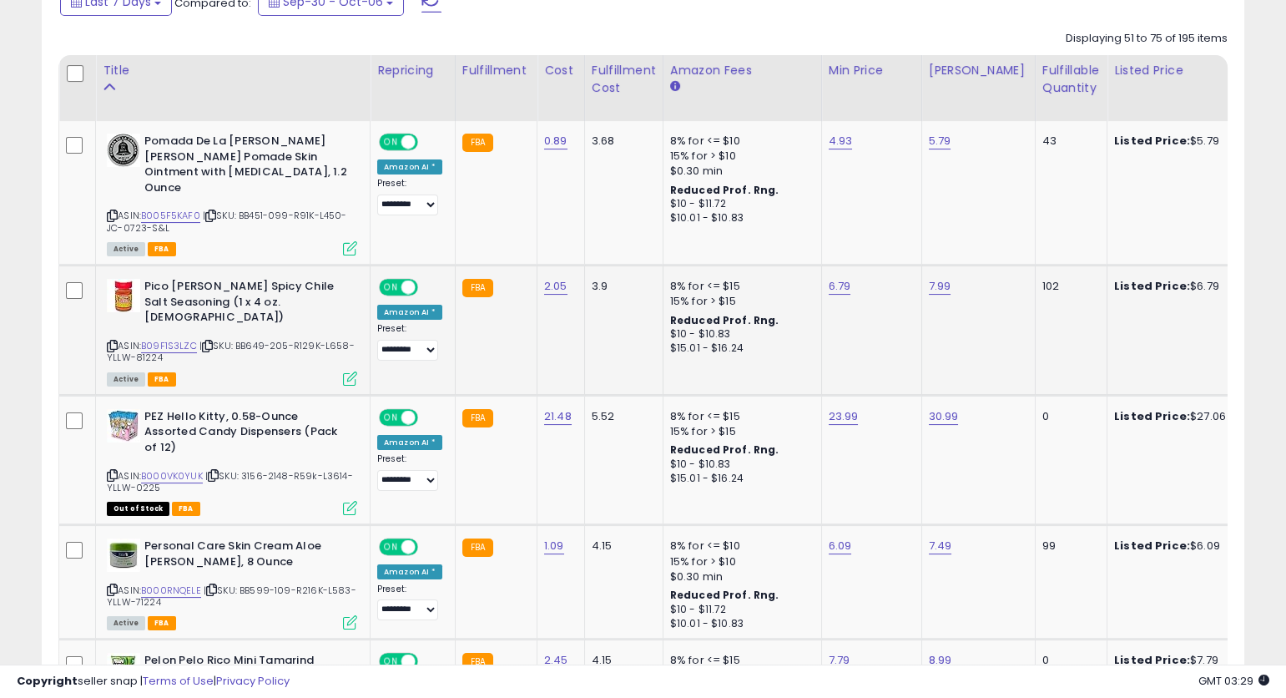
click at [846, 279] on div "6.79" at bounding box center [869, 286] width 80 height 15
click at [829, 278] on link "6.79" at bounding box center [840, 286] width 23 height 17
type input "****"
click button "submit" at bounding box center [887, 228] width 28 height 25
click at [110, 341] on icon at bounding box center [112, 345] width 11 height 9
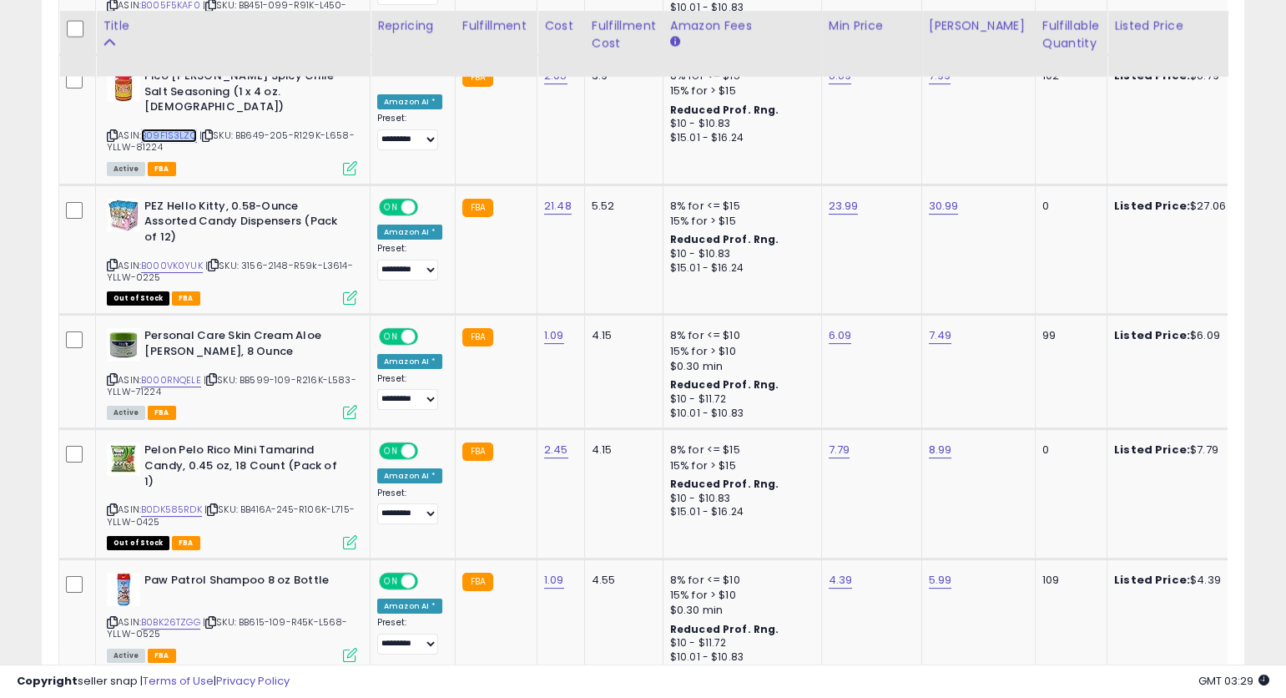
scroll to position [977, 0]
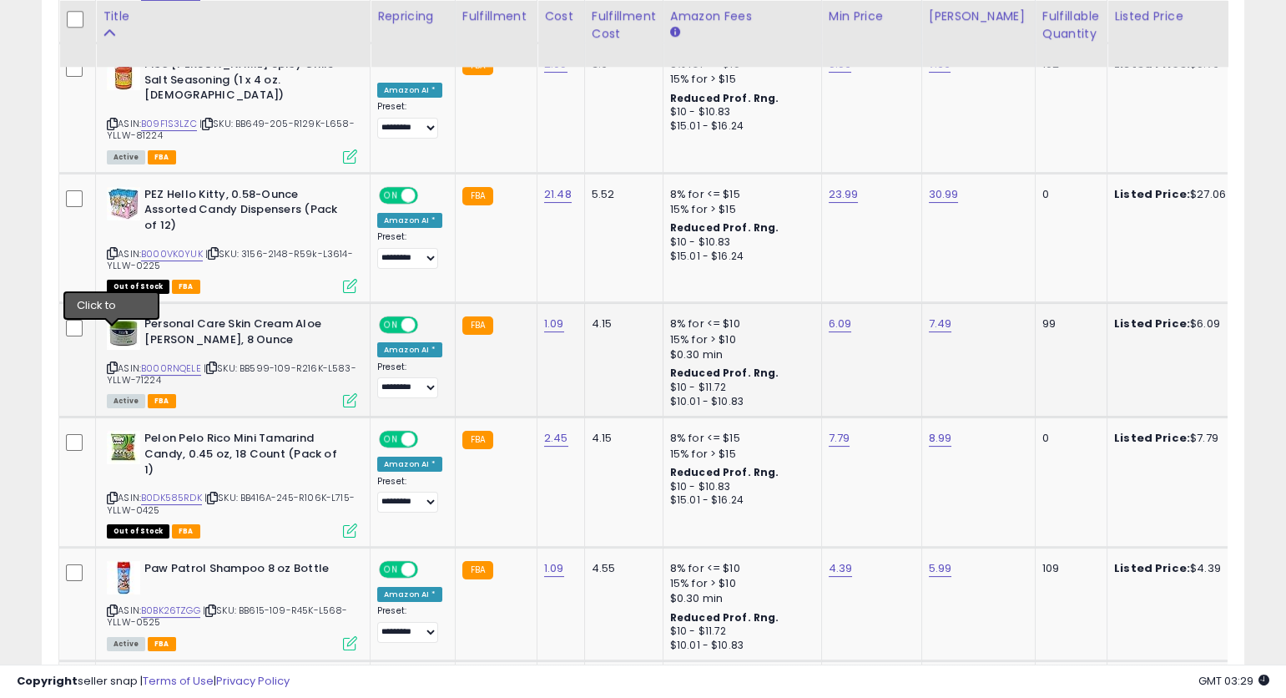
click at [112, 363] on icon at bounding box center [112, 367] width 11 height 9
click at [110, 363] on icon at bounding box center [112, 367] width 11 height 9
click at [113, 363] on icon at bounding box center [112, 367] width 11 height 9
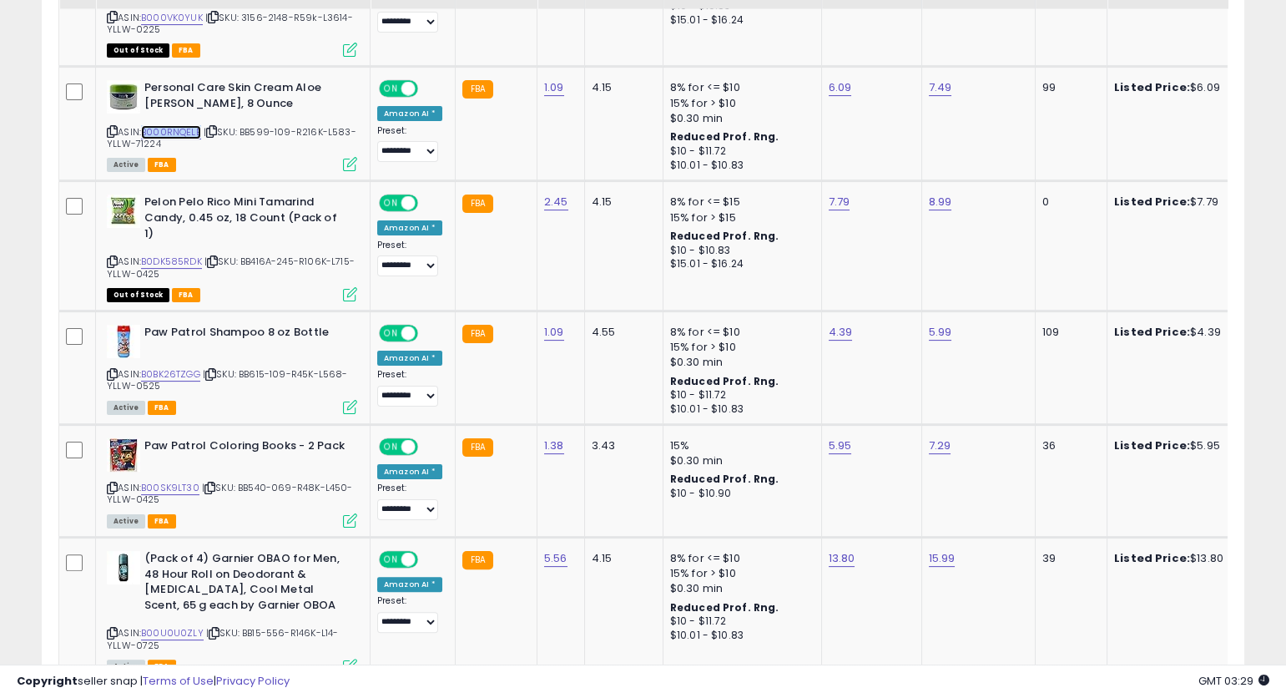
scroll to position [1223, 0]
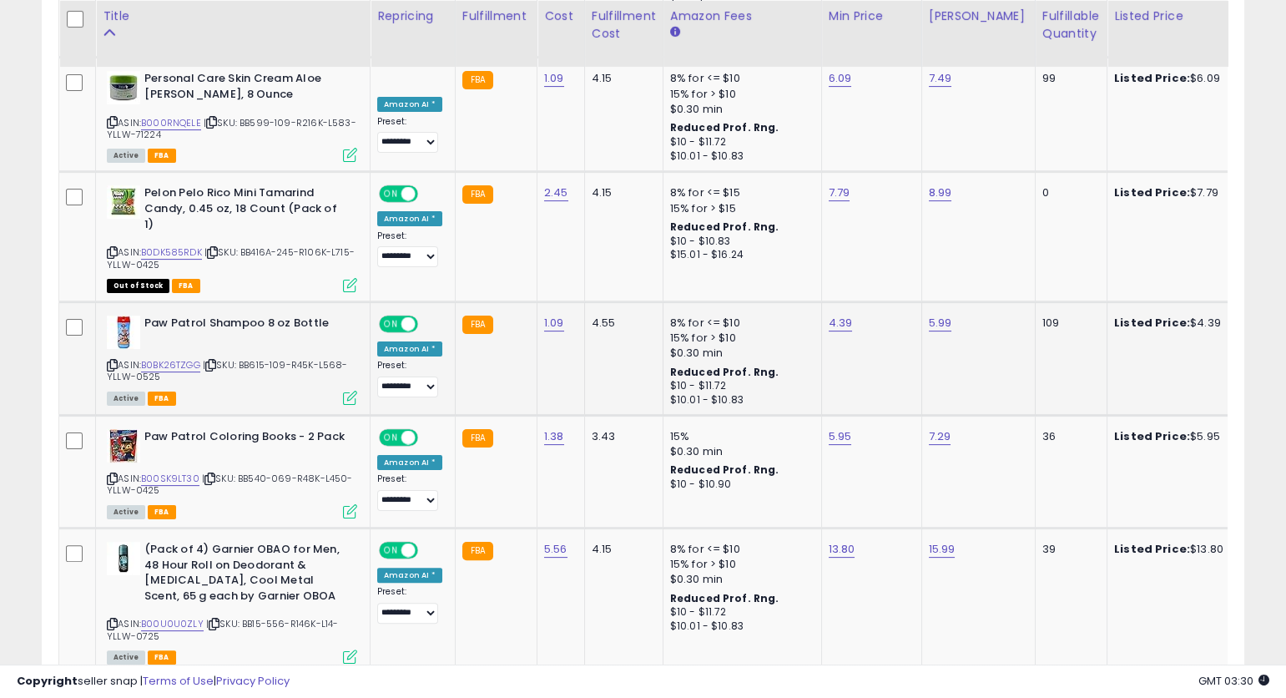
click at [114, 361] on icon at bounding box center [112, 365] width 11 height 9
click at [113, 361] on icon at bounding box center [112, 365] width 11 height 9
click at [187, 358] on link "B0BK26TZGG" at bounding box center [170, 365] width 59 height 14
click at [829, 315] on link "4.39" at bounding box center [841, 323] width 24 height 17
type input "****"
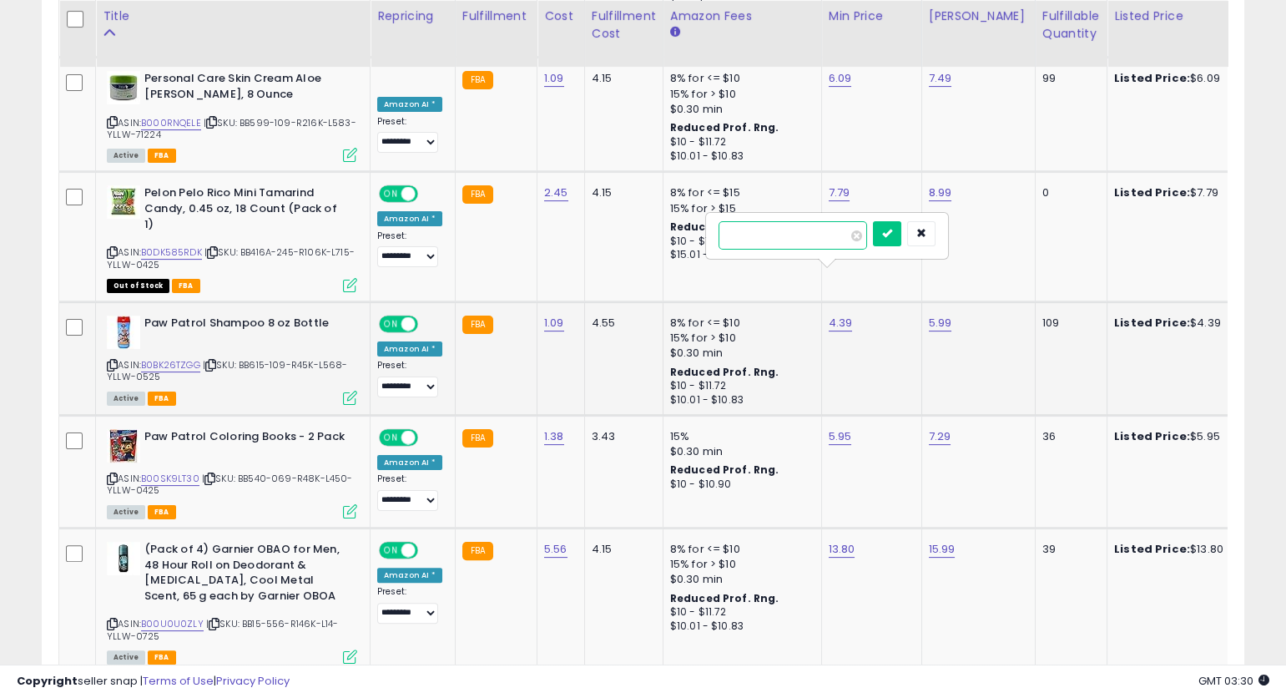
click button "submit" at bounding box center [887, 233] width 28 height 25
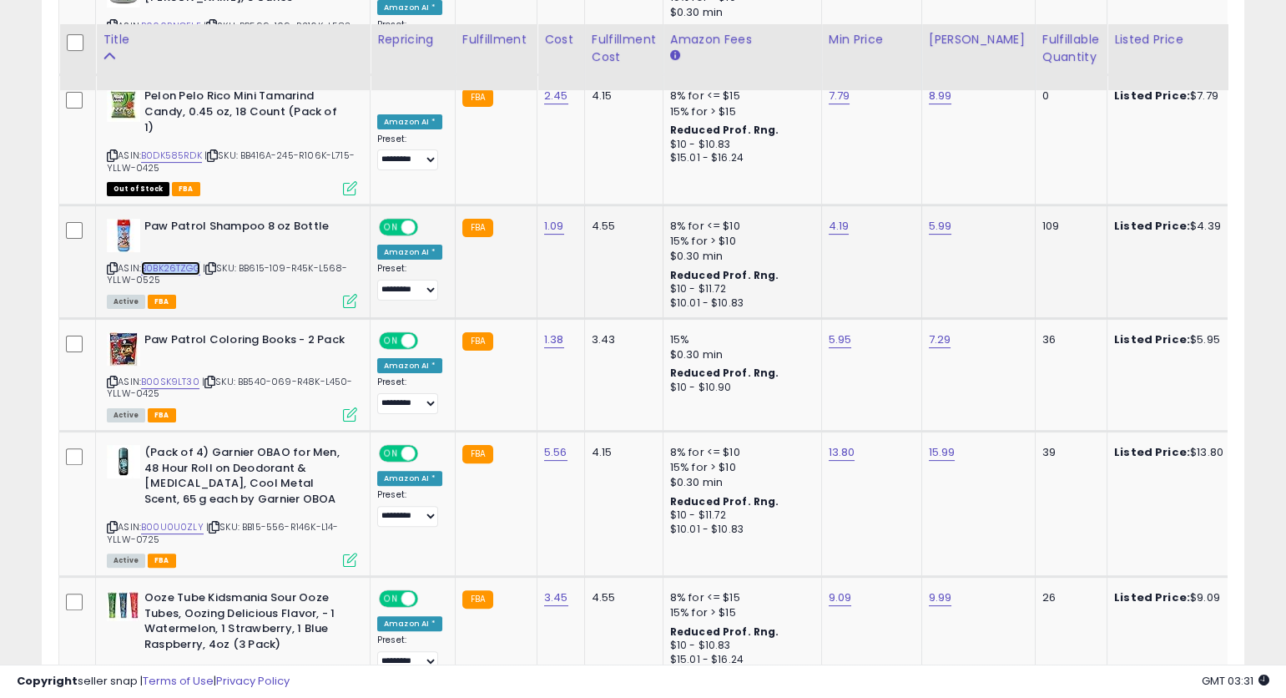
scroll to position [1361, 0]
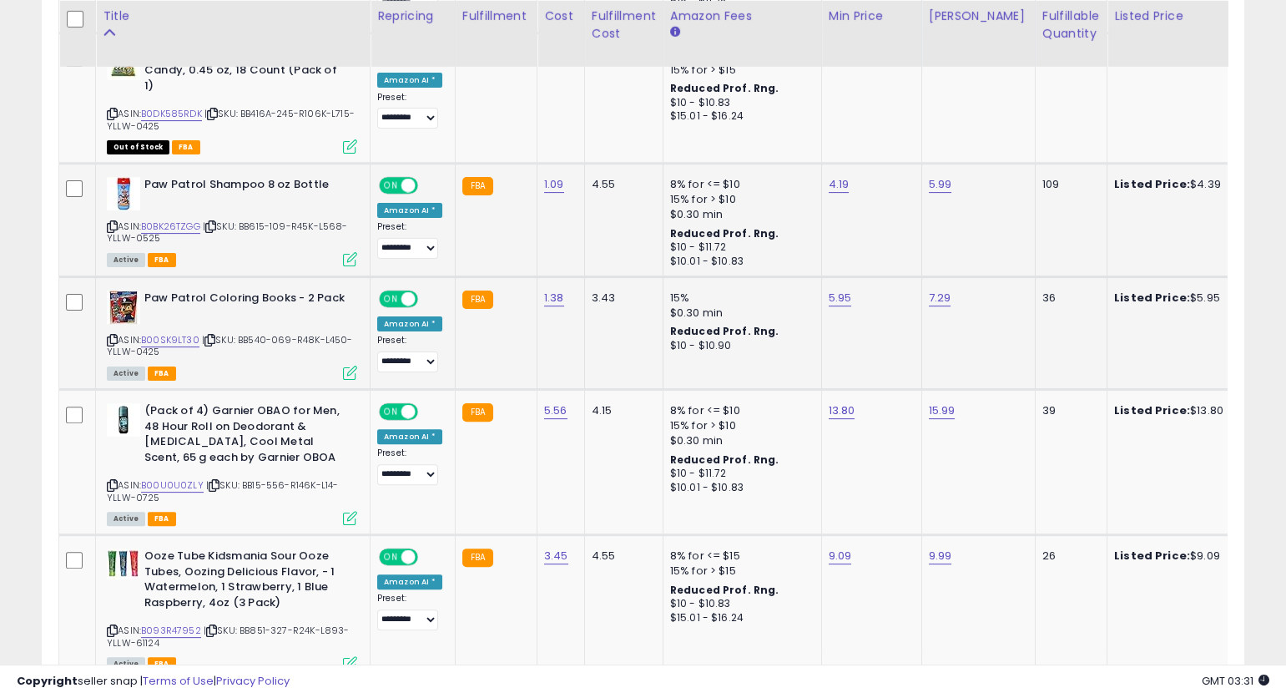
click at [113, 336] on icon at bounding box center [112, 340] width 11 height 9
click at [111, 481] on icon at bounding box center [112, 485] width 11 height 9
click at [113, 481] on icon at bounding box center [112, 485] width 11 height 9
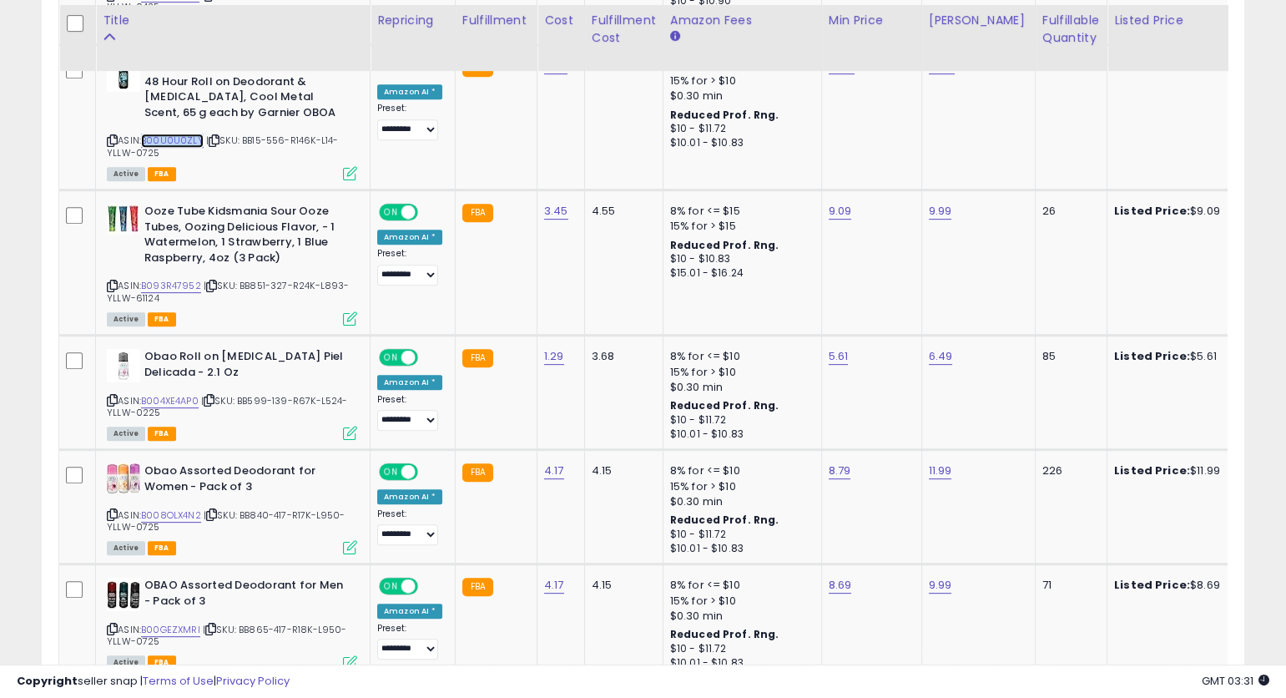
scroll to position [1713, 0]
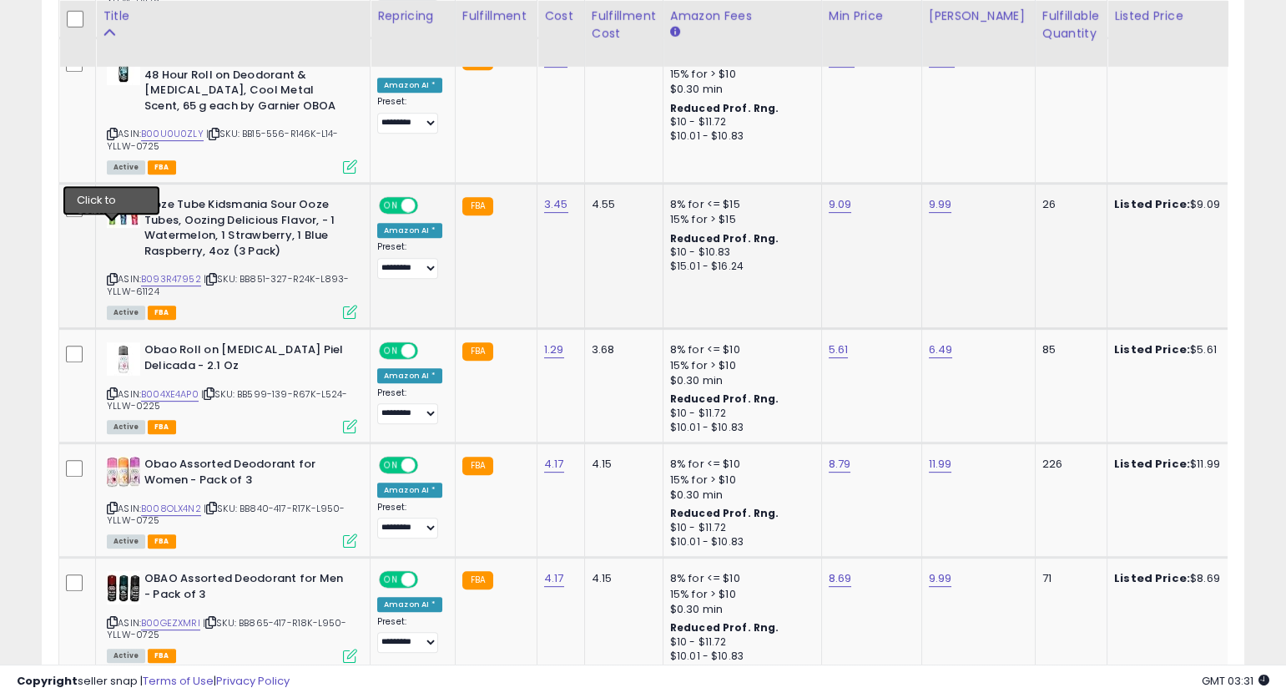
click at [113, 275] on icon at bounding box center [112, 279] width 11 height 9
click at [109, 389] on icon at bounding box center [112, 393] width 11 height 9
click at [113, 389] on icon at bounding box center [112, 393] width 11 height 9
click at [179, 387] on link "B004XE4AP0" at bounding box center [170, 394] width 58 height 14
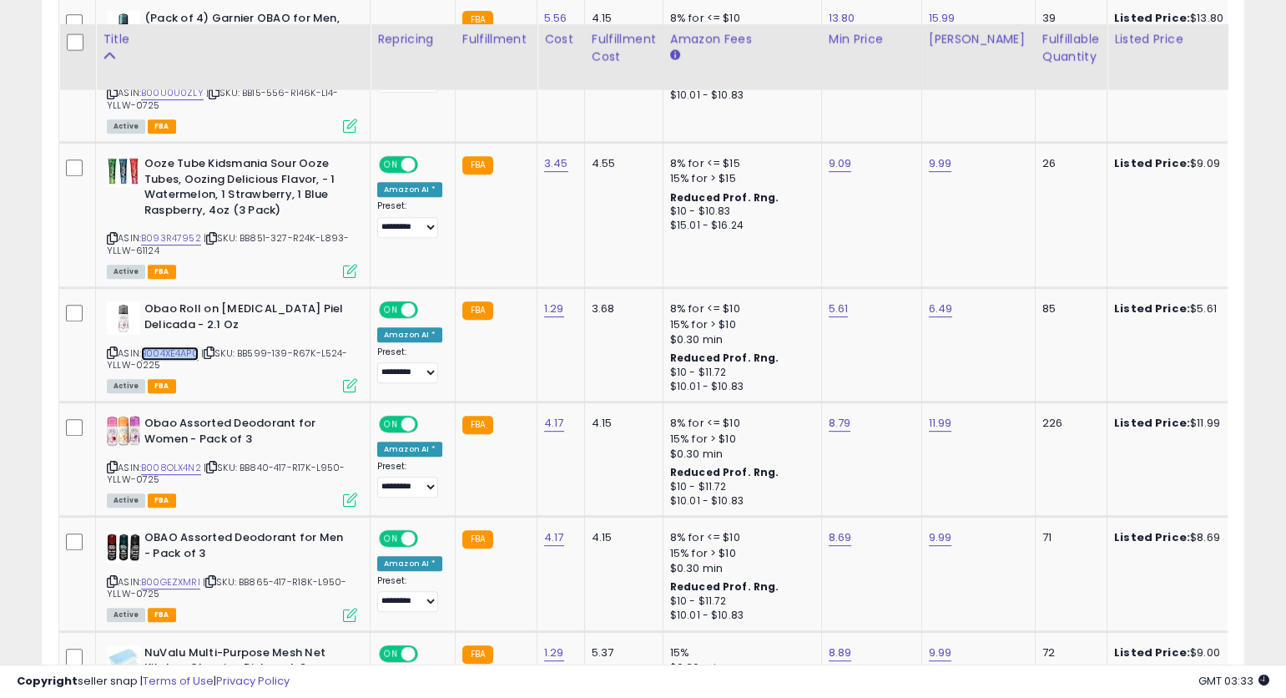
scroll to position [1811, 0]
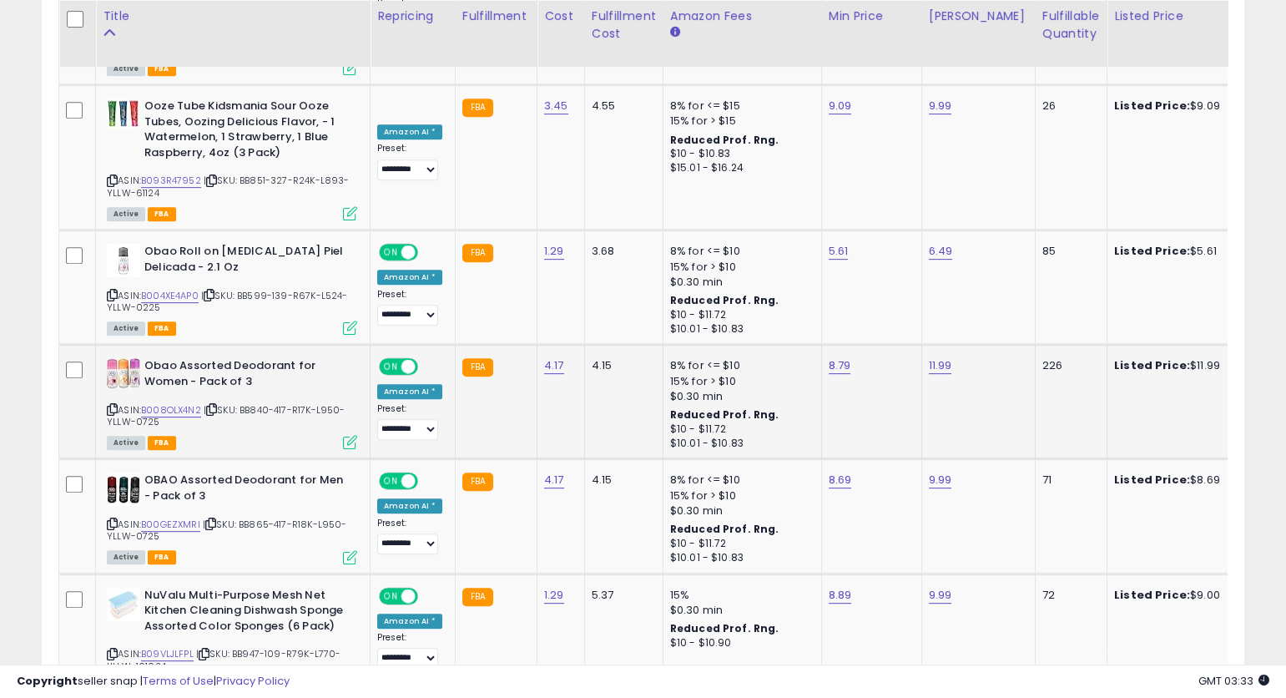
click at [116, 405] on icon at bounding box center [112, 409] width 11 height 9
click at [114, 405] on icon at bounding box center [112, 409] width 11 height 9
click at [184, 403] on link "B008OLX4N2" at bounding box center [171, 410] width 60 height 14
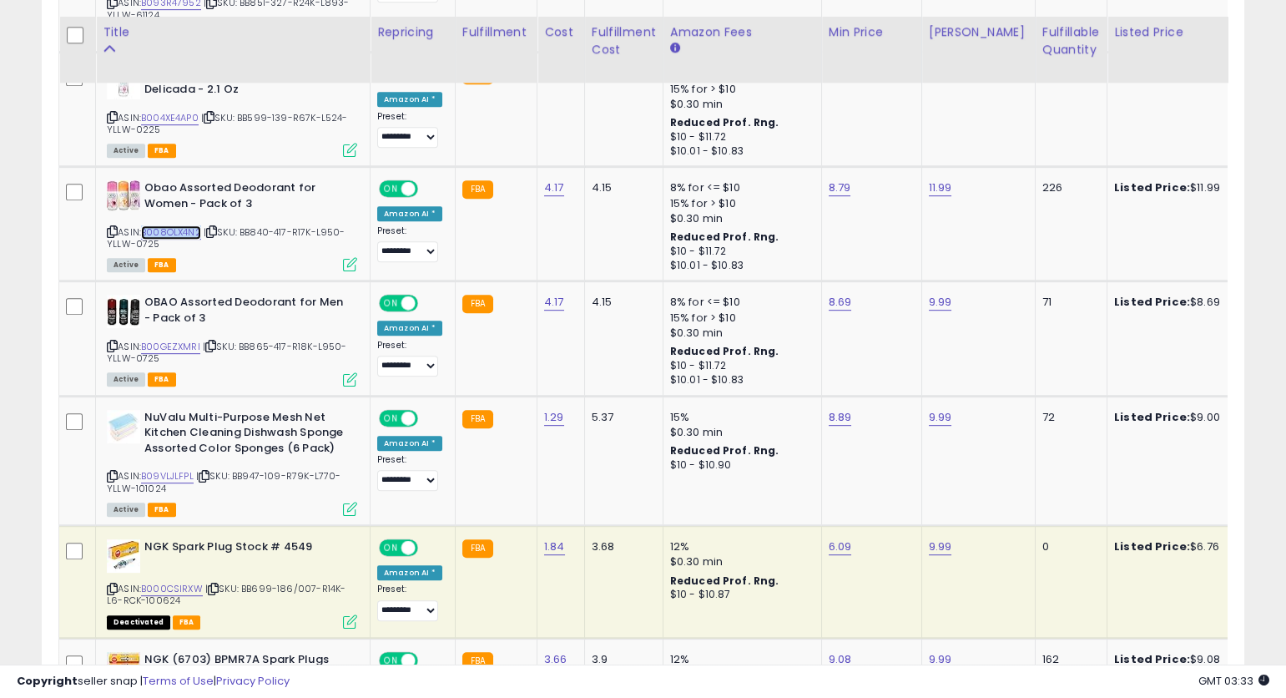
scroll to position [2005, 0]
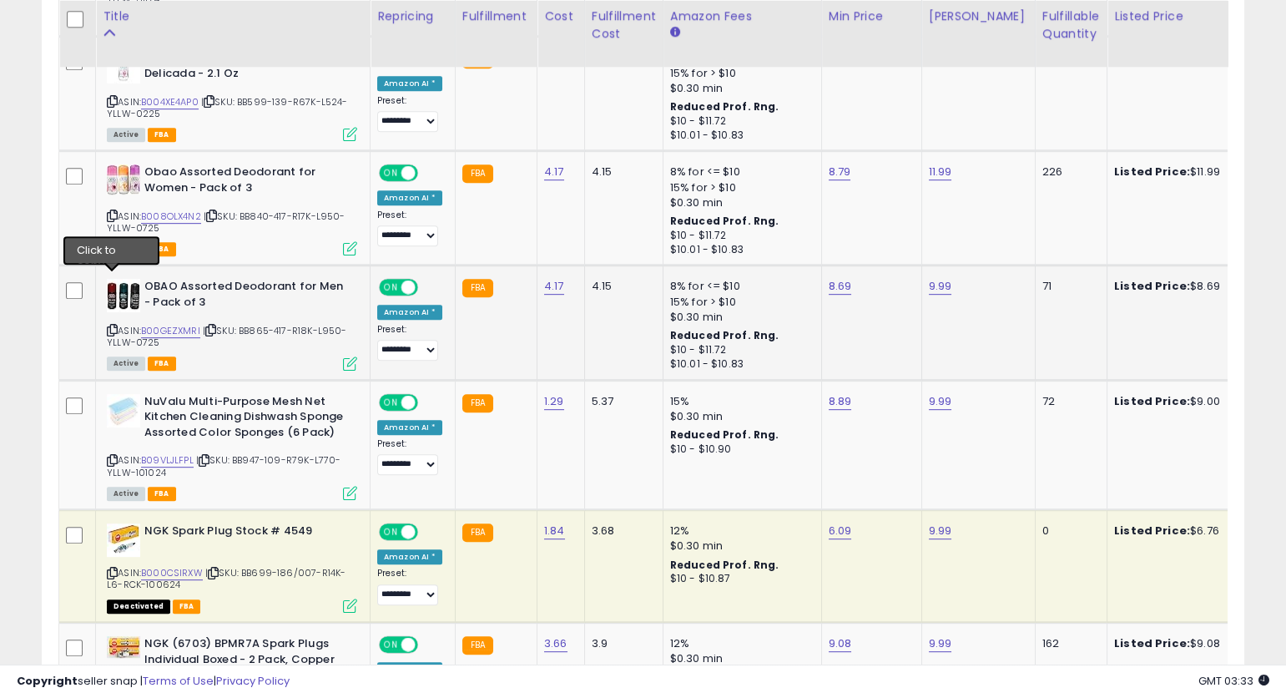
click at [111, 326] on icon at bounding box center [112, 330] width 11 height 9
click at [113, 326] on icon at bounding box center [112, 330] width 11 height 9
click at [172, 324] on link "B00GEZXMRI" at bounding box center [170, 331] width 59 height 14
click at [114, 456] on icon at bounding box center [112, 460] width 11 height 9
click at [112, 456] on icon at bounding box center [112, 460] width 11 height 9
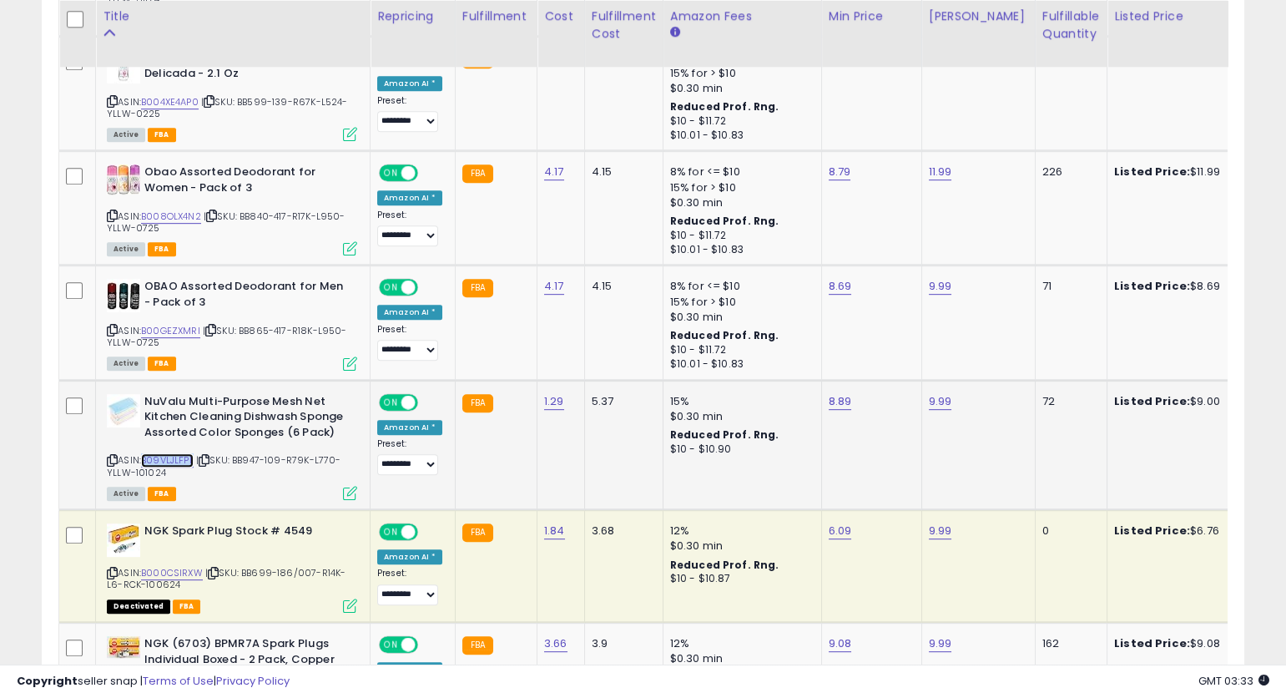
click at [181, 453] on link "B09VLJLFPL" at bounding box center [167, 460] width 53 height 14
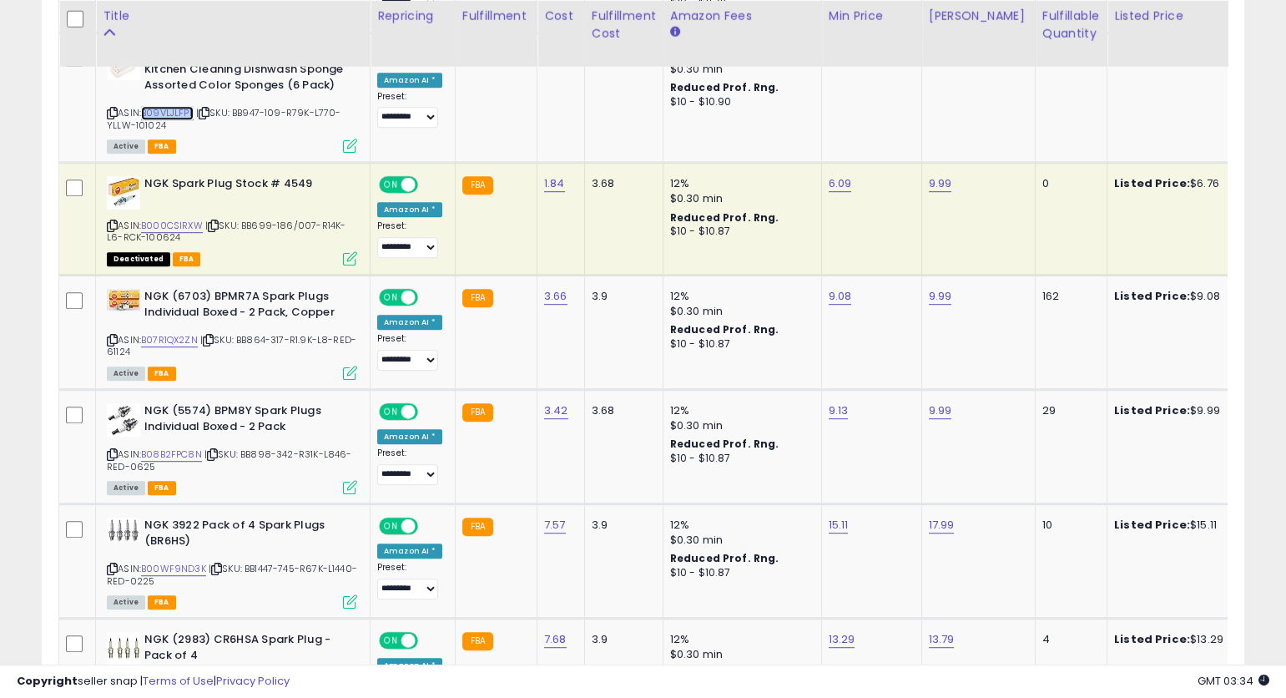
scroll to position [2366, 0]
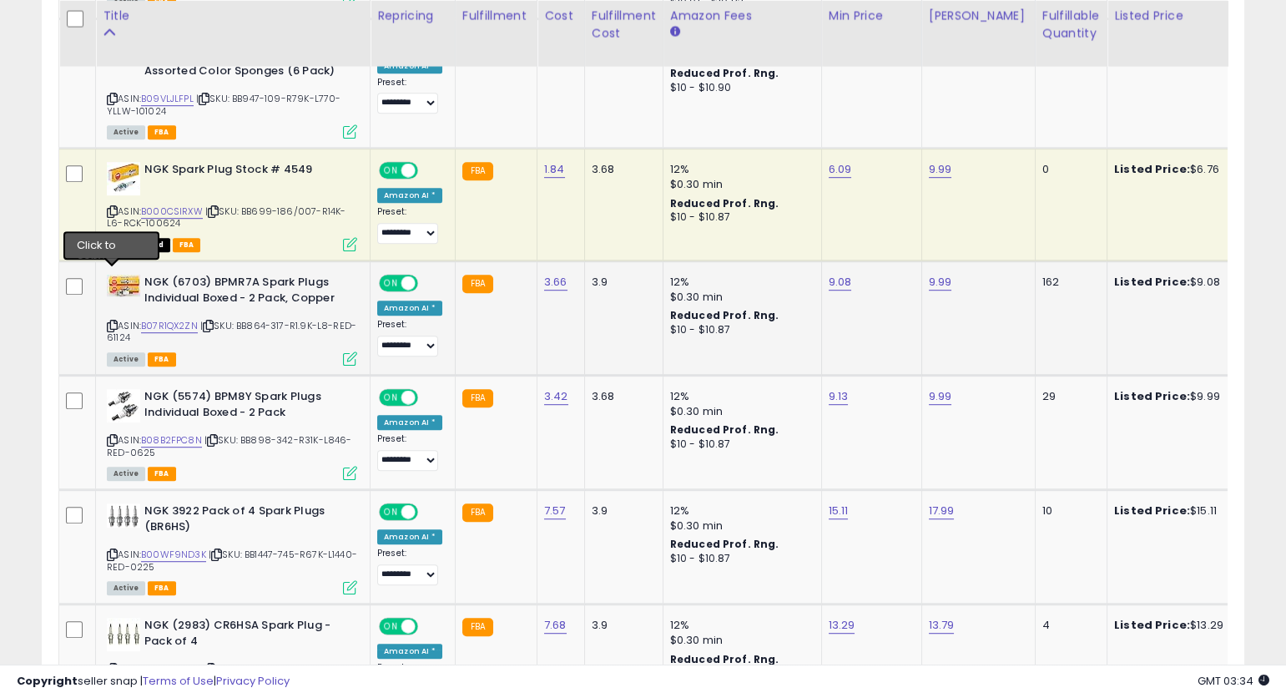
click at [112, 321] on icon at bounding box center [112, 325] width 11 height 9
click at [109, 321] on icon at bounding box center [112, 325] width 11 height 9
click at [183, 319] on link "B07R1QX2ZN" at bounding box center [169, 326] width 57 height 14
click at [114, 436] on icon at bounding box center [112, 440] width 11 height 9
click at [111, 436] on icon at bounding box center [112, 440] width 11 height 9
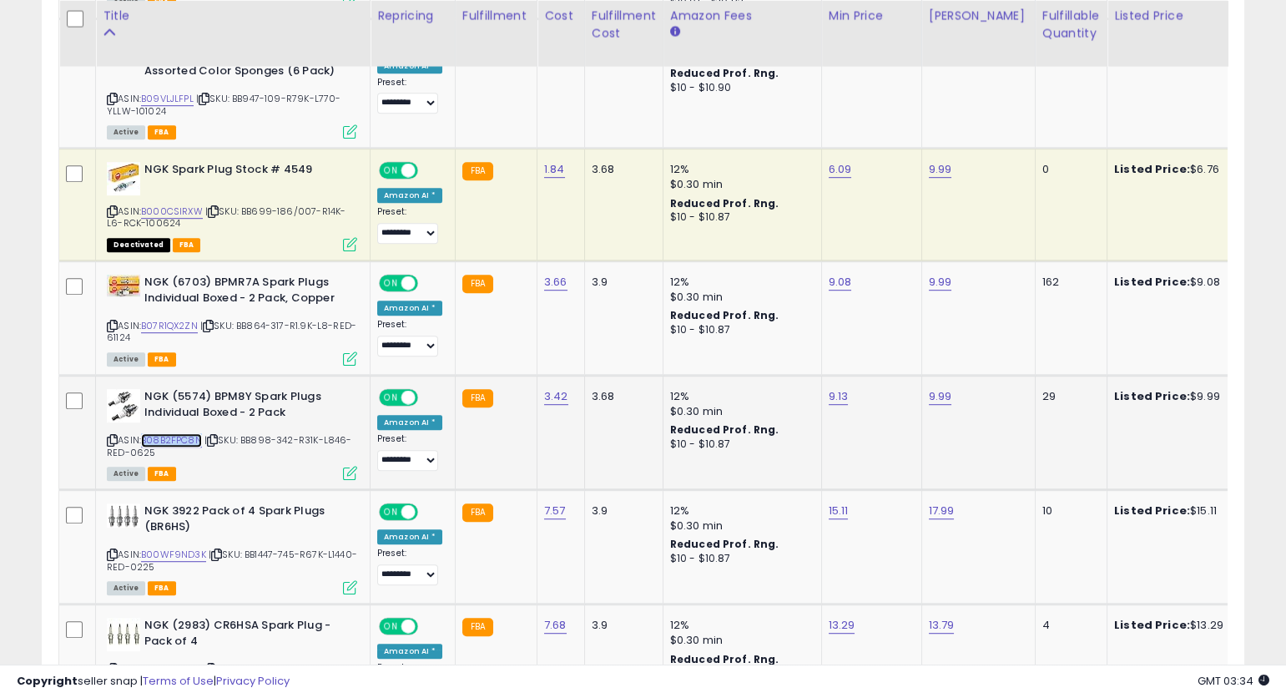
click at [173, 433] on link "B08B2FPC8N" at bounding box center [171, 440] width 61 height 14
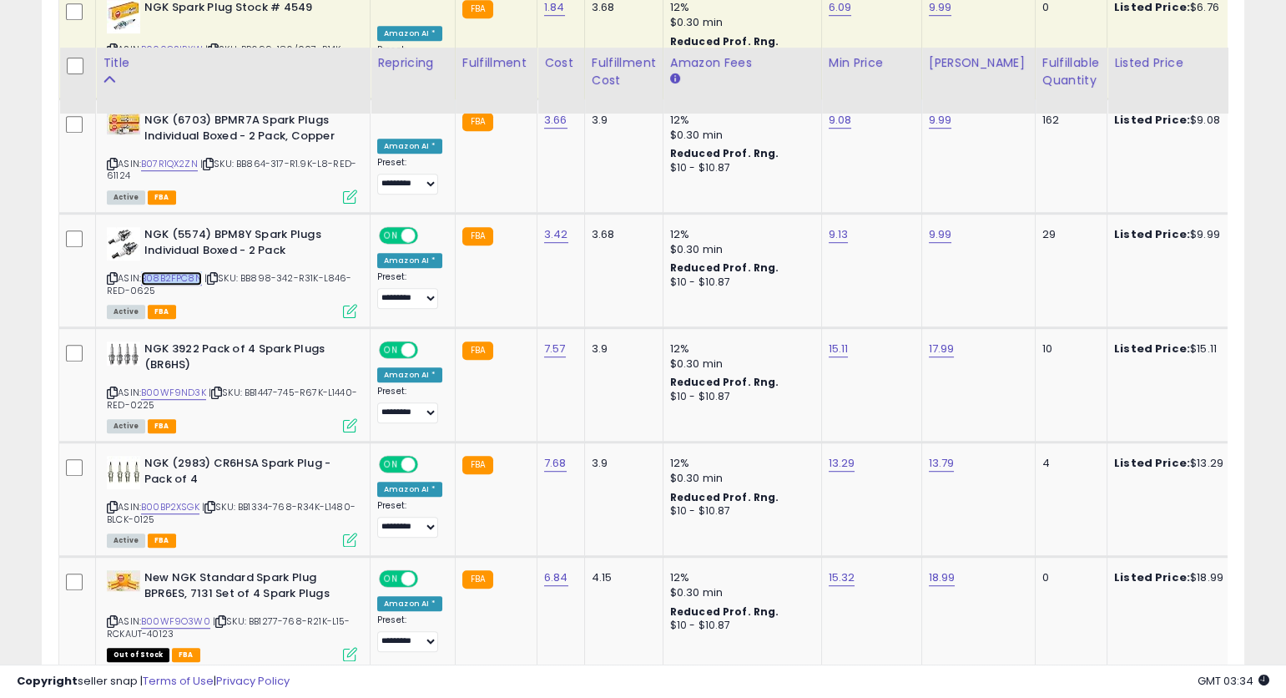
scroll to position [2621, 0]
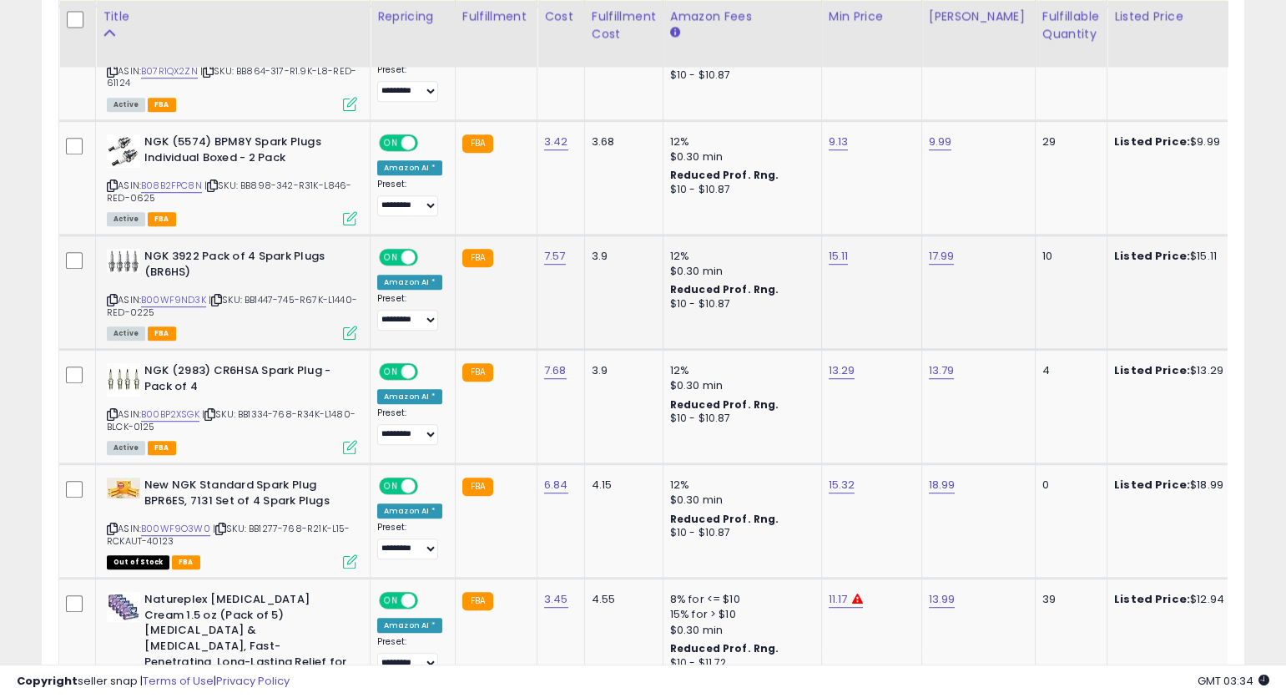
click at [111, 295] on icon at bounding box center [112, 299] width 11 height 9
click at [113, 295] on icon at bounding box center [112, 299] width 11 height 9
click at [113, 410] on icon at bounding box center [112, 414] width 11 height 9
click at [112, 410] on icon at bounding box center [112, 414] width 11 height 9
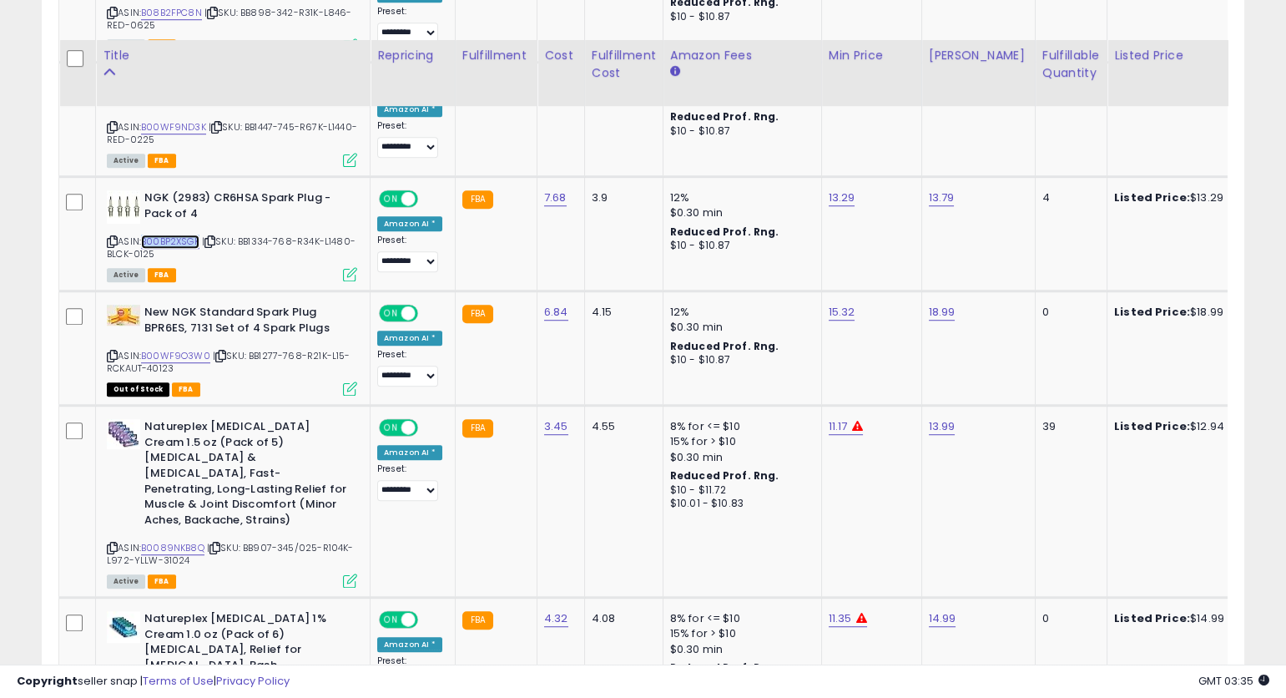
scroll to position [2835, 0]
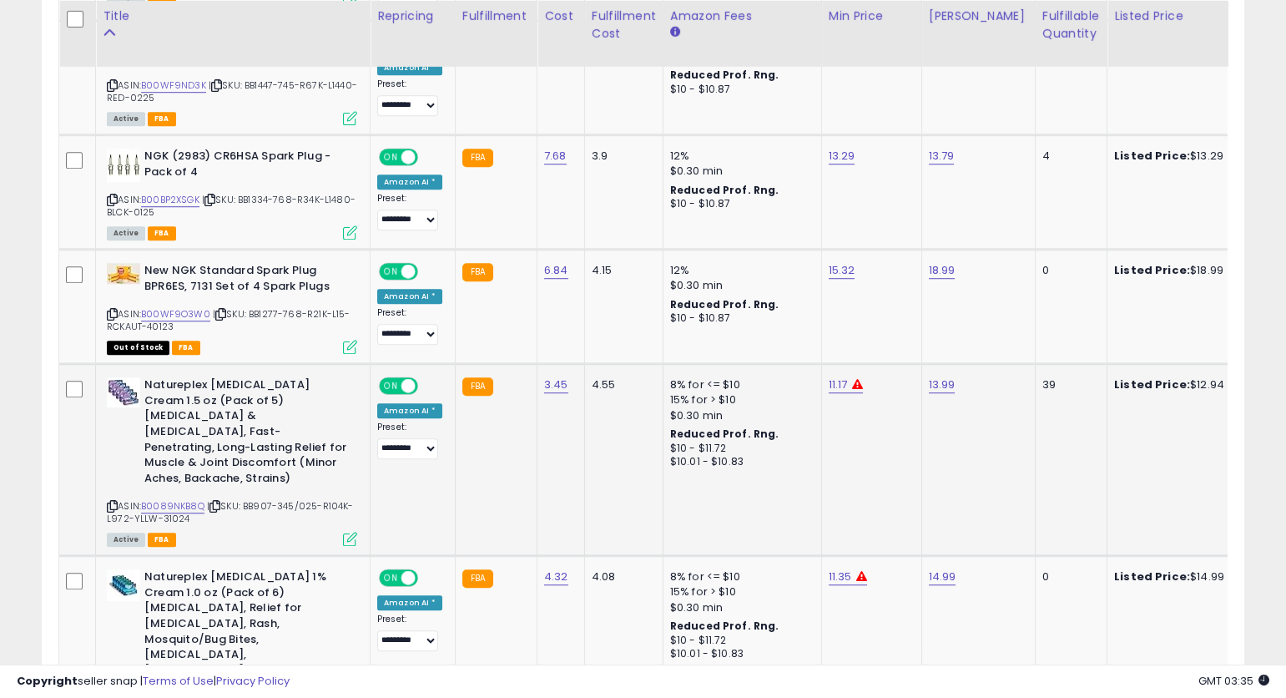
click at [110, 502] on icon at bounding box center [112, 506] width 11 height 9
drag, startPoint x: 1285, startPoint y: 546, endPoint x: 1286, endPoint y: 573, distance: 27.6
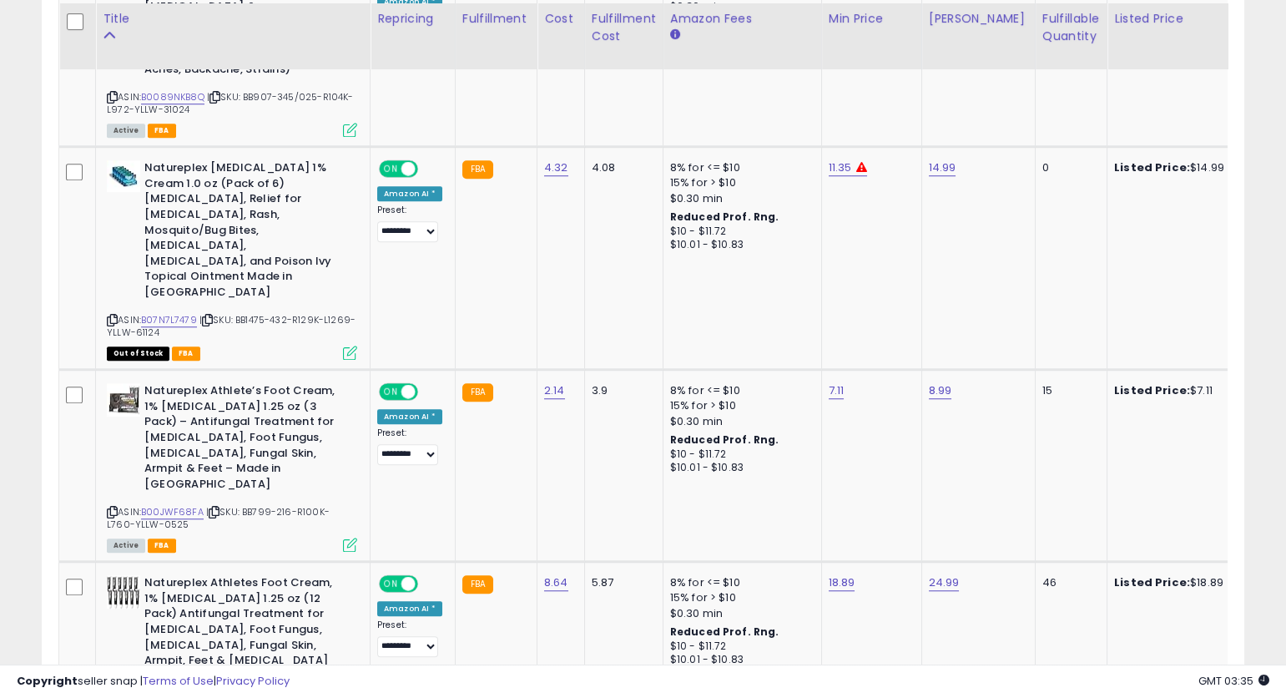
scroll to position [3247, 0]
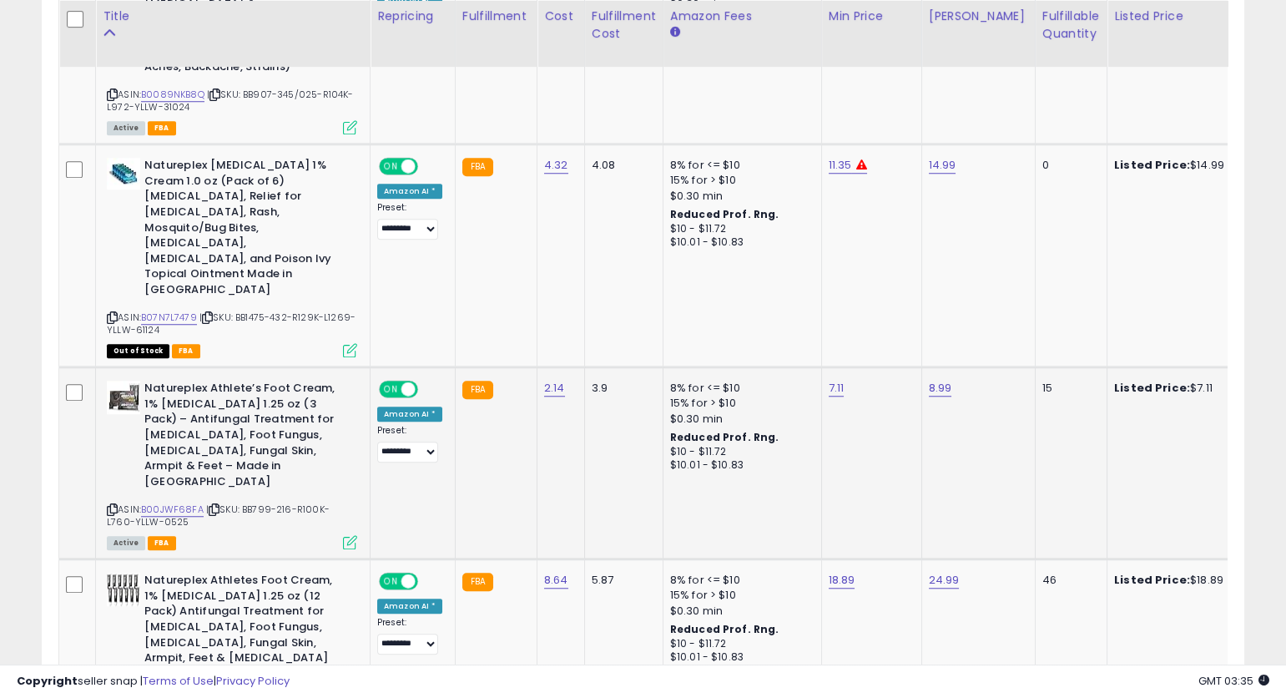
click at [117, 505] on icon at bounding box center [112, 509] width 11 height 9
drag, startPoint x: 109, startPoint y: 362, endPoint x: 117, endPoint y: 357, distance: 9.7
click at [109, 505] on icon at bounding box center [112, 509] width 11 height 9
click at [114, 505] on icon at bounding box center [112, 509] width 11 height 9
click at [177, 502] on link "B00JWF68FA" at bounding box center [172, 509] width 63 height 14
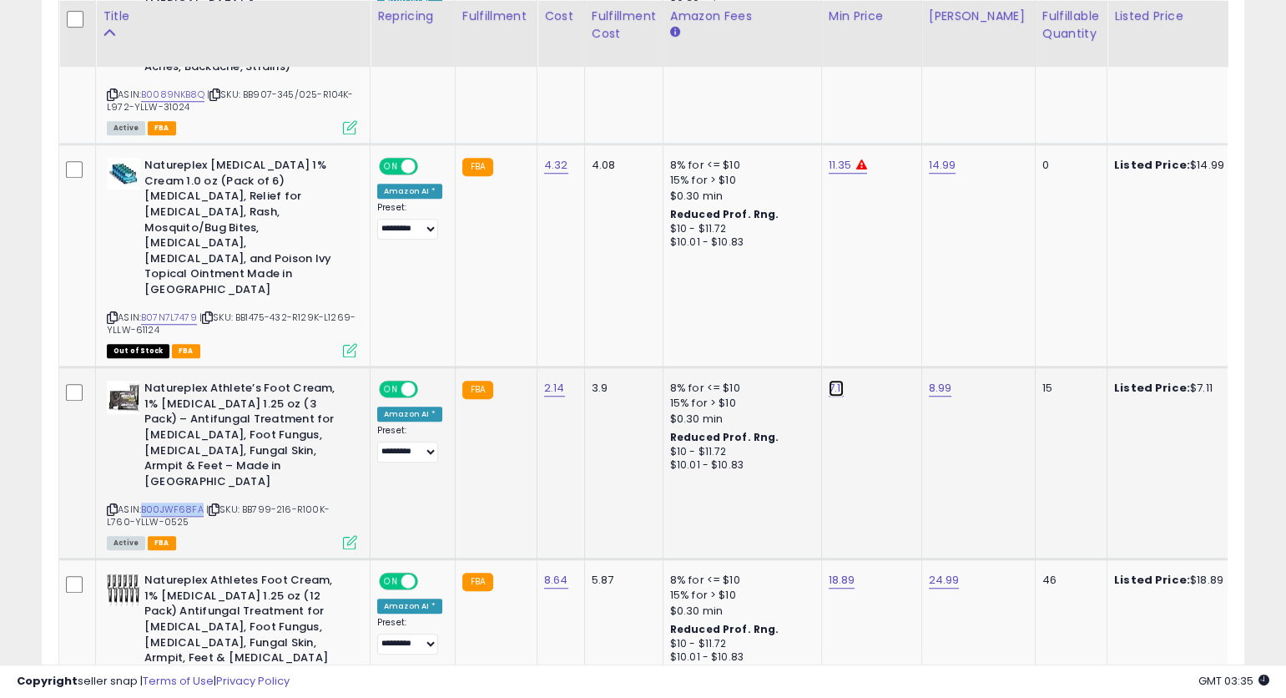
click at [834, 380] on link "7.11" at bounding box center [837, 388] width 16 height 17
type input "****"
click button "submit" at bounding box center [884, 232] width 28 height 25
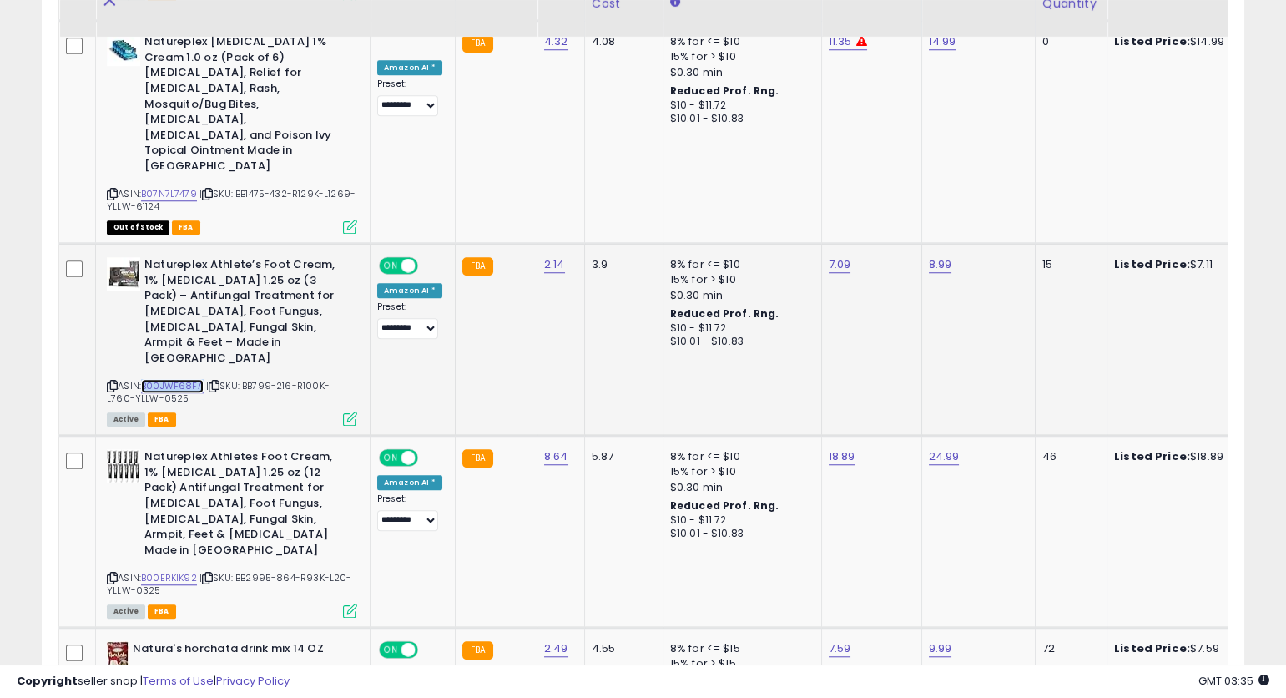
scroll to position [3428, 0]
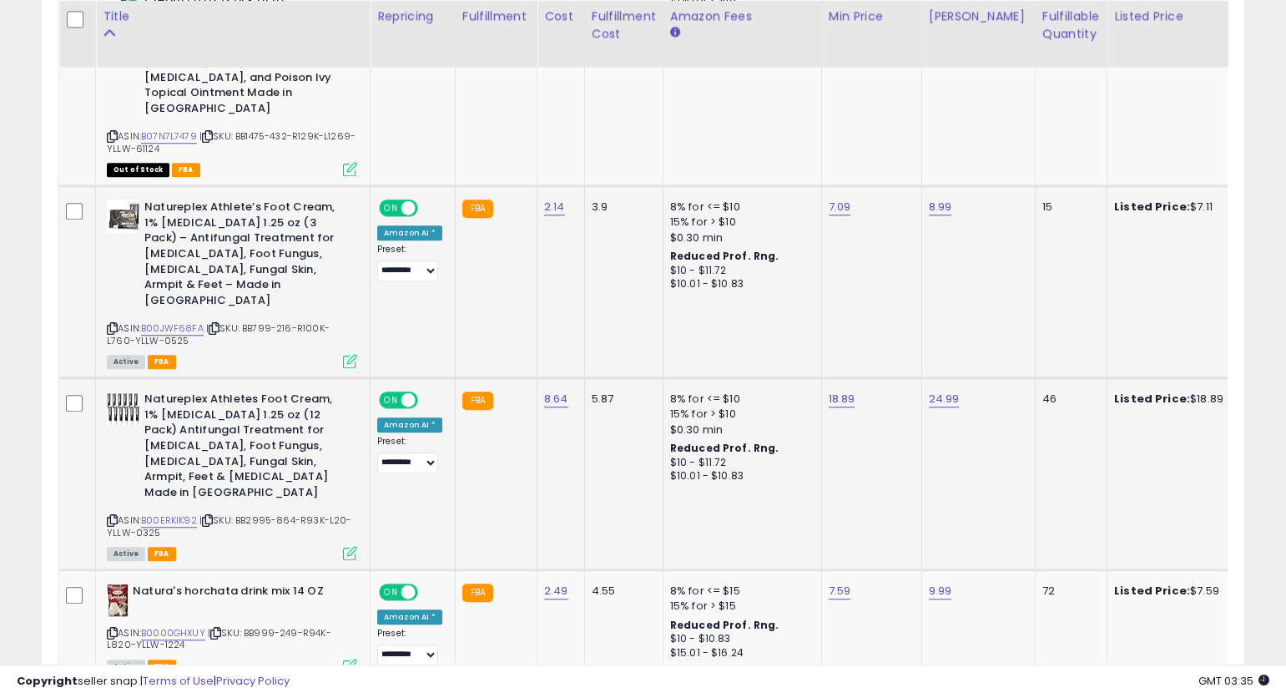
click at [109, 516] on icon at bounding box center [112, 520] width 11 height 9
click at [110, 516] on icon at bounding box center [112, 520] width 11 height 9
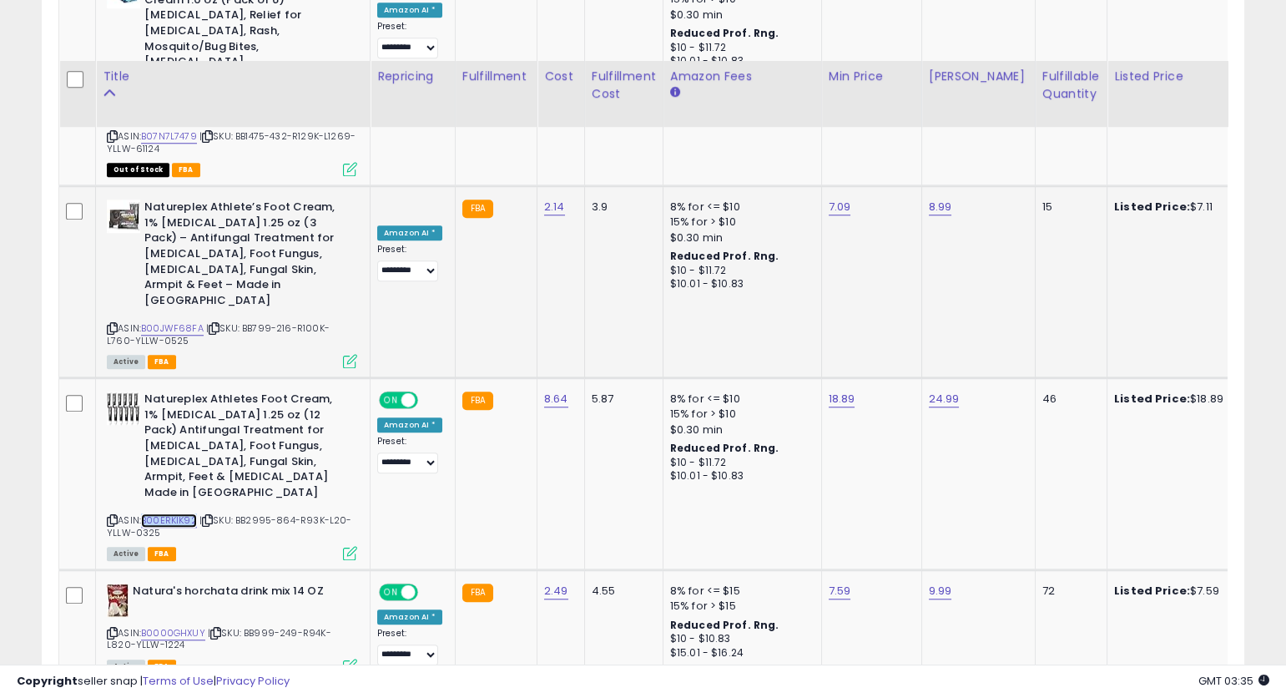
scroll to position [3569, 0]
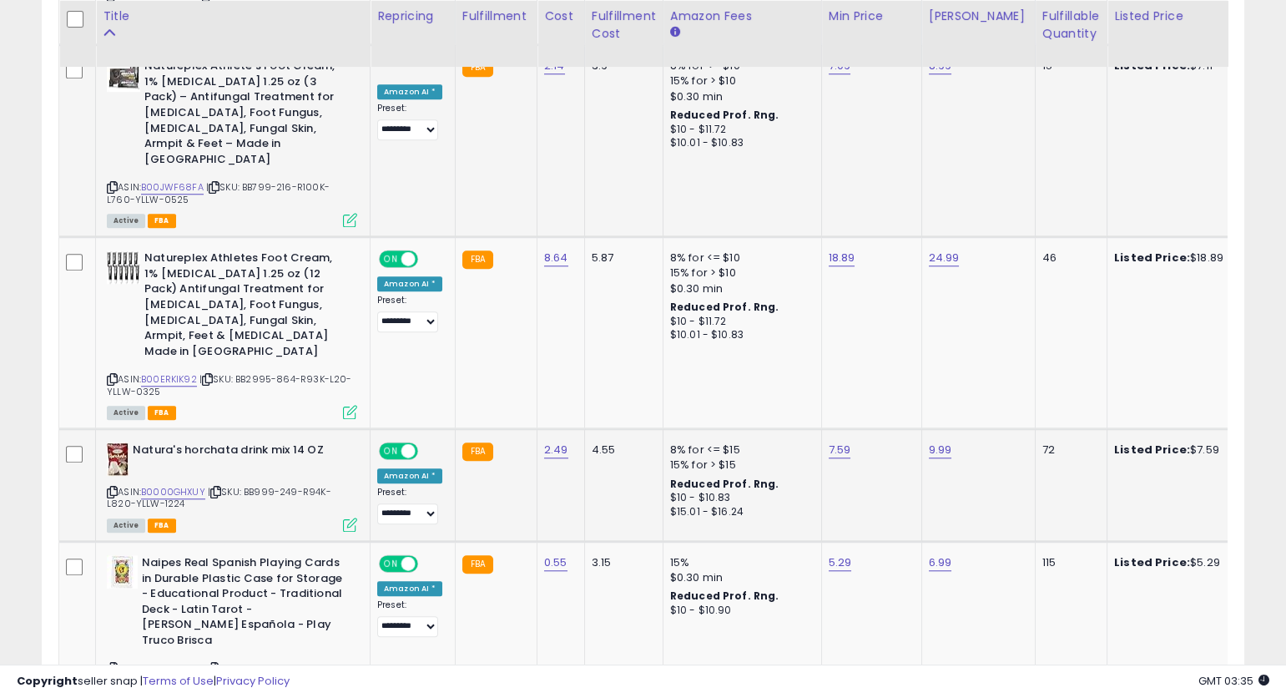
click at [111, 487] on icon at bounding box center [112, 491] width 11 height 9
click at [113, 487] on icon at bounding box center [112, 491] width 11 height 9
click at [182, 485] on link "B0000GHXUY" at bounding box center [173, 492] width 64 height 14
click at [112, 664] on icon at bounding box center [112, 668] width 11 height 9
click at [113, 664] on icon at bounding box center [112, 668] width 11 height 9
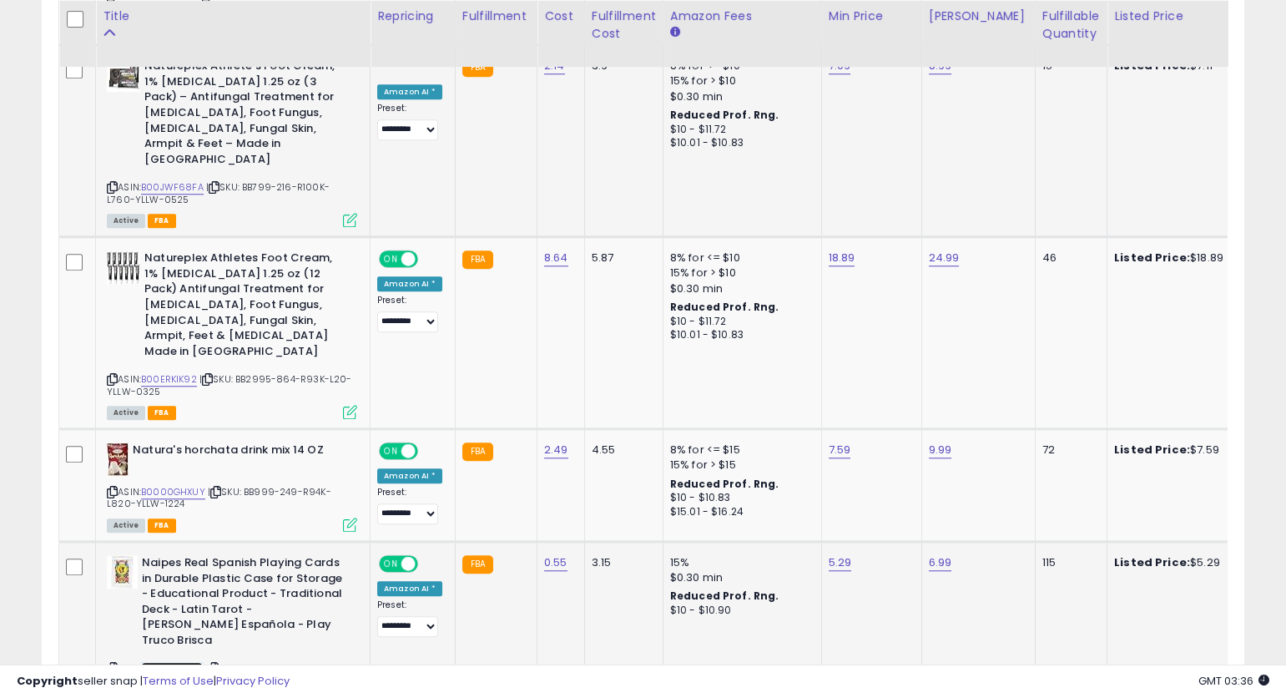
click at [182, 662] on link "B06VWJ3C4X" at bounding box center [172, 669] width 62 height 14
click at [836, 542] on td "5.29" at bounding box center [871, 630] width 100 height 176
click at [829, 554] on link "5.29" at bounding box center [840, 562] width 23 height 17
type input "****"
click button "submit" at bounding box center [887, 359] width 28 height 25
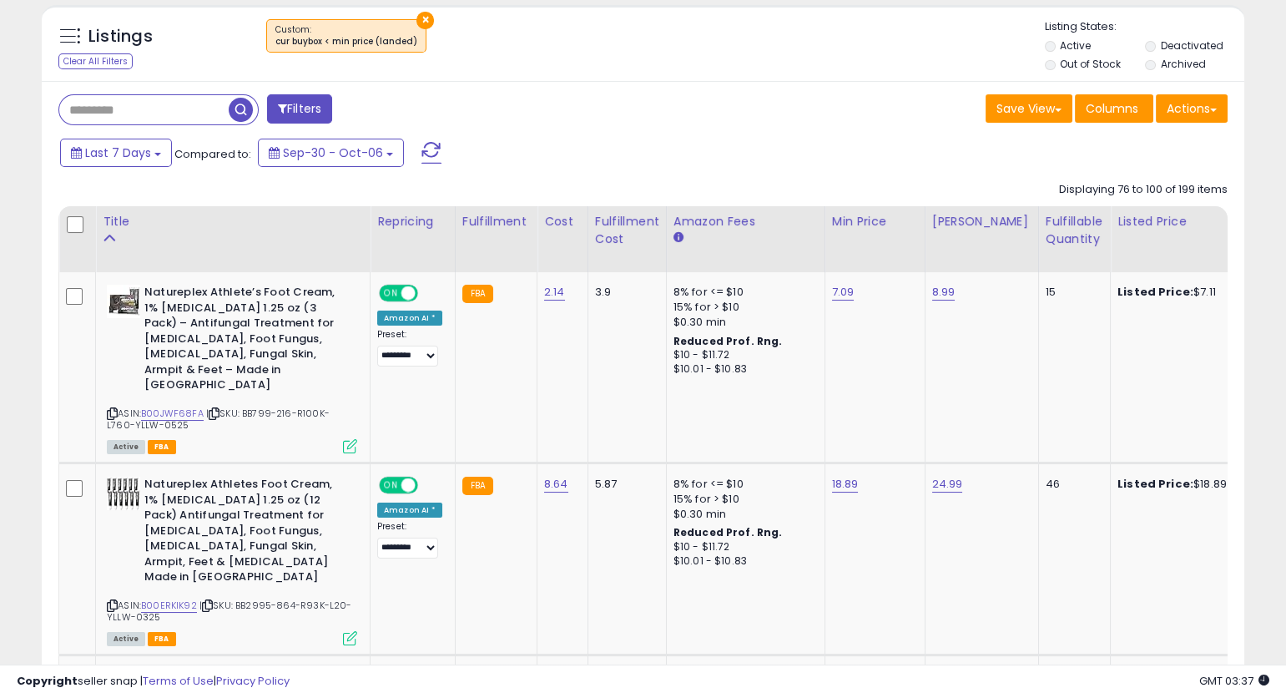
scroll to position [655, 0]
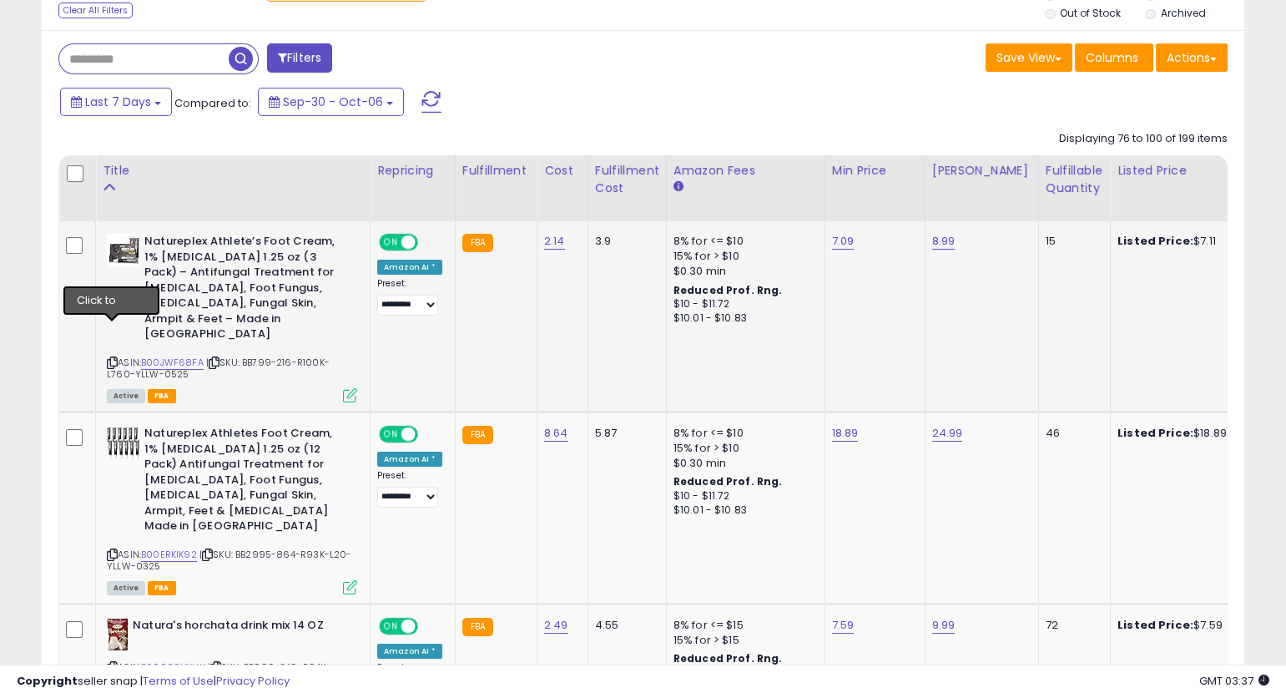
click at [112, 358] on icon at bounding box center [112, 362] width 11 height 9
click at [113, 358] on icon at bounding box center [112, 362] width 11 height 9
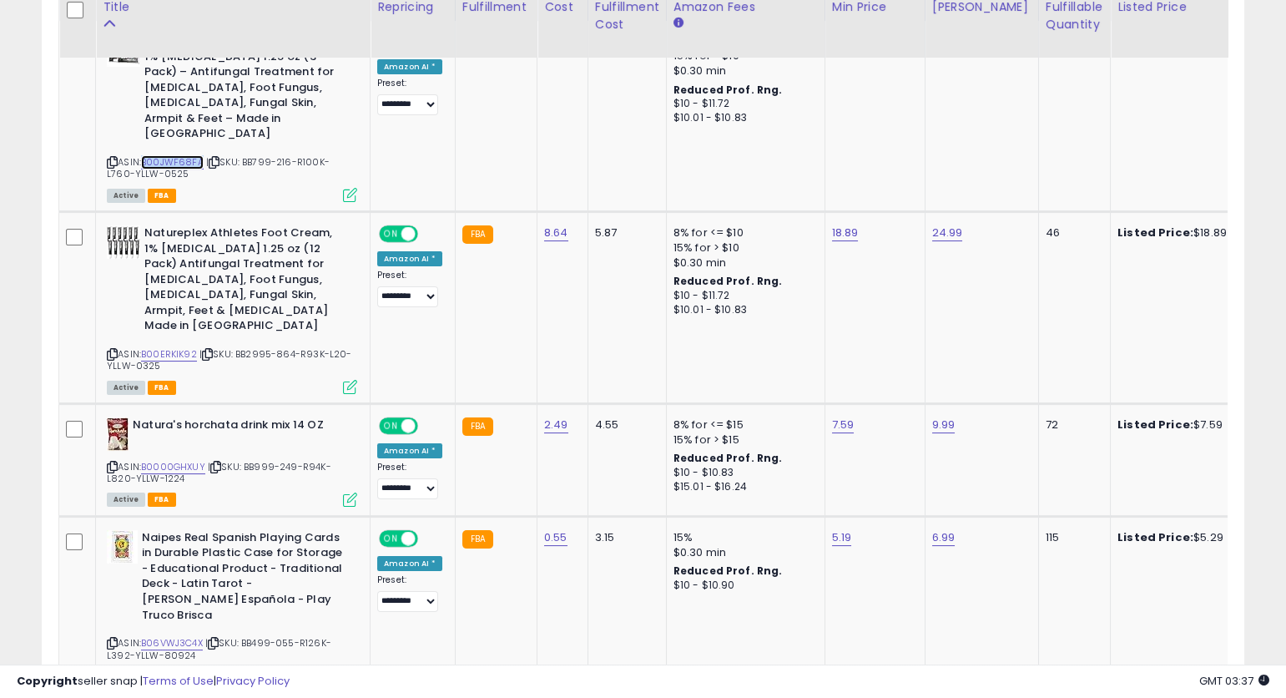
scroll to position [858, 0]
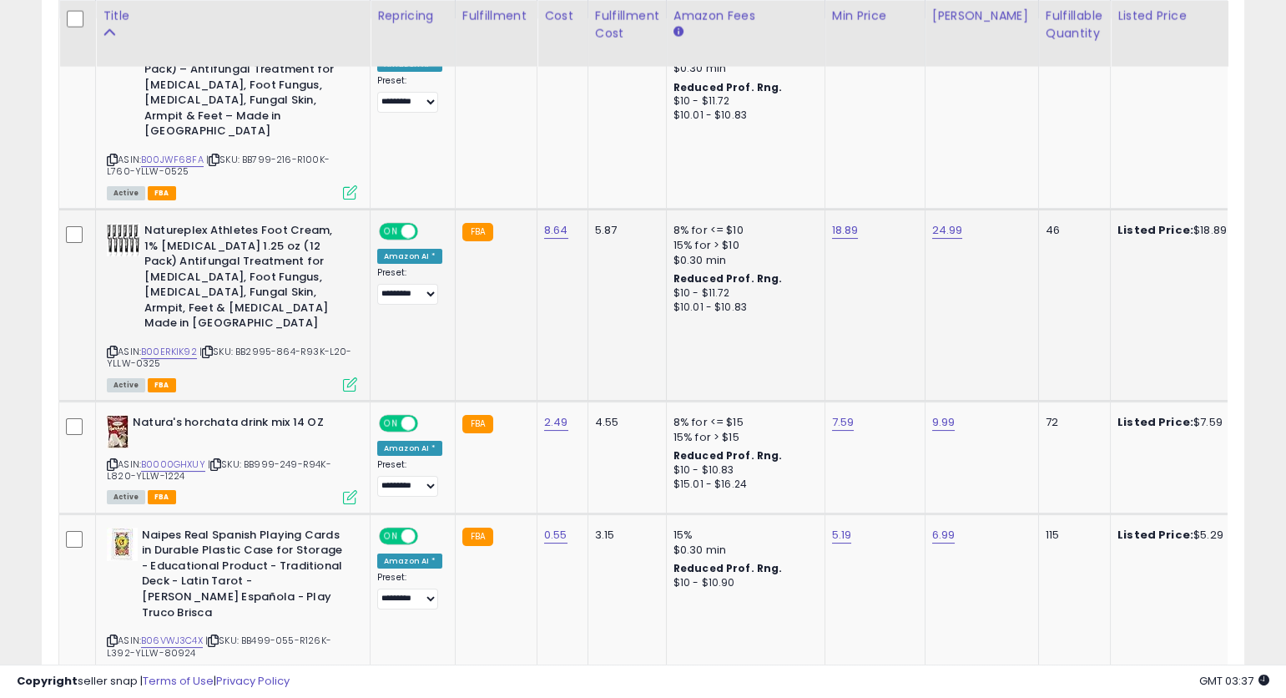
click at [110, 347] on icon at bounding box center [112, 351] width 11 height 9
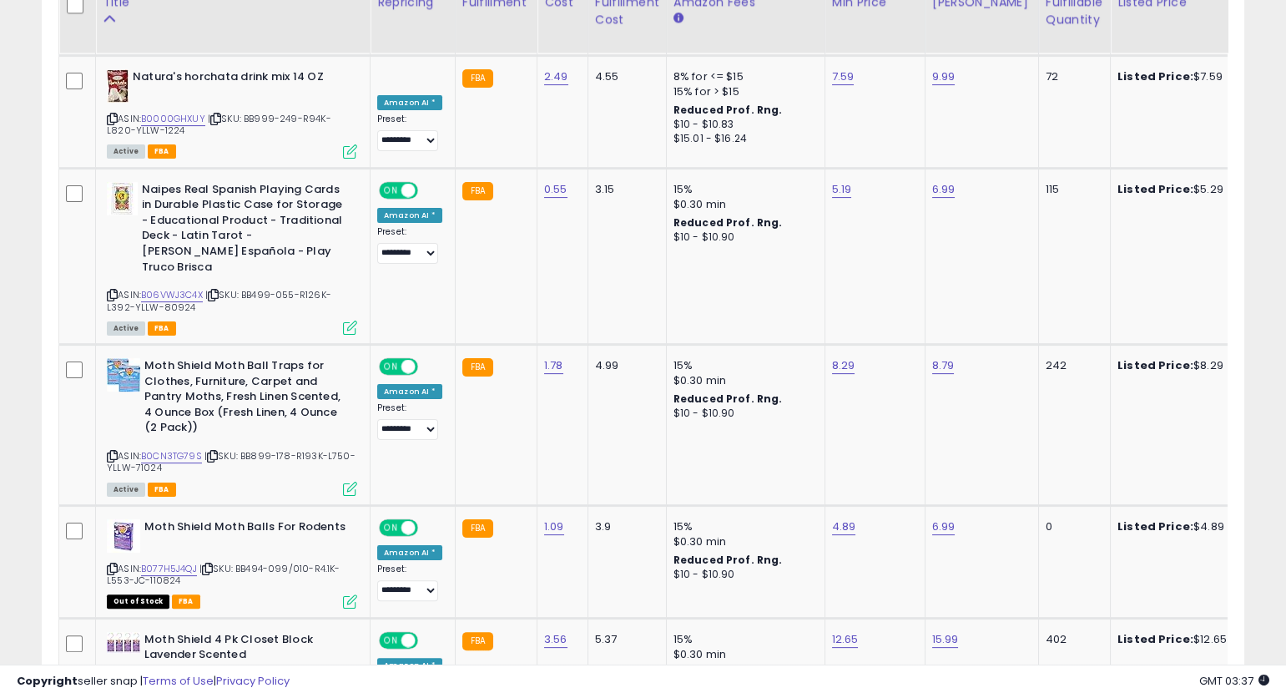
scroll to position [1239, 0]
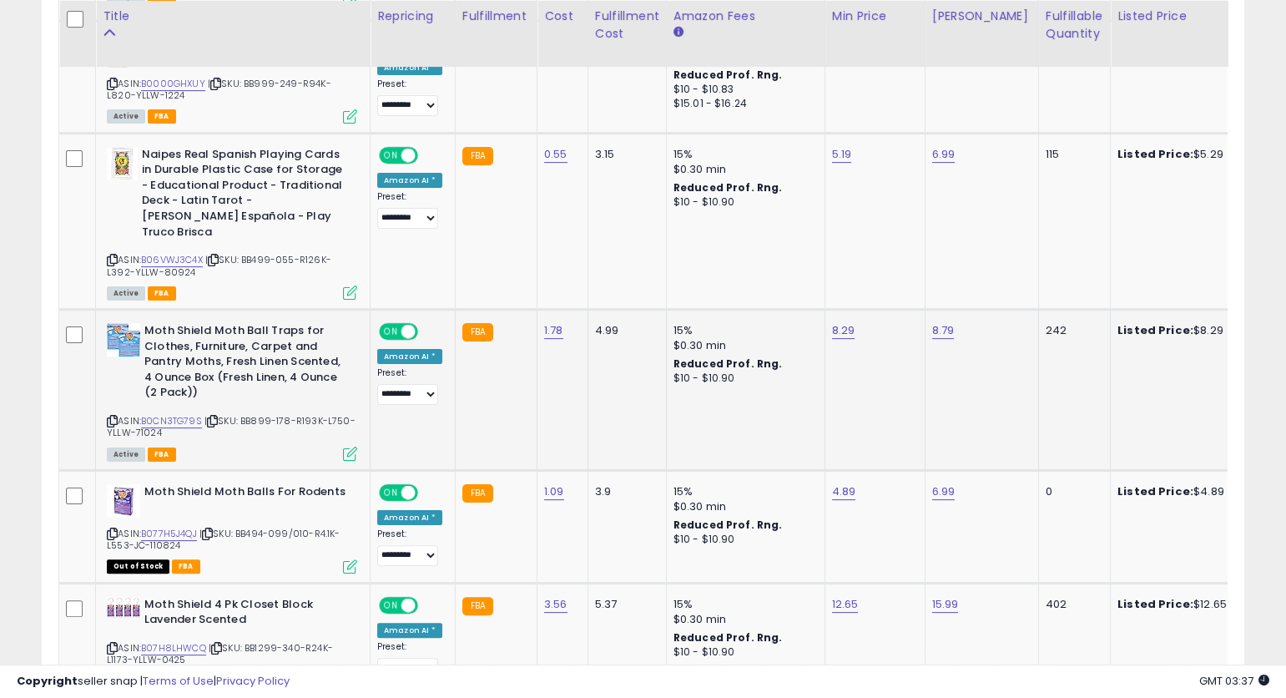
click at [107, 417] on icon at bounding box center [112, 421] width 11 height 9
click at [112, 417] on icon at bounding box center [112, 421] width 11 height 9
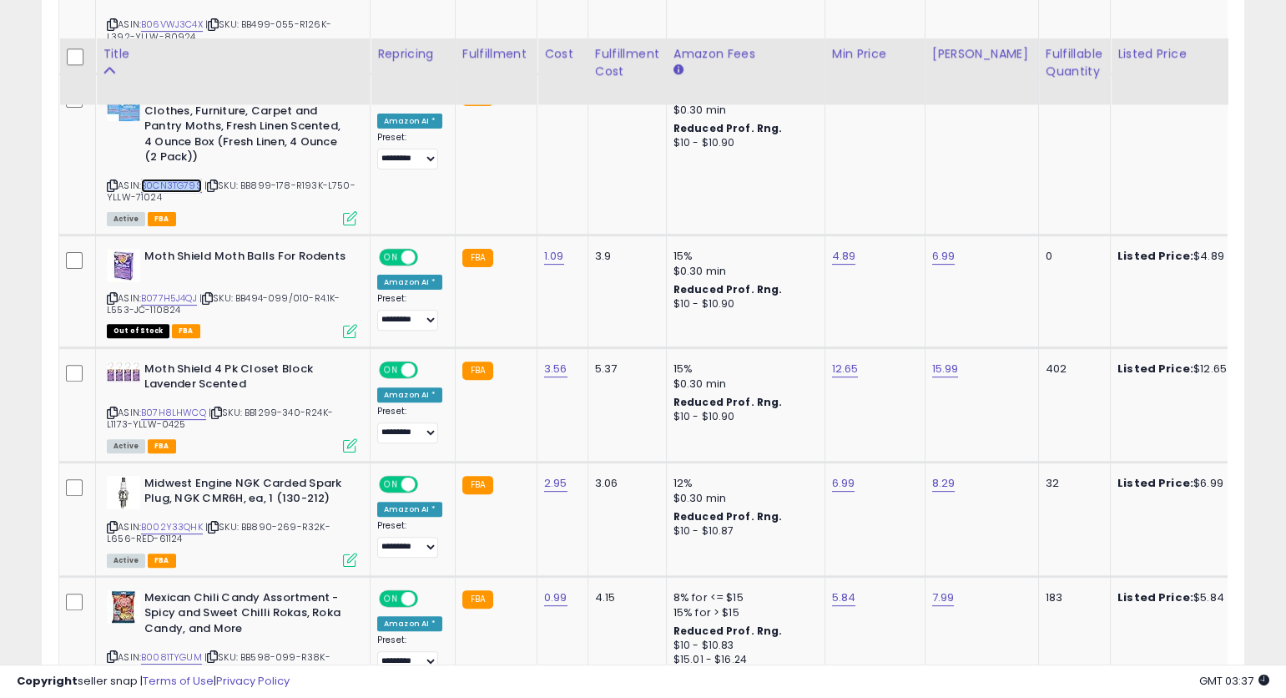
scroll to position [1512, 0]
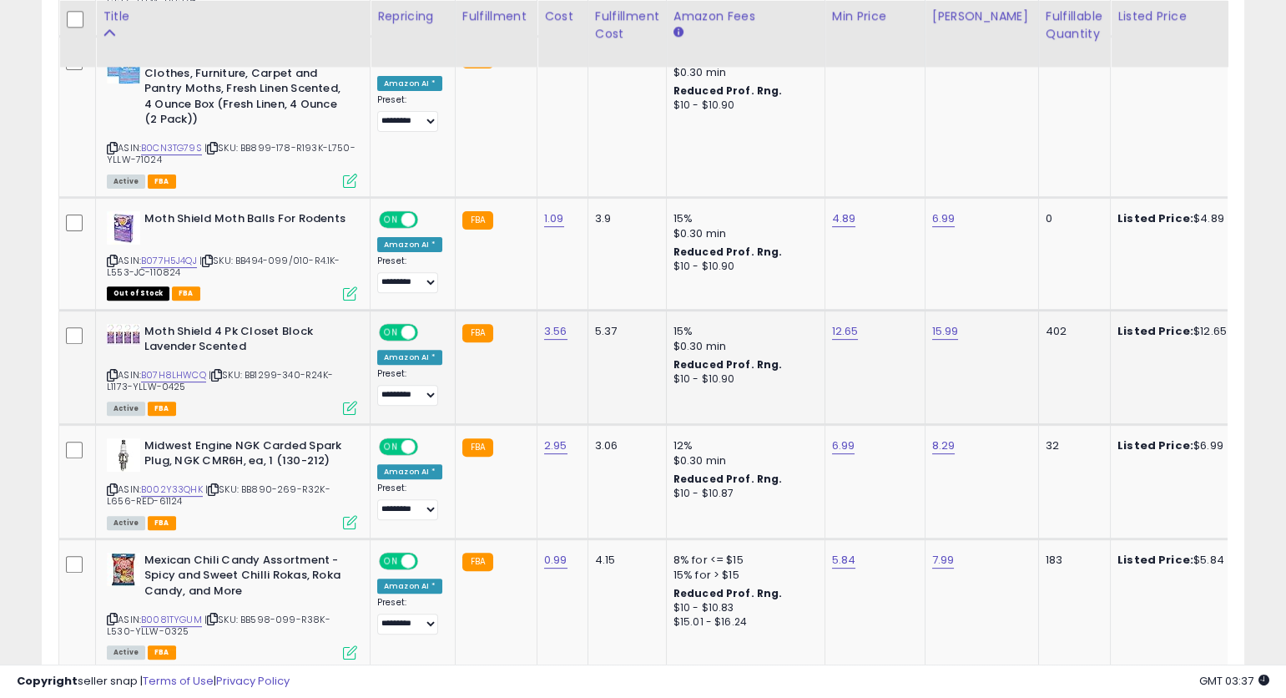
click at [107, 371] on icon at bounding box center [112, 375] width 11 height 9
click at [110, 371] on icon at bounding box center [112, 375] width 11 height 9
click at [194, 368] on link "B07H8LHWCQ" at bounding box center [173, 375] width 65 height 14
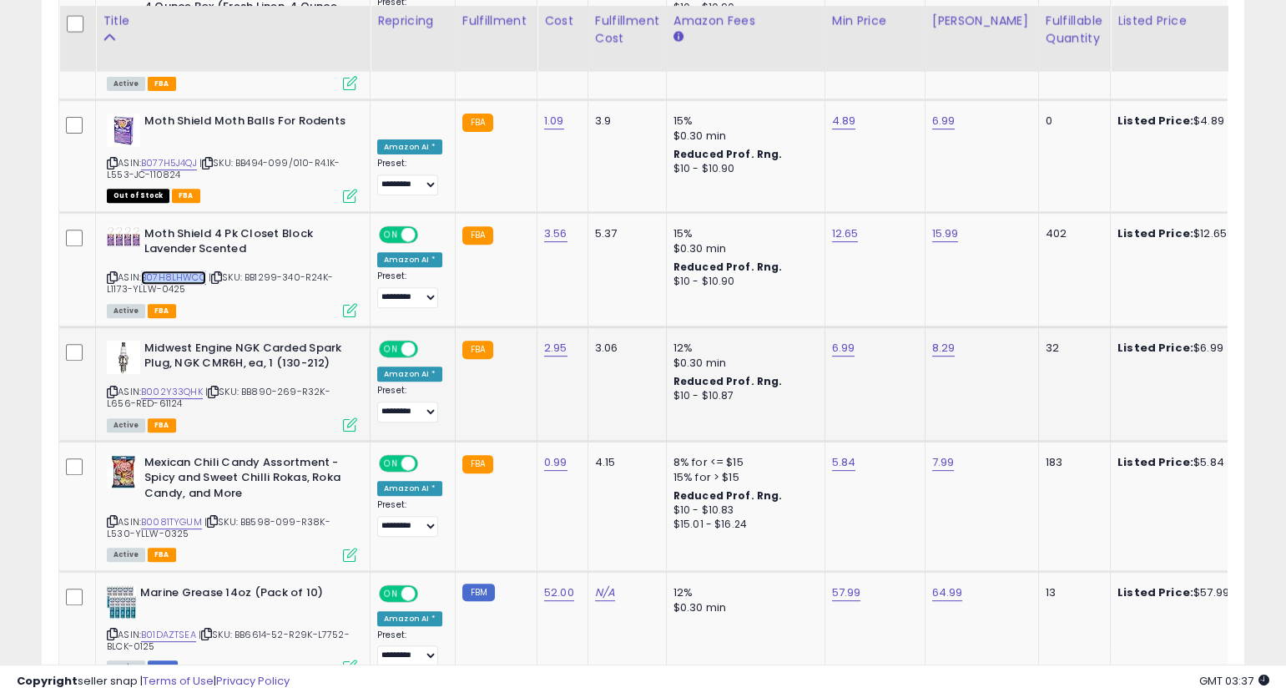
scroll to position [1614, 0]
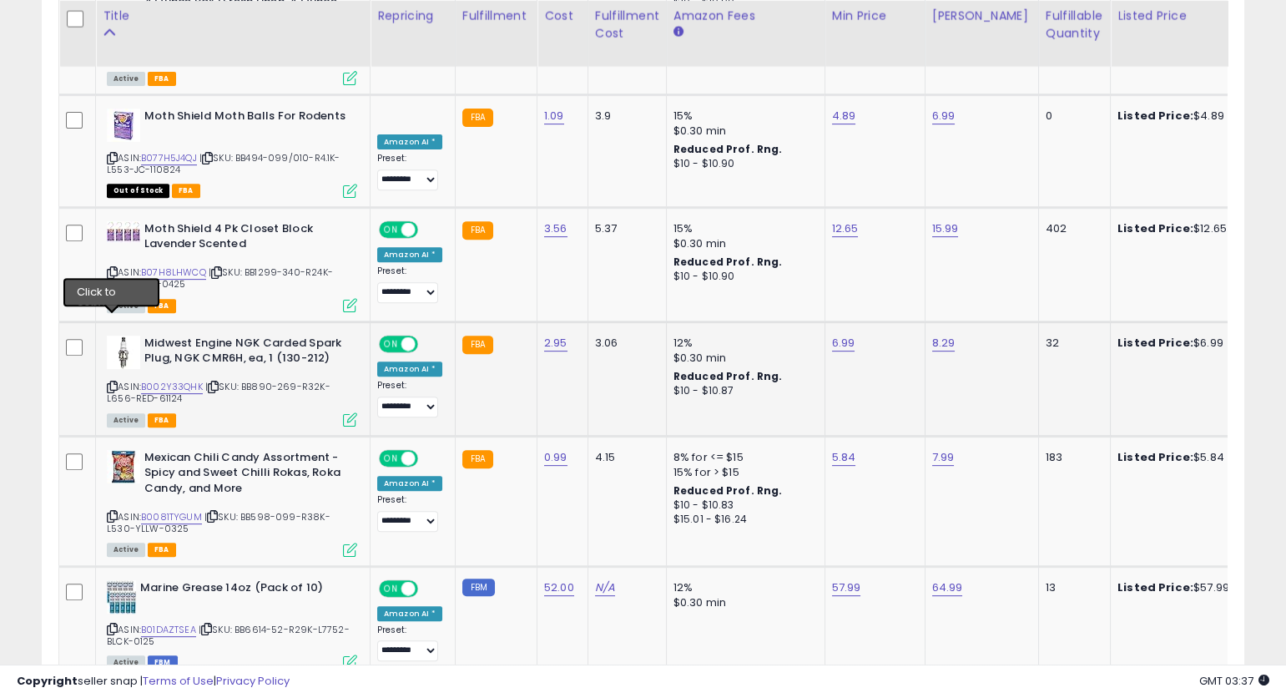
click at [110, 382] on icon at bounding box center [112, 386] width 11 height 9
click at [180, 380] on link "B002Y33QHK" at bounding box center [172, 387] width 62 height 14
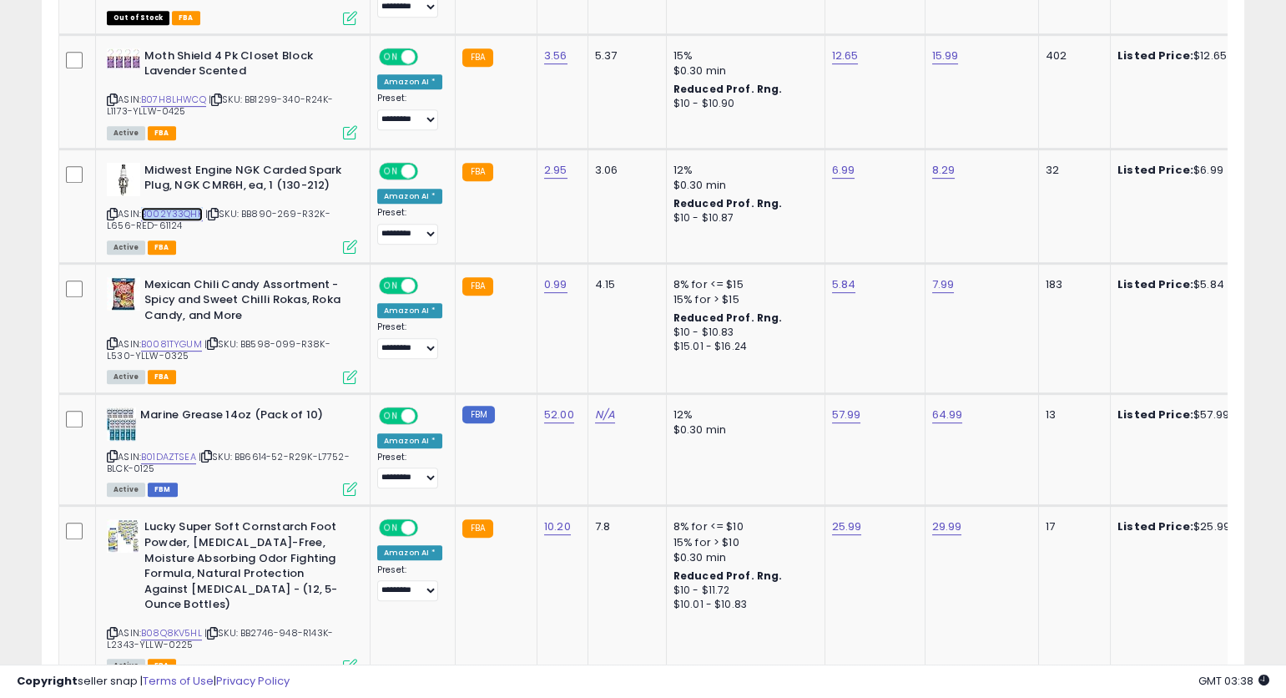
scroll to position [1834, 0]
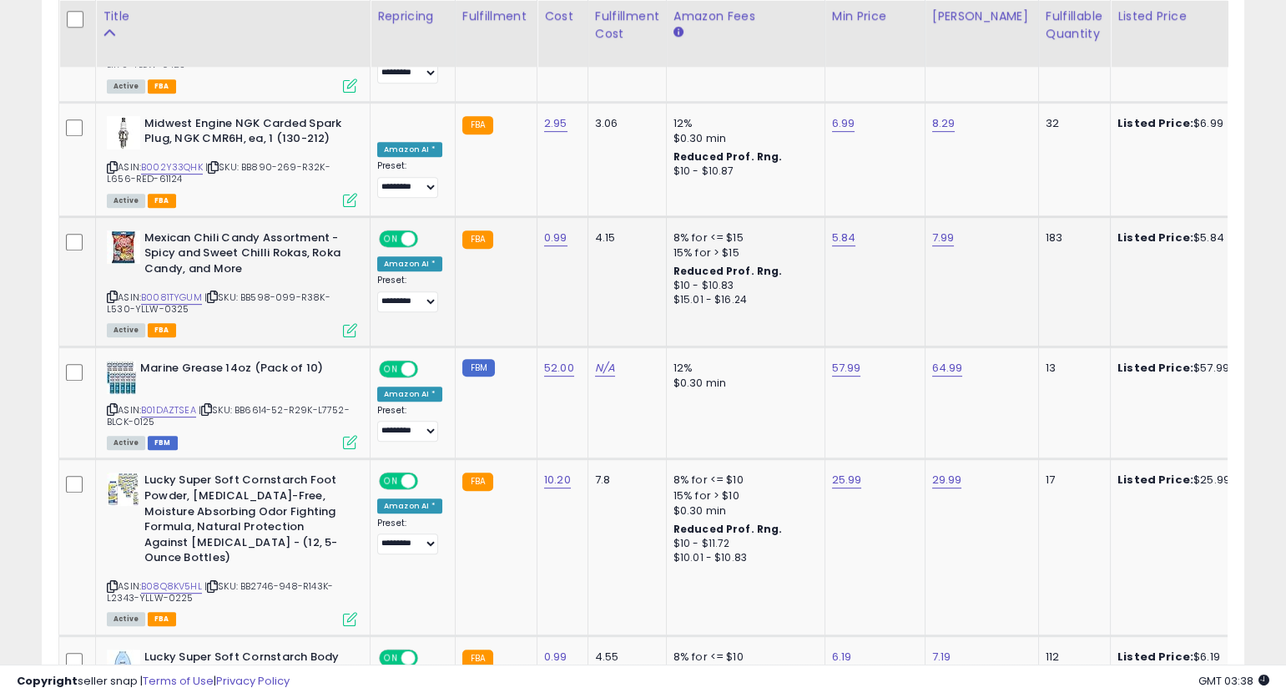
click at [113, 292] on icon at bounding box center [112, 296] width 11 height 9
click at [112, 292] on icon at bounding box center [112, 296] width 11 height 9
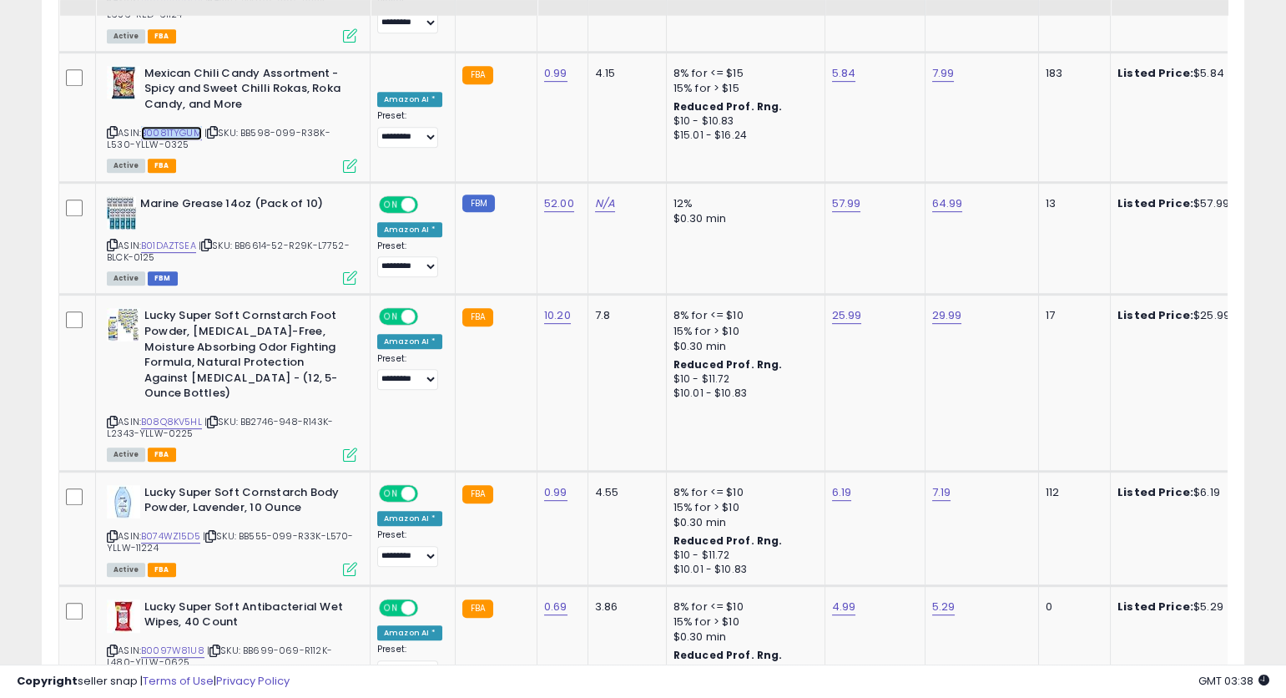
scroll to position [2015, 0]
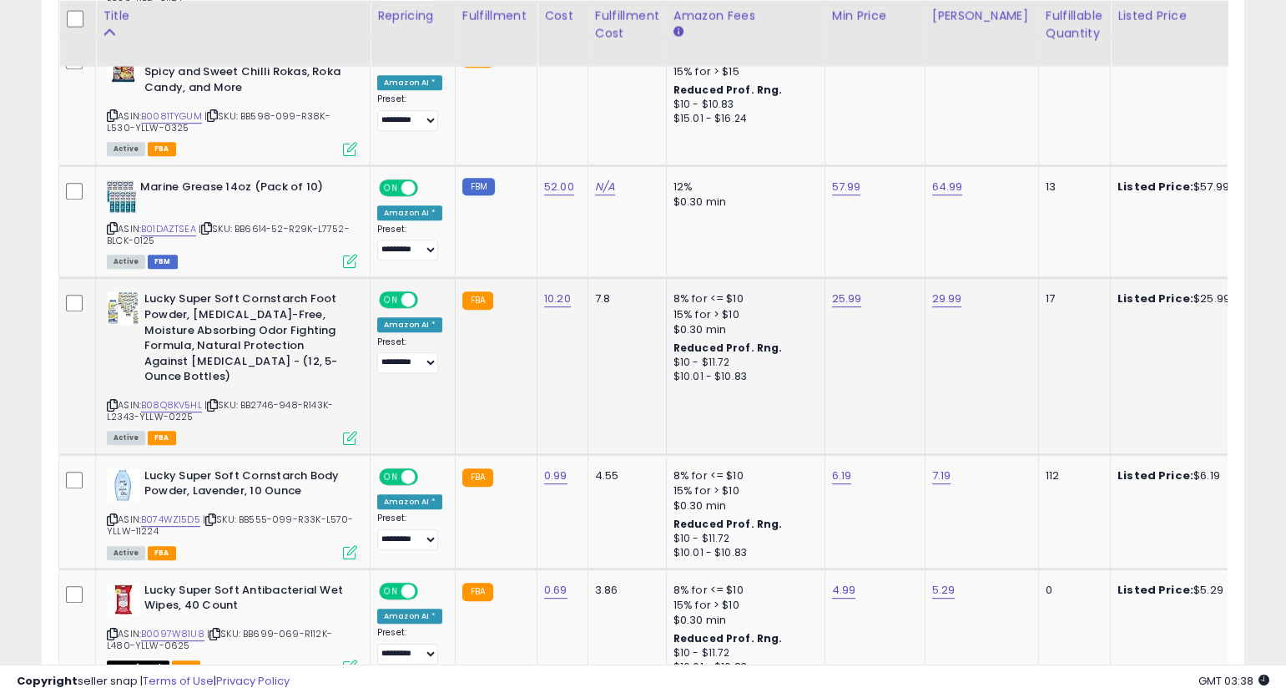
click at [110, 401] on icon at bounding box center [112, 405] width 11 height 9
click at [184, 398] on link "B08Q8KV5HL" at bounding box center [171, 405] width 61 height 14
click at [846, 290] on link "25.99" at bounding box center [847, 298] width 30 height 17
type input "*****"
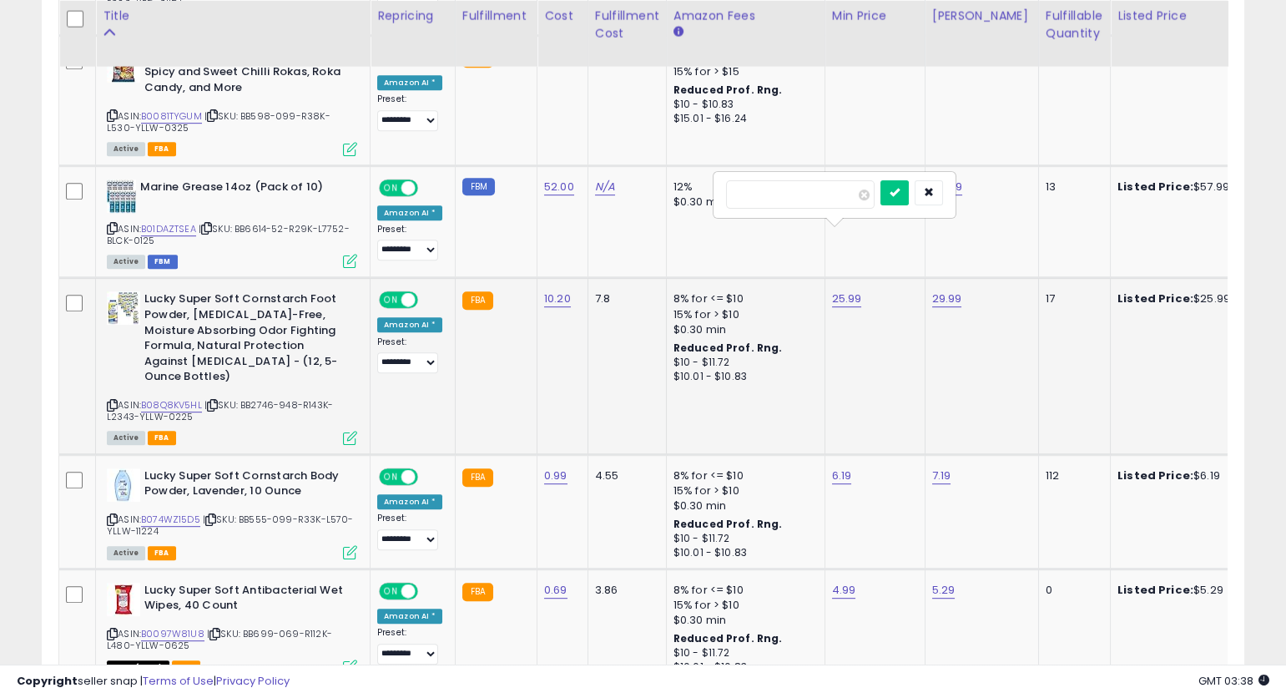
click button "submit" at bounding box center [895, 192] width 28 height 25
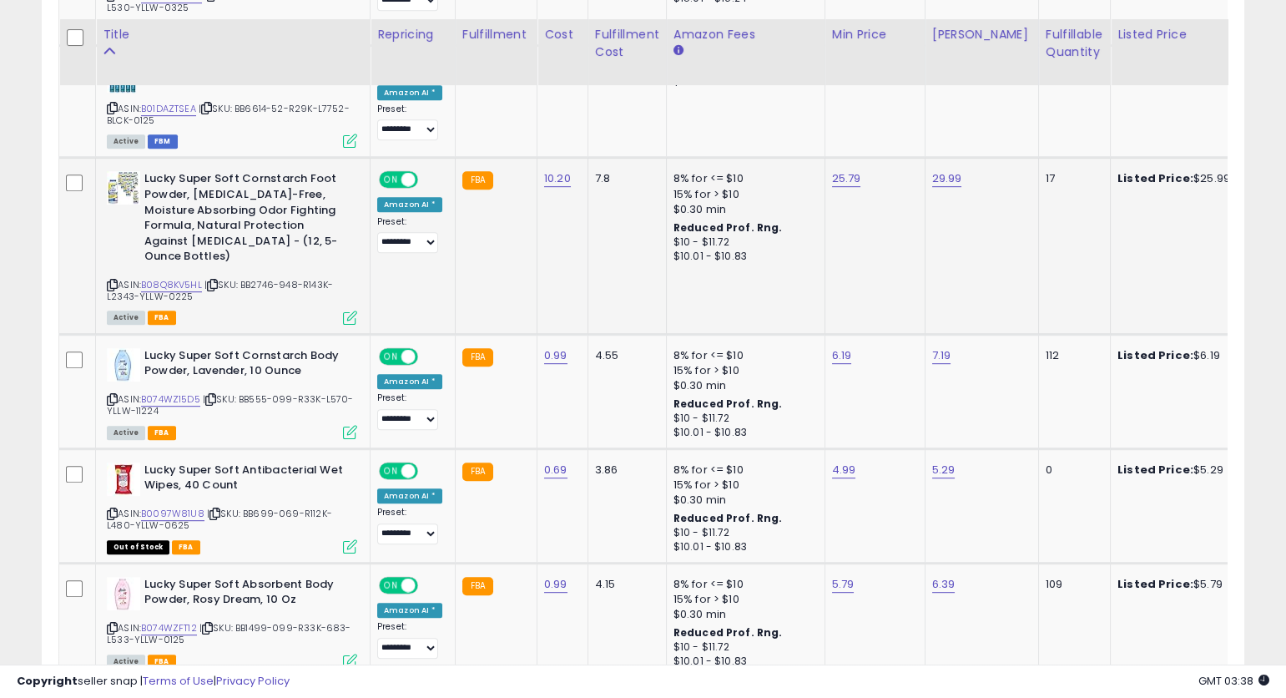
scroll to position [2156, 0]
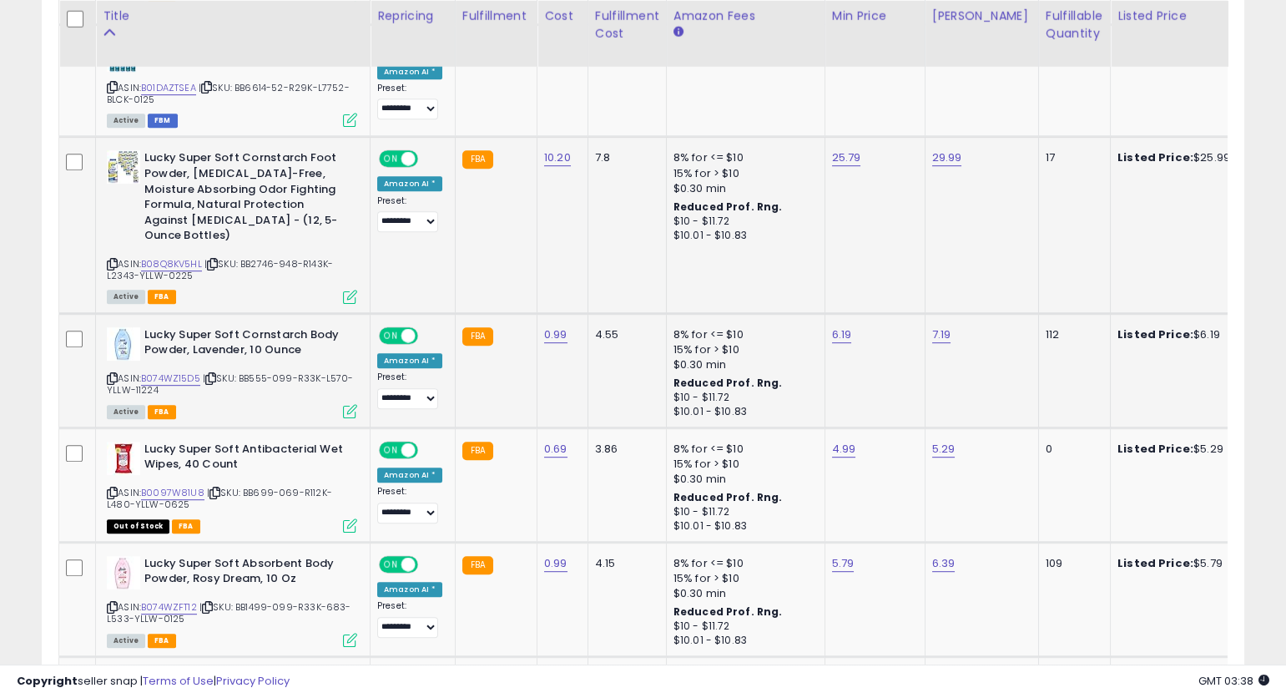
click at [114, 374] on icon at bounding box center [112, 378] width 11 height 9
click at [113, 374] on icon at bounding box center [112, 378] width 11 height 9
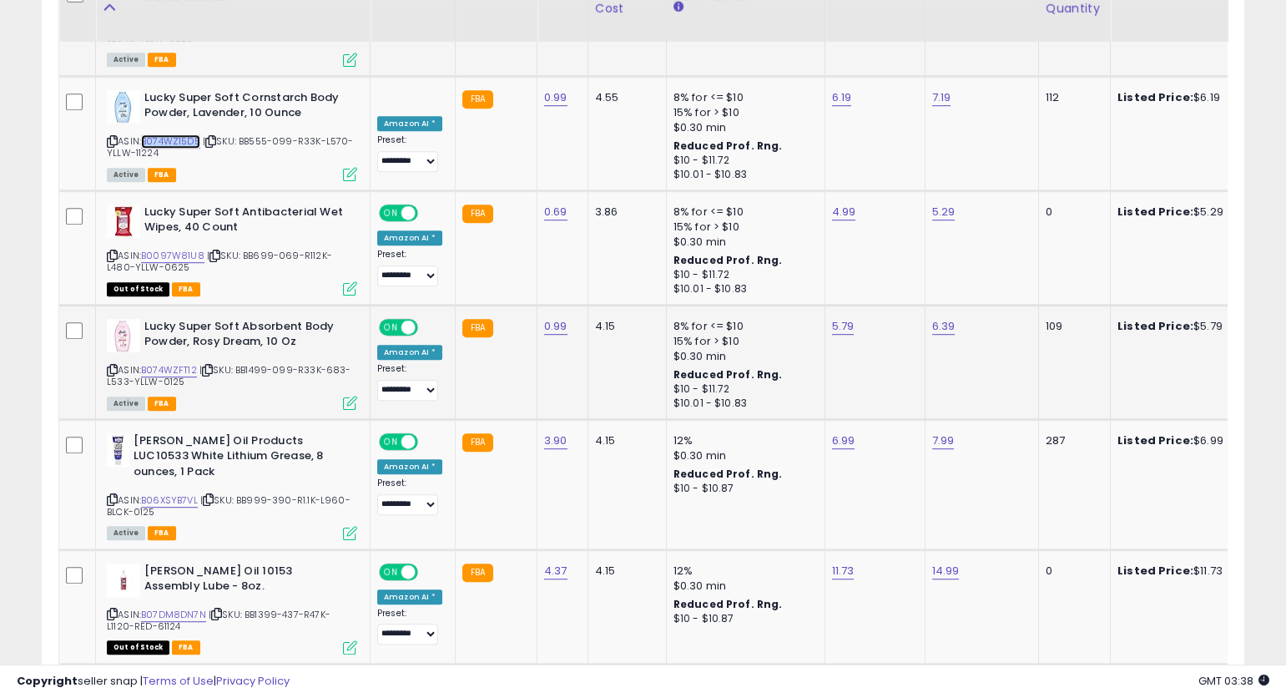
scroll to position [2401, 0]
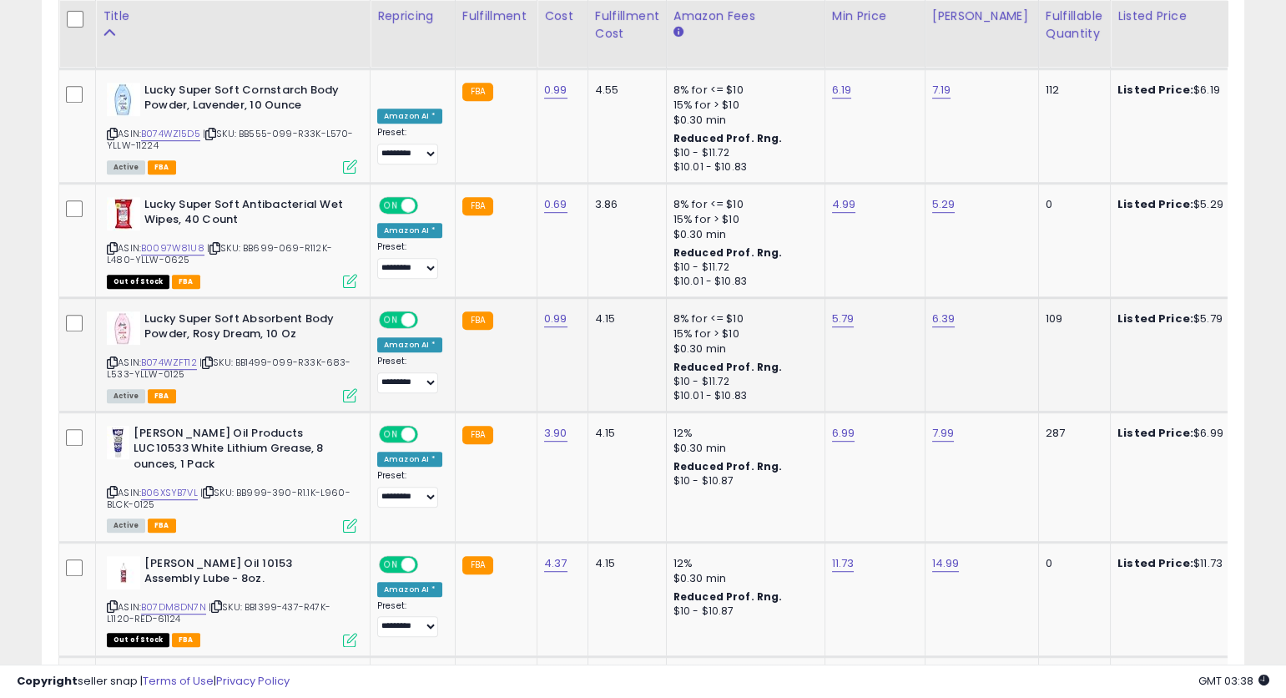
click at [110, 358] on icon at bounding box center [112, 362] width 11 height 9
click at [111, 358] on icon at bounding box center [112, 362] width 11 height 9
click at [186, 356] on link "B074WZFT12" at bounding box center [169, 363] width 56 height 14
click at [109, 487] on icon at bounding box center [112, 491] width 11 height 9
click at [112, 487] on icon at bounding box center [112, 491] width 11 height 9
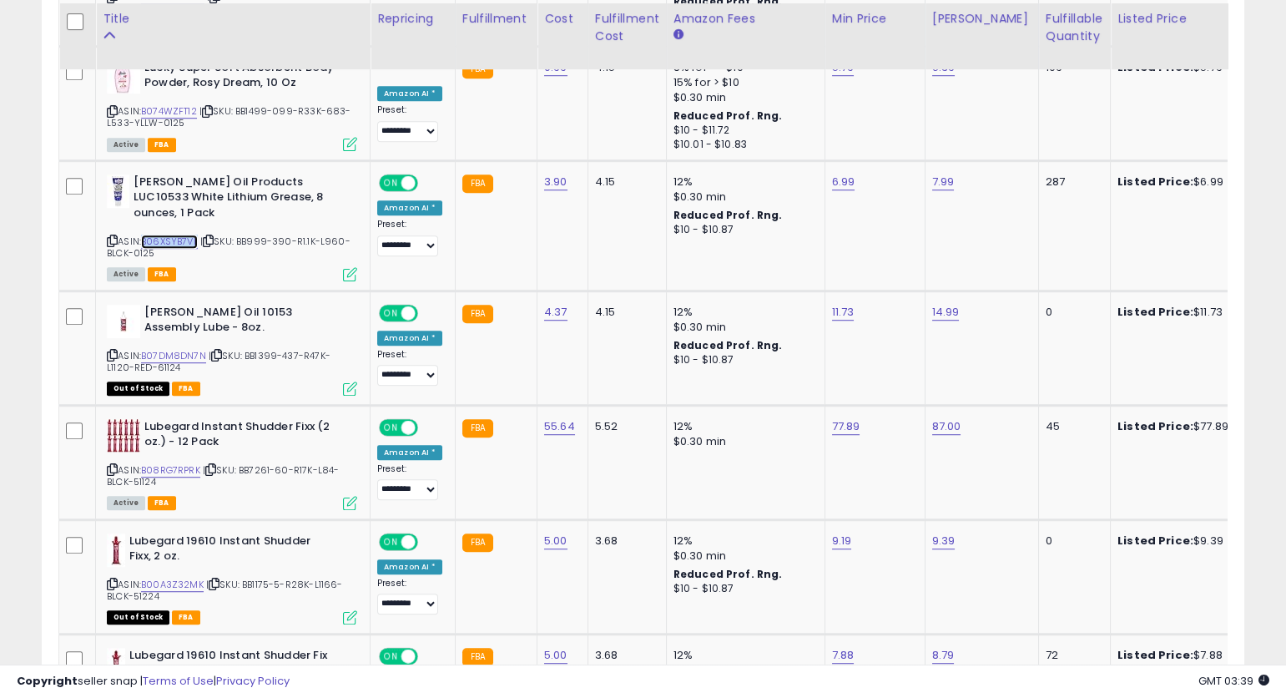
scroll to position [2654, 0]
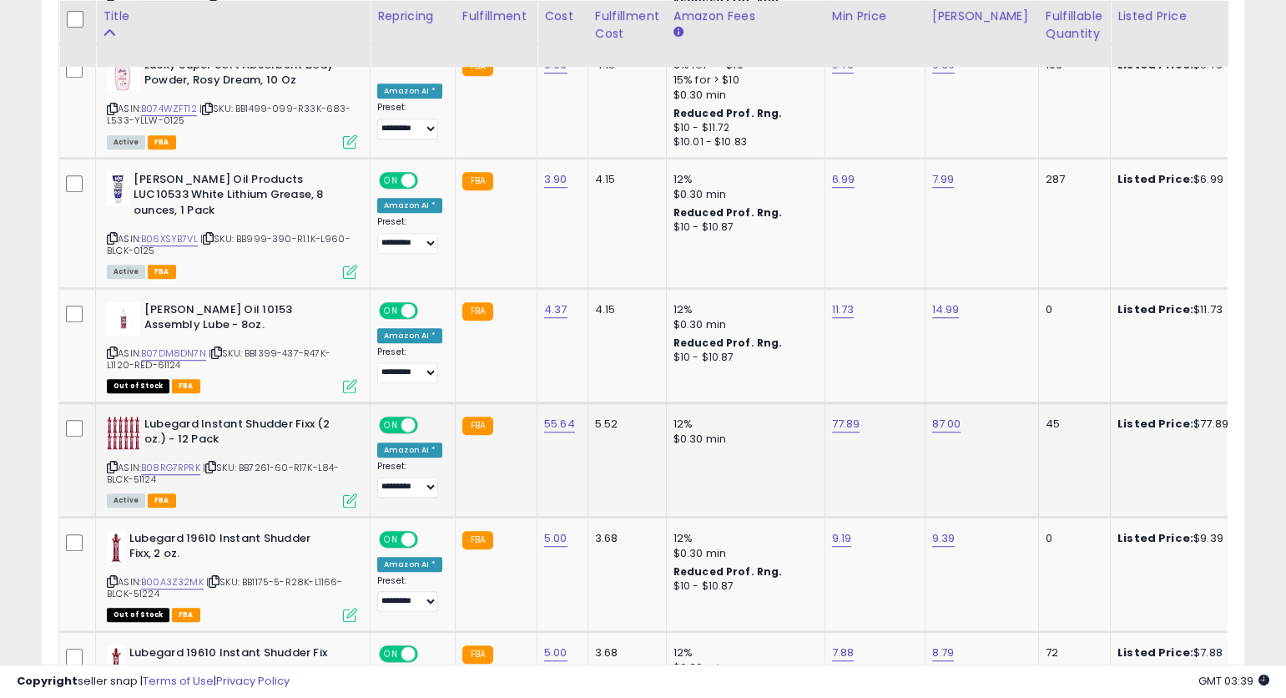
click at [109, 462] on icon at bounding box center [112, 466] width 11 height 9
click at [112, 462] on icon at bounding box center [112, 466] width 11 height 9
click at [114, 462] on icon at bounding box center [112, 466] width 11 height 9
click at [176, 461] on link "B08RG7RPRK" at bounding box center [170, 468] width 59 height 14
click at [841, 416] on link "77.89" at bounding box center [846, 424] width 28 height 17
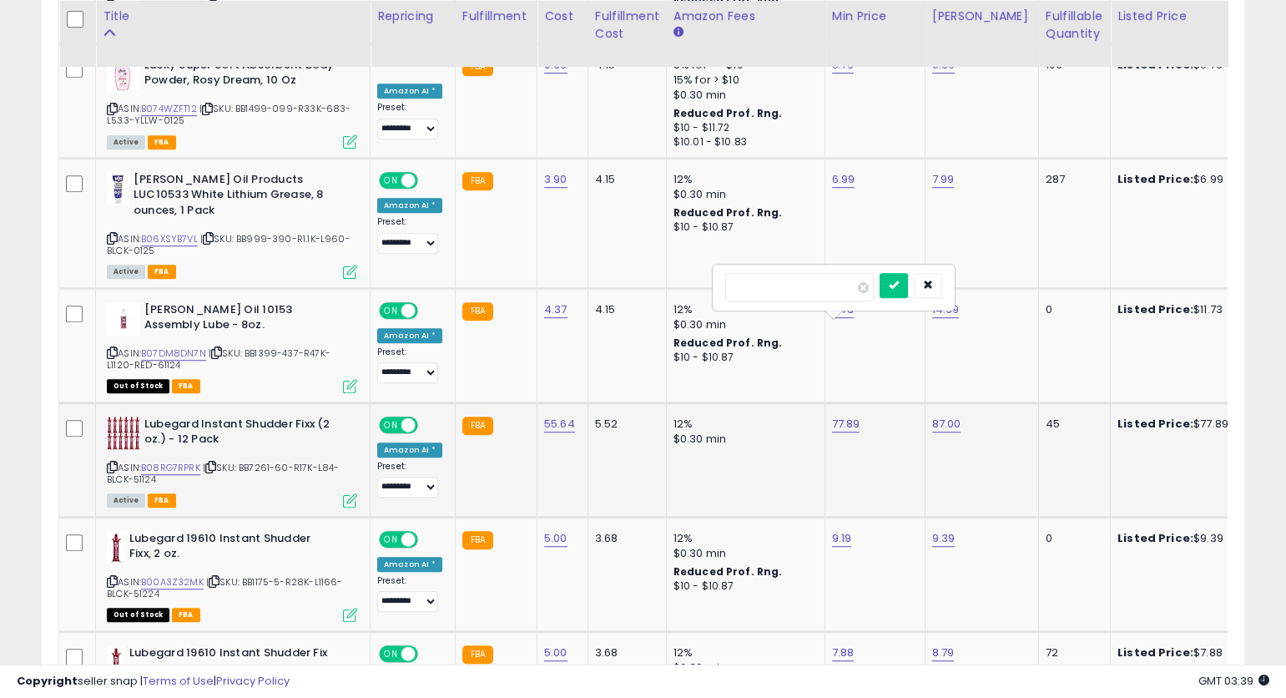
type input "*****"
click button "submit" at bounding box center [894, 285] width 28 height 25
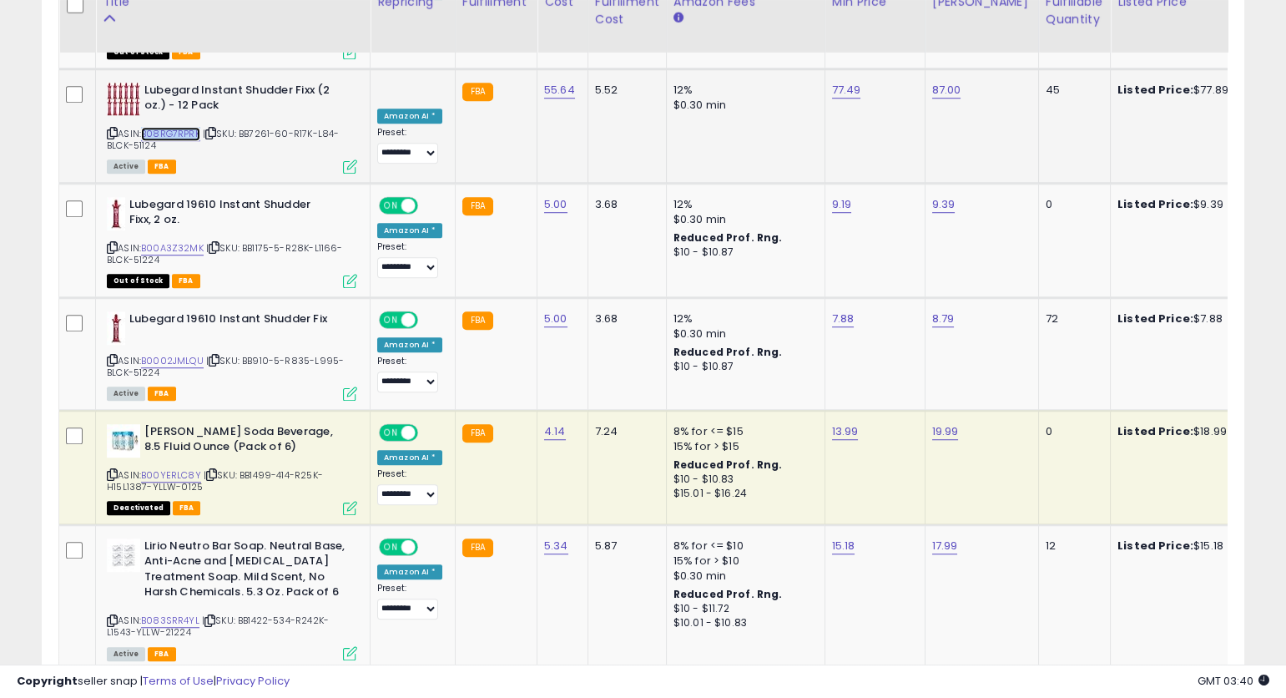
scroll to position [2996, 0]
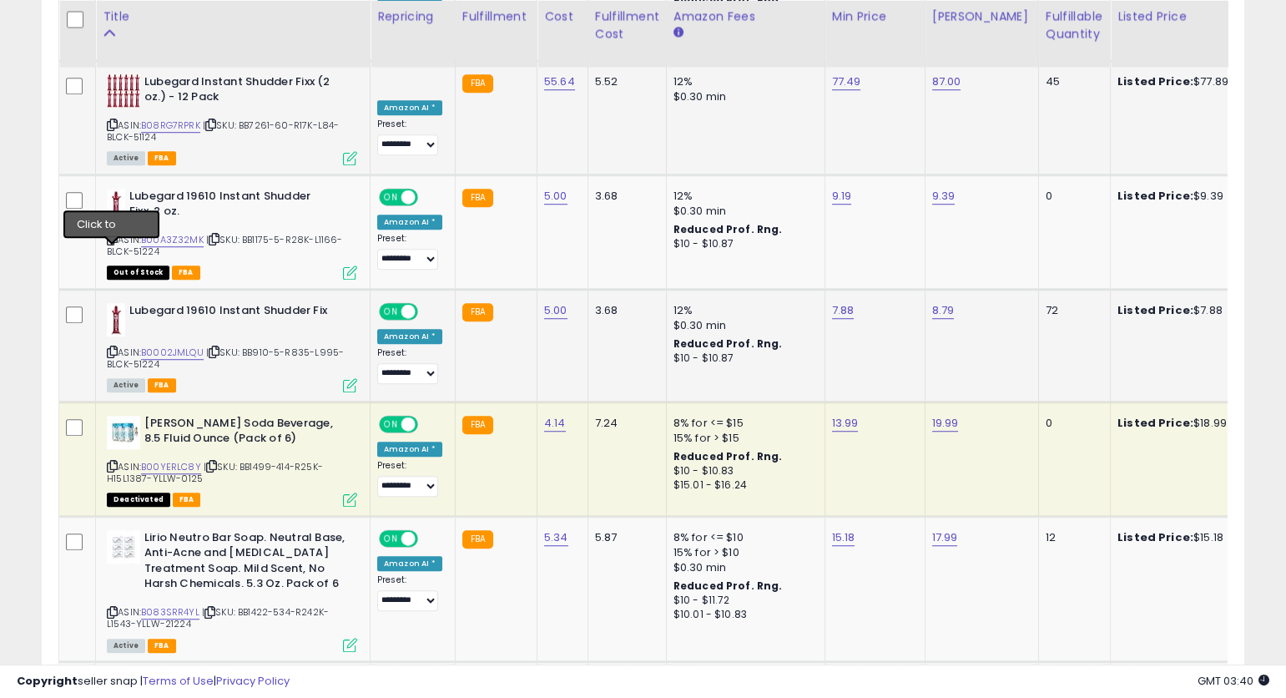
click at [114, 347] on icon at bounding box center [112, 351] width 11 height 9
click at [168, 346] on link "B0002JMLQU" at bounding box center [172, 353] width 63 height 14
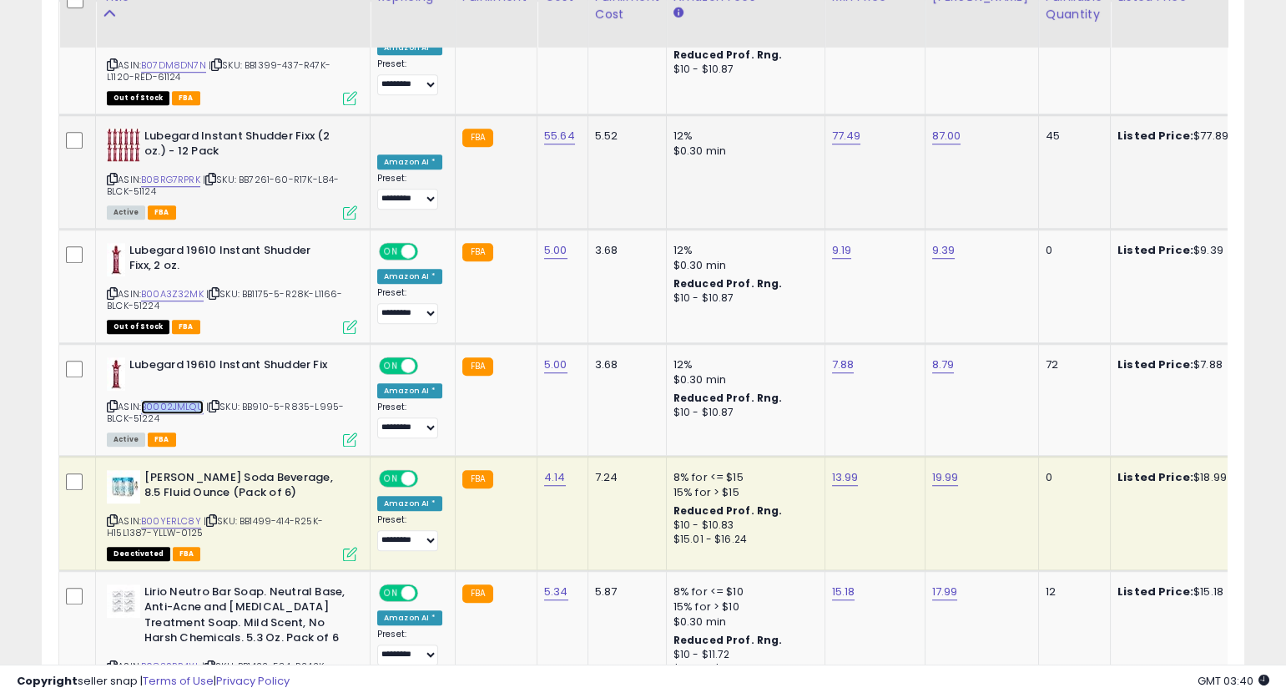
scroll to position [2923, 0]
